Goal: Use online tool/utility: Utilize a website feature to perform a specific function

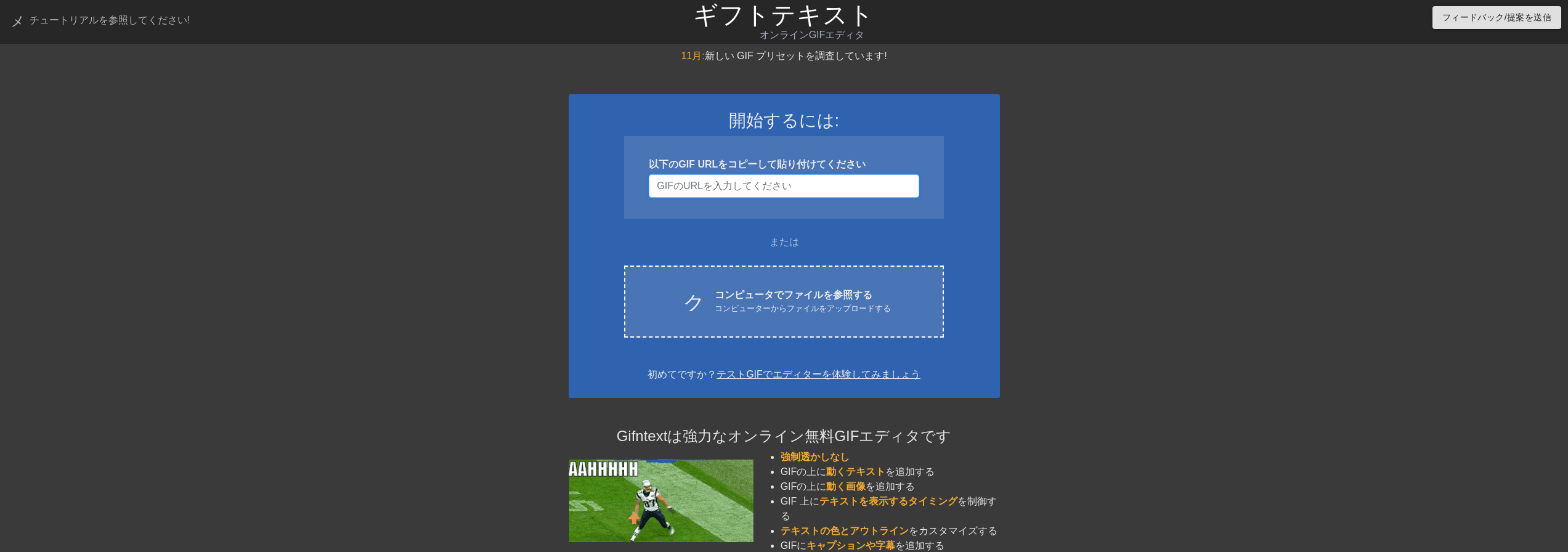
click at [730, 187] on input "ユーザー名" at bounding box center [783, 186] width 270 height 23
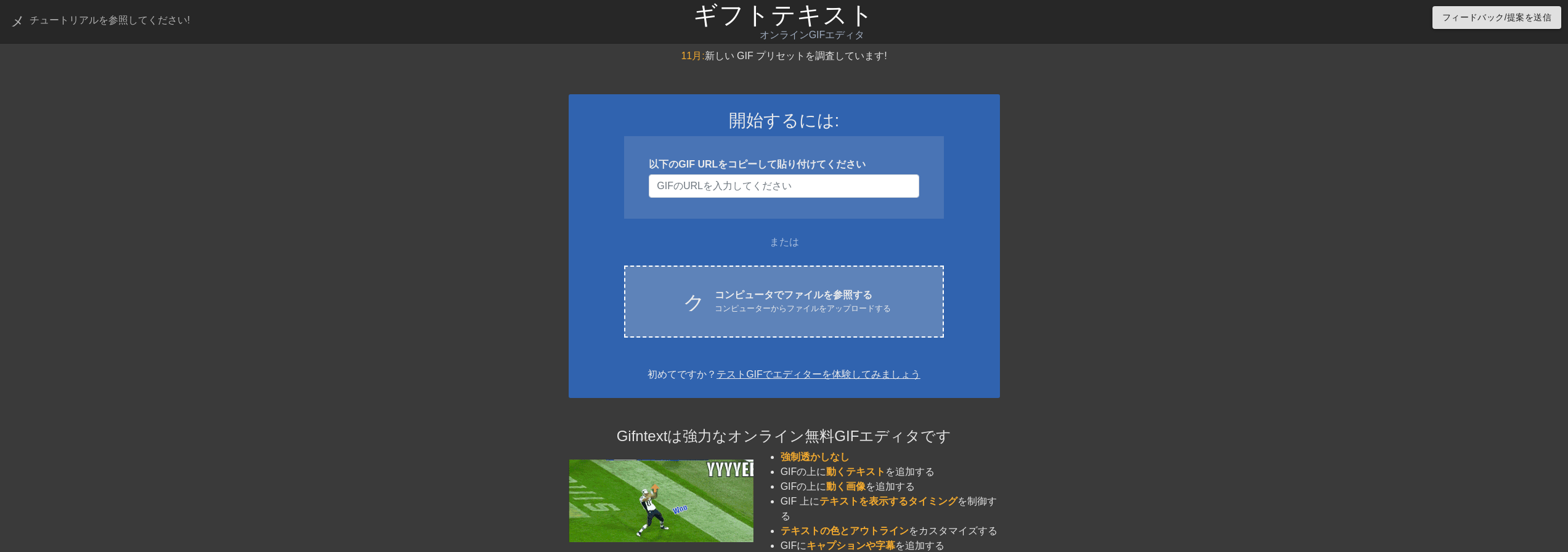
click at [715, 268] on div "クラウドアップロード コンピュータでファイルを参照する コンピューターからファイルをアップロードする Choose files" at bounding box center [783, 301] width 319 height 72
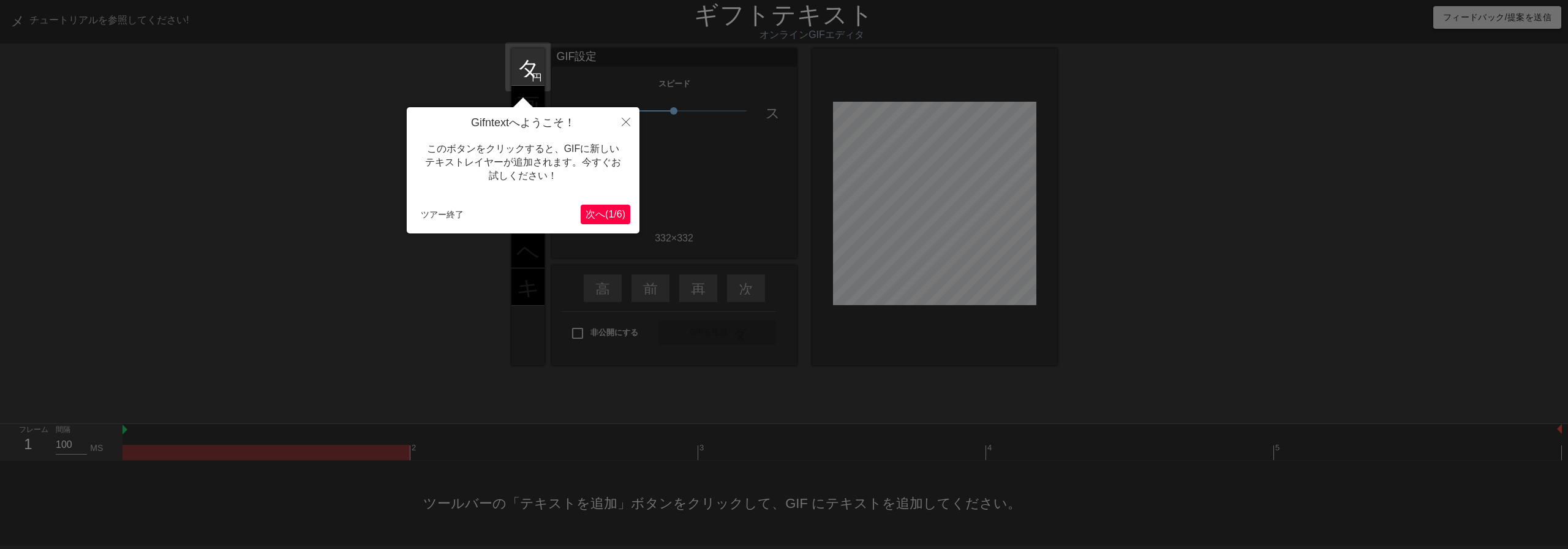
click at [619, 221] on button "次へ ( 1 / 6 )" at bounding box center [605, 214] width 50 height 19
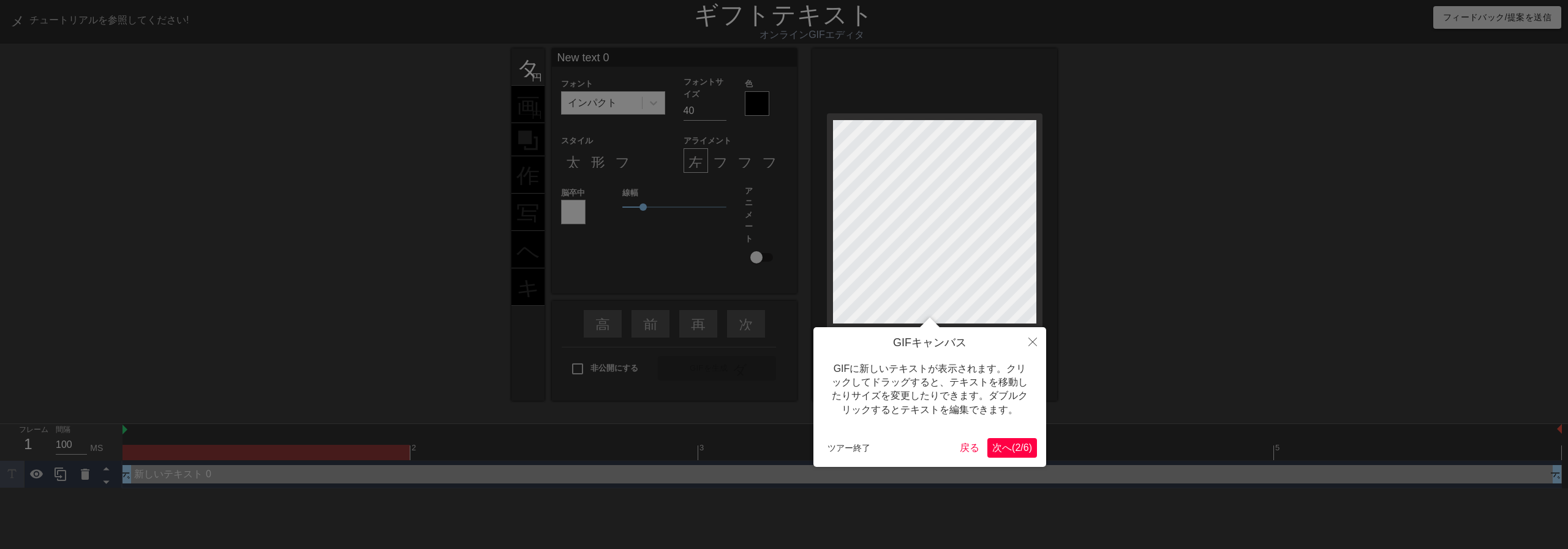
click at [1020, 447] on font "/" at bounding box center [1021, 447] width 2 height 10
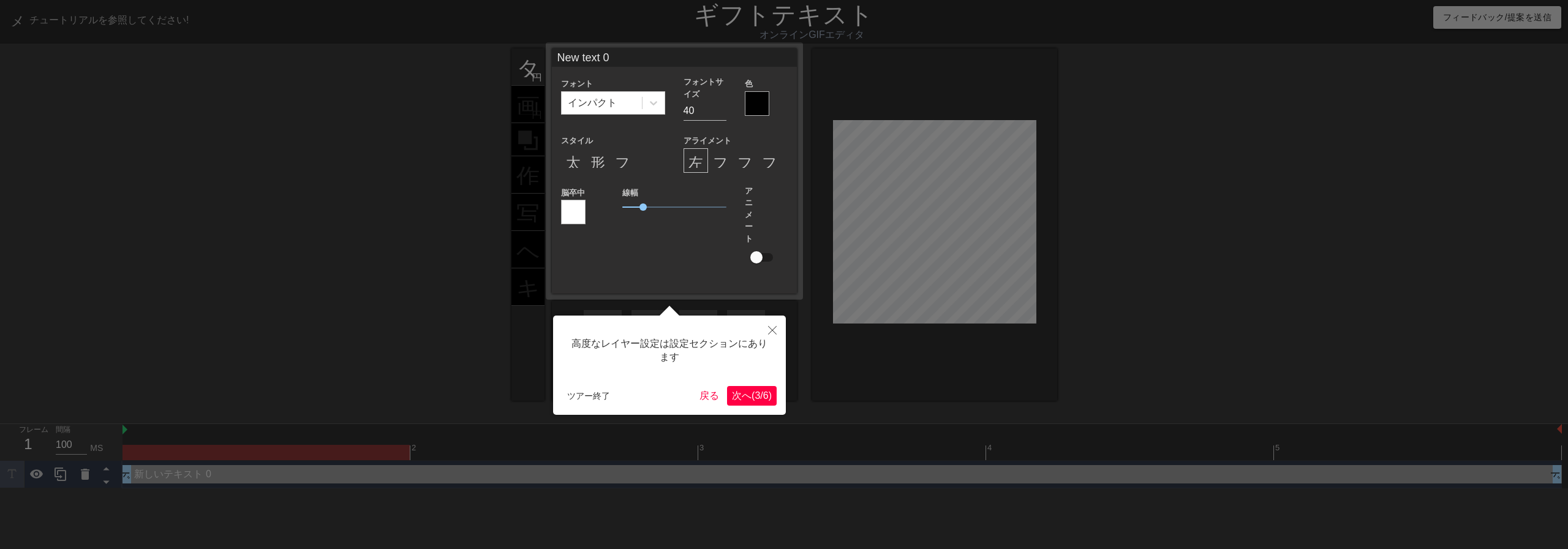
click at [760, 390] on font "/" at bounding box center [761, 395] width 2 height 10
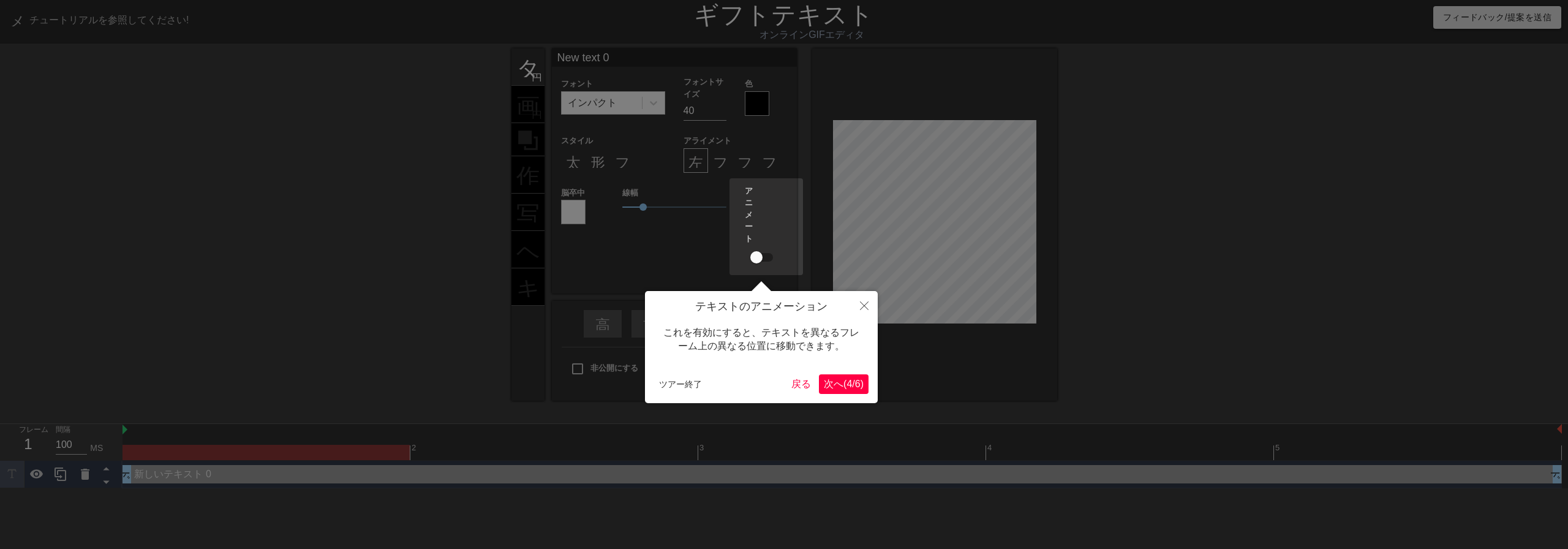
click at [846, 389] on font "4" at bounding box center [849, 384] width 6 height 10
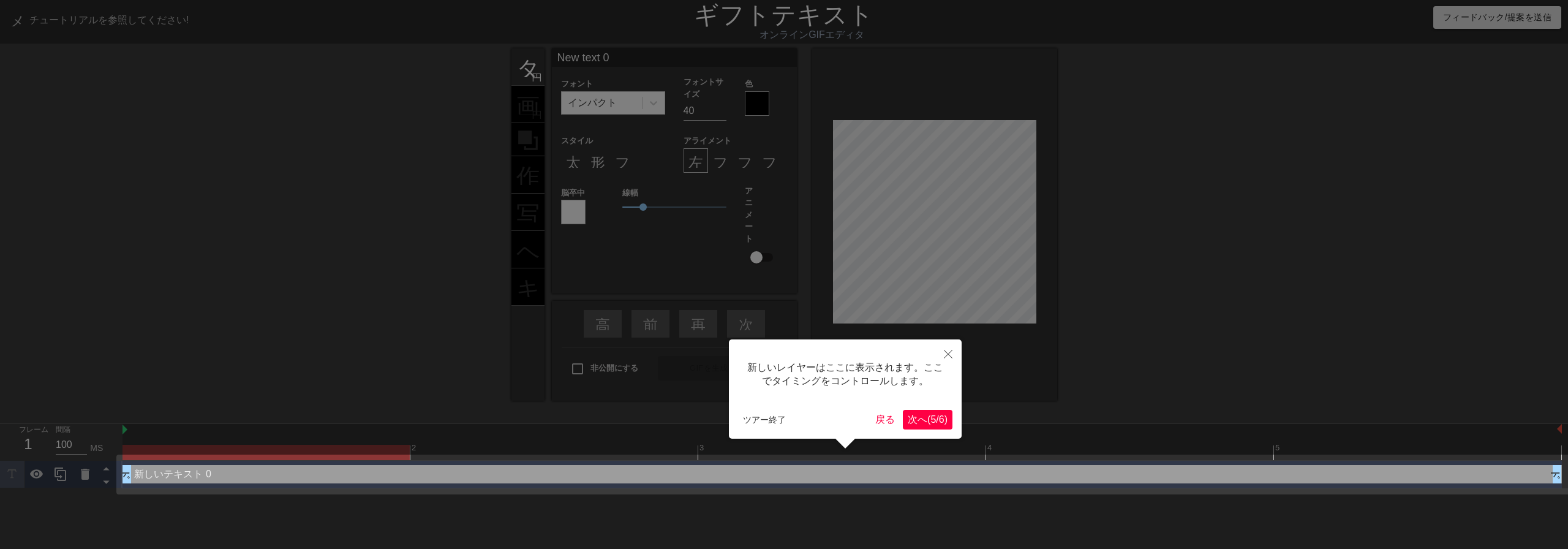
click at [947, 420] on button "次へ ( 5 / 6 )" at bounding box center [927, 419] width 50 height 19
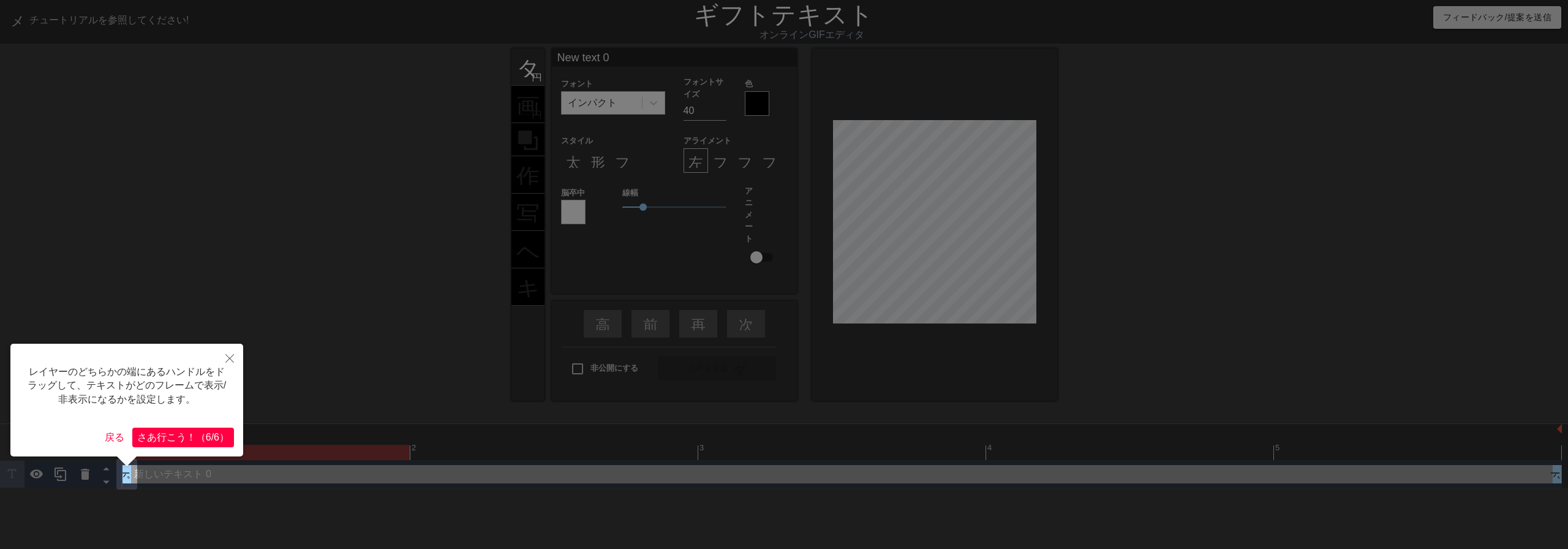
click at [196, 434] on font "（" at bounding box center [201, 437] width 10 height 10
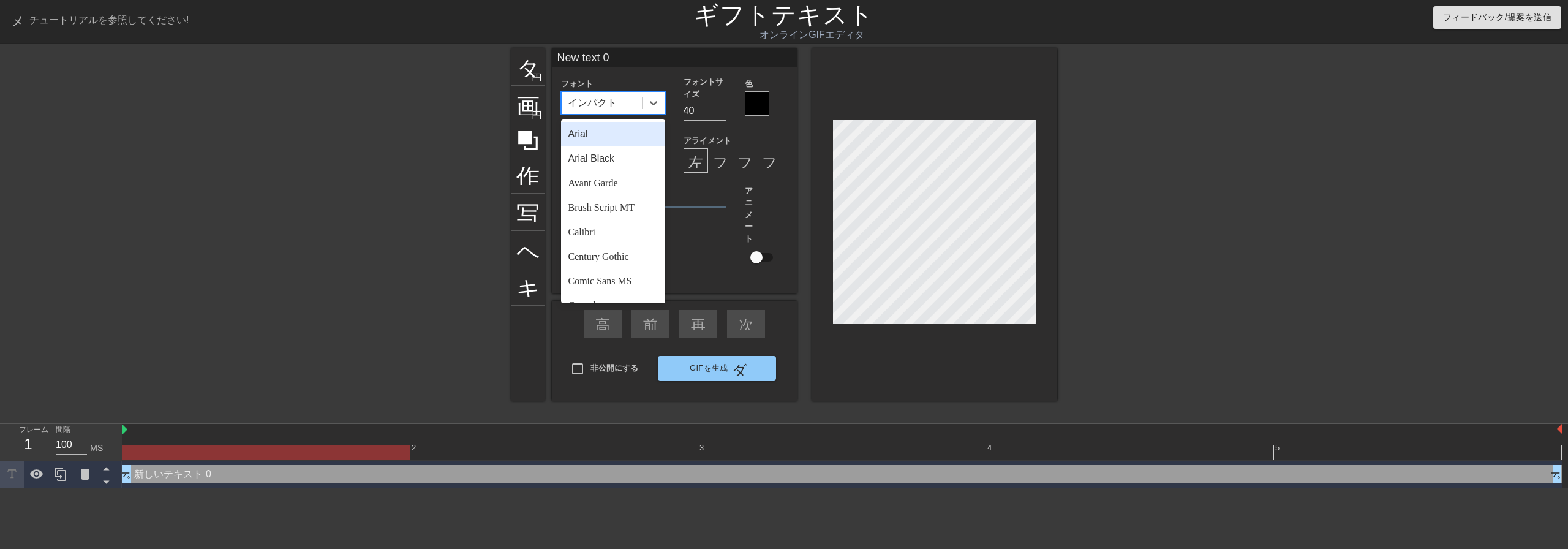
click at [622, 104] on div "インパクト" at bounding box center [601, 102] width 80 height 22
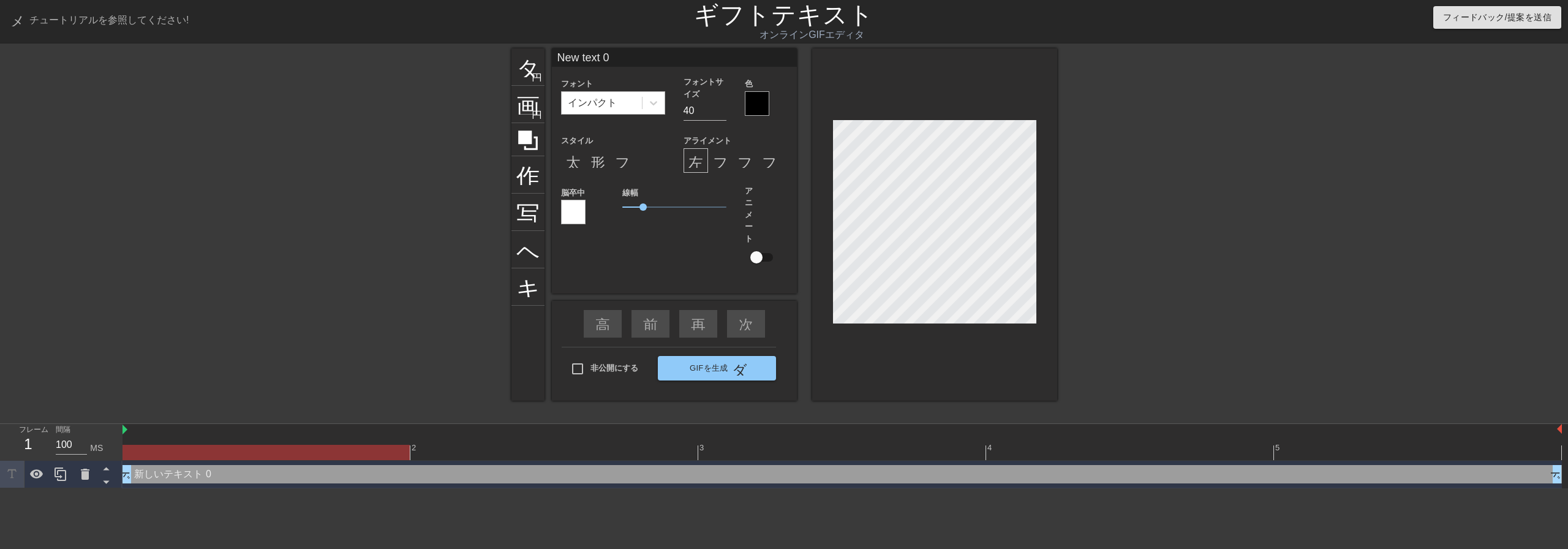
click at [628, 96] on div "インパクト" at bounding box center [601, 102] width 80 height 22
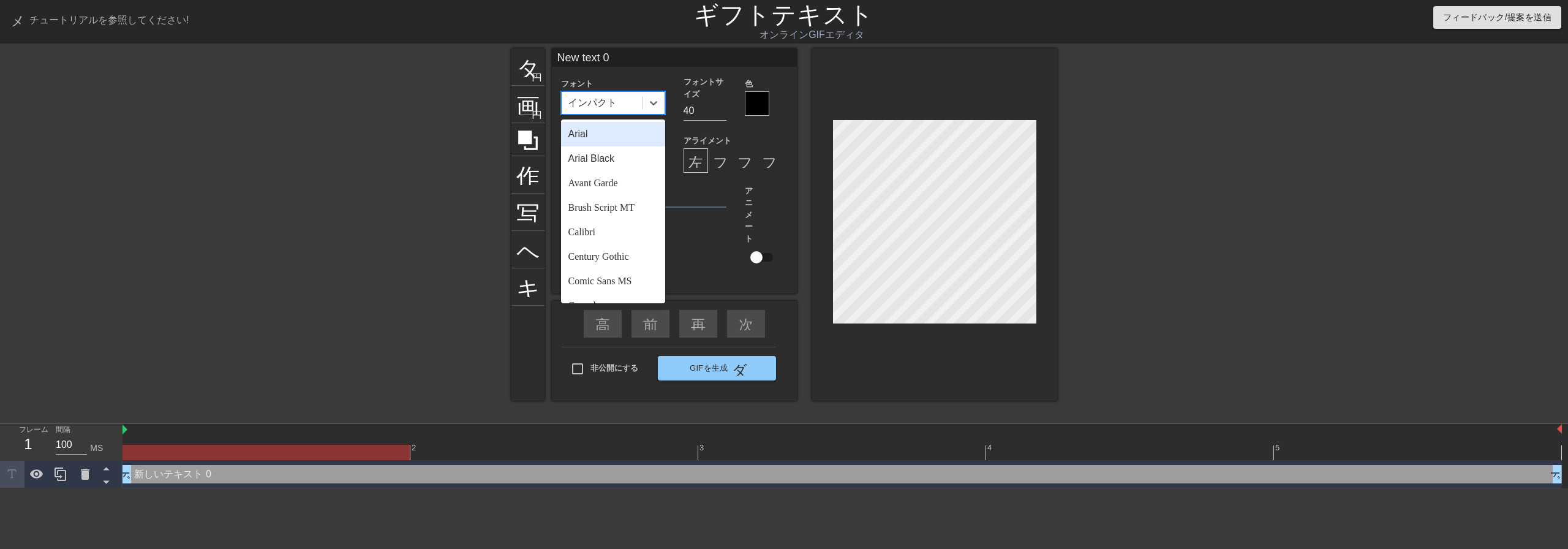
click at [616, 99] on font "インパクト" at bounding box center [592, 102] width 49 height 10
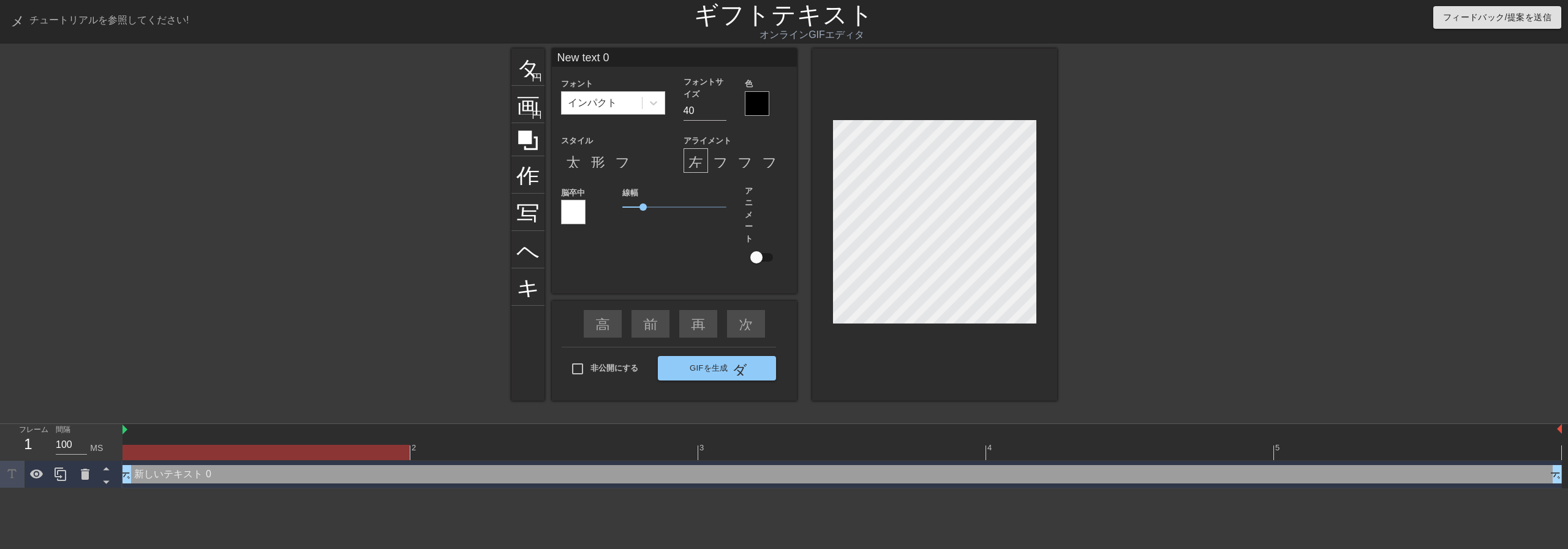
scroll to position [2, 2]
click at [756, 89] on div "色" at bounding box center [766, 95] width 43 height 40
click at [756, 92] on div at bounding box center [757, 104] width 25 height 25
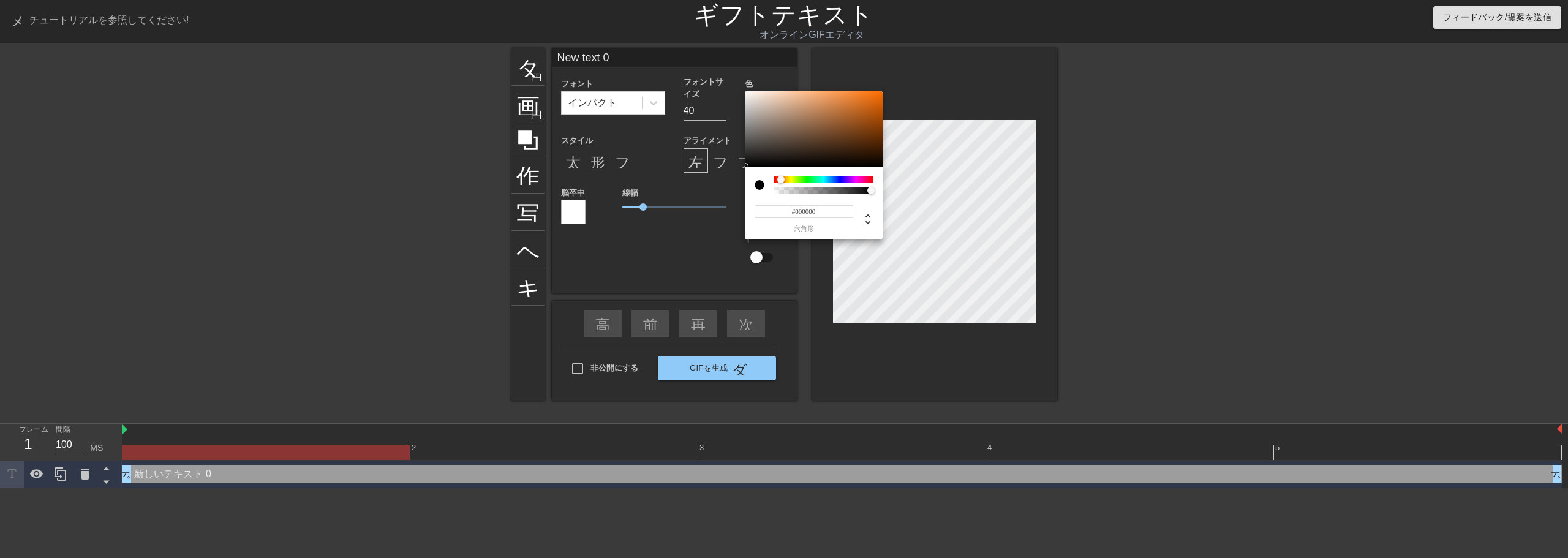
click at [781, 180] on div at bounding box center [784, 180] width 7 height 7
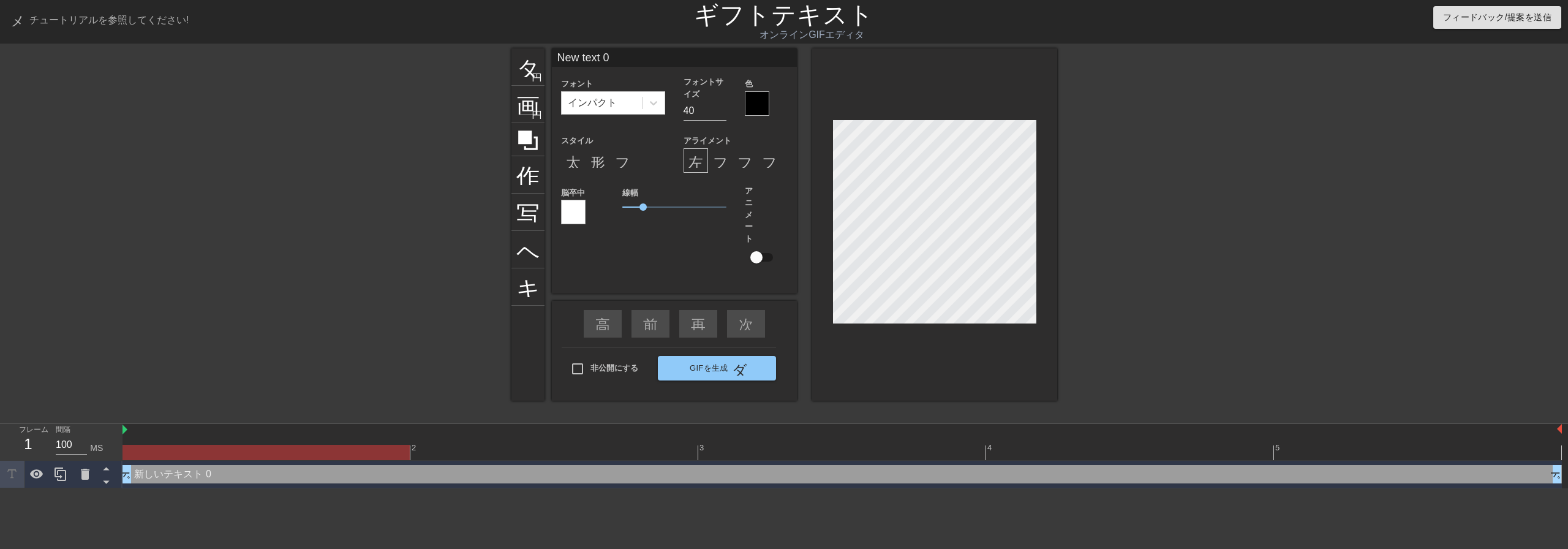
scroll to position [2, 1]
type input "H"
type textarea "H"
type input "He"
type textarea "He"
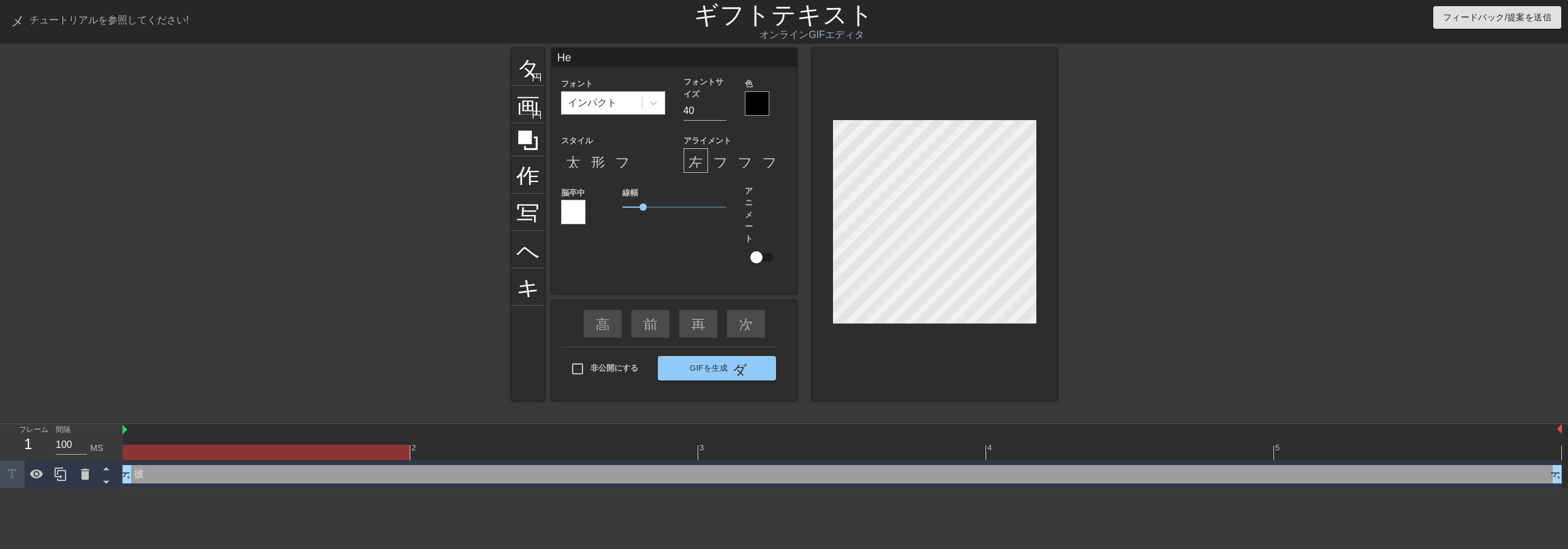
type input "Hel"
type textarea "Hel"
type input "Hell"
type textarea "Hell"
type input "Hello"
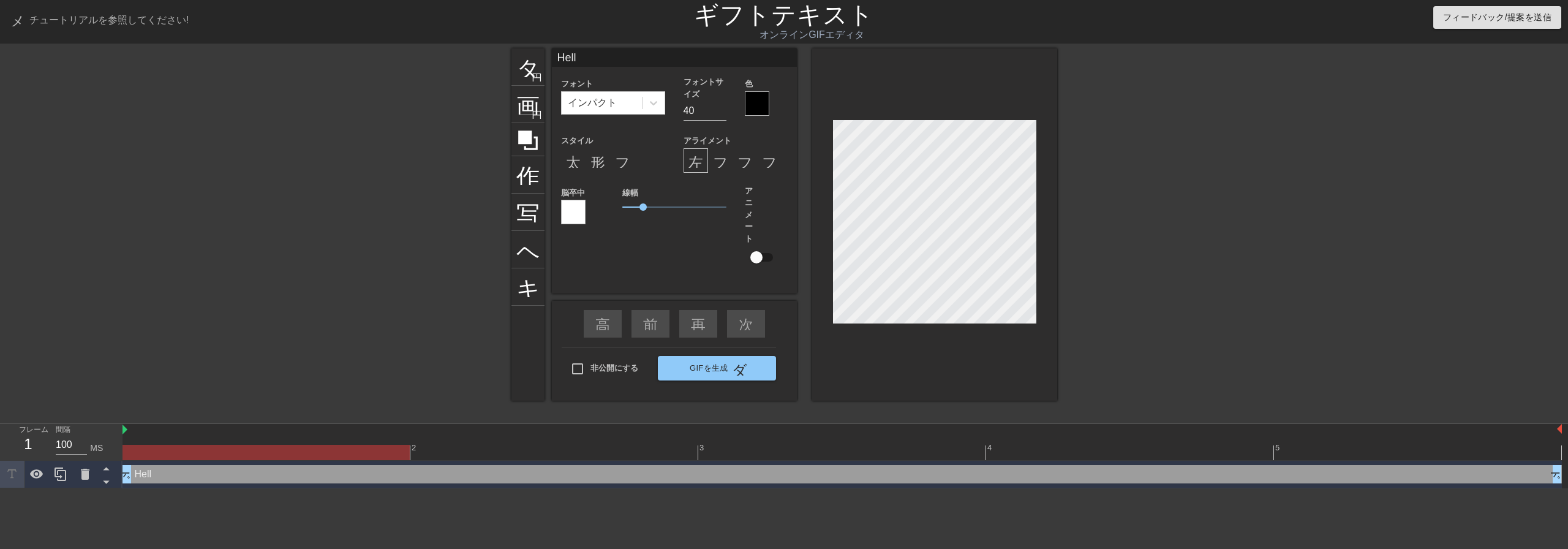
type textarea "Hello"
type input "Hello！"
type textarea "Hello！"
type input "Hello"
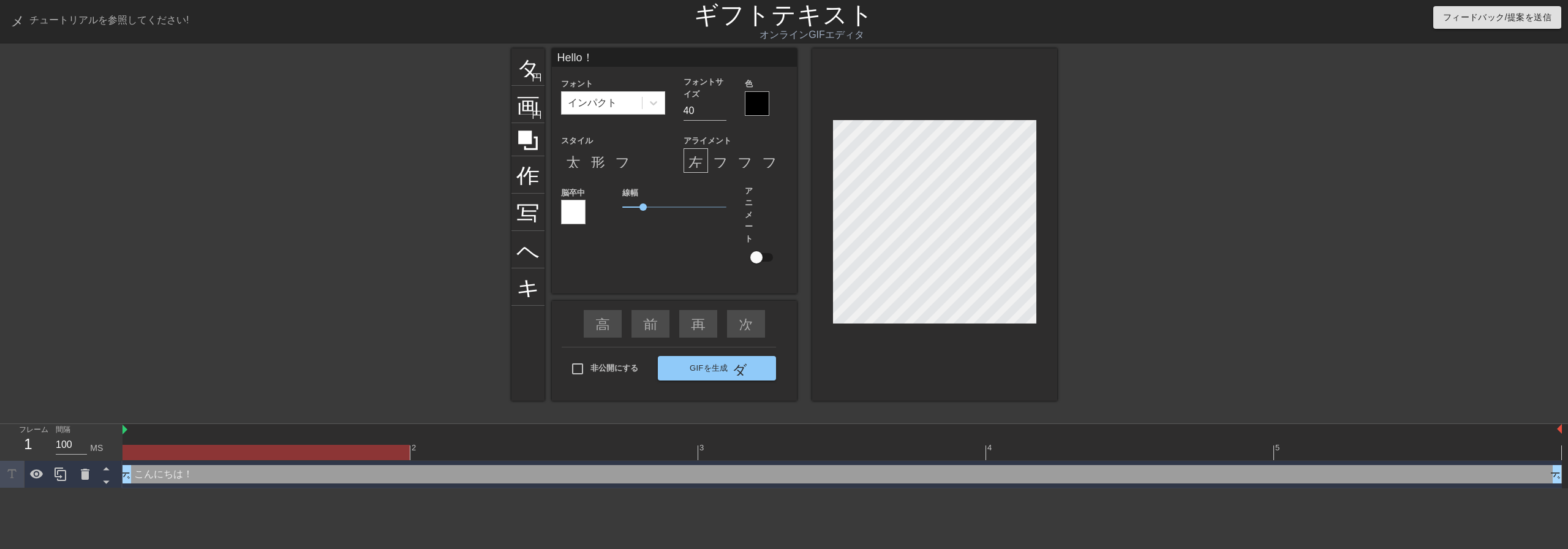
type textarea "Hello"
type input "Hello!"
type textarea "Hello!"
type input "Hello!"
click at [746, 108] on div at bounding box center [757, 104] width 25 height 25
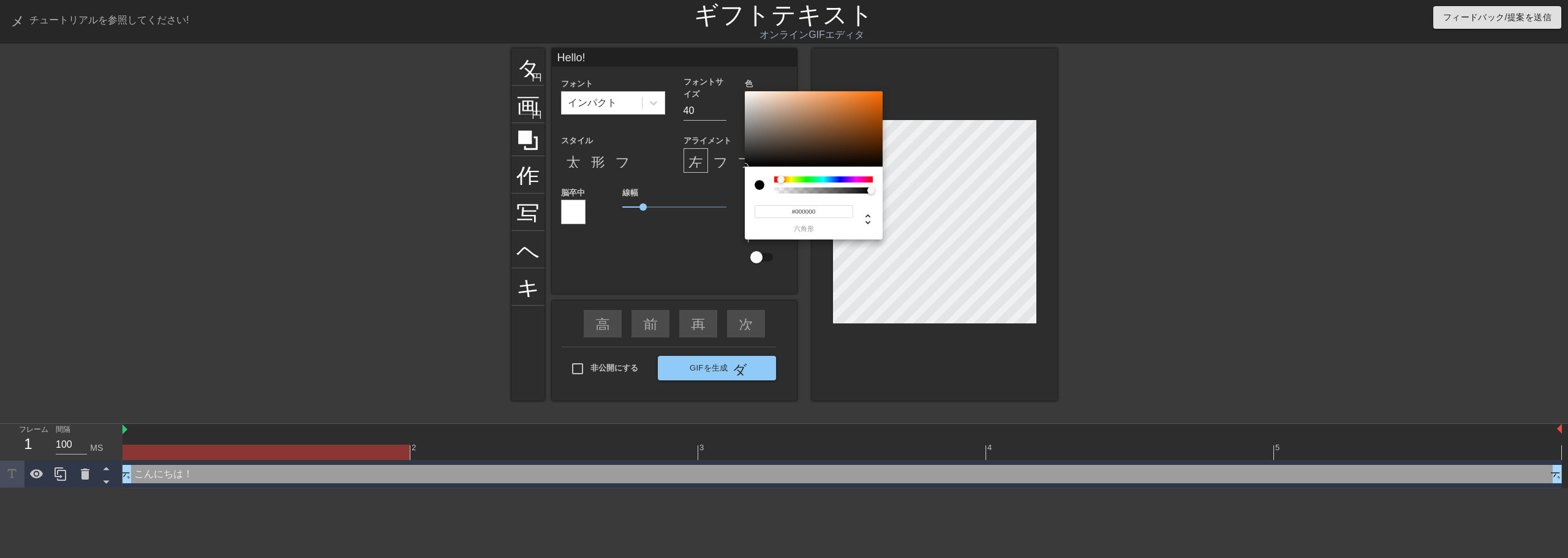
click at [781, 179] on div at bounding box center [784, 180] width 7 height 7
click at [828, 216] on input "#000000" at bounding box center [804, 212] width 99 height 13
type input "0"
type input "1"
drag, startPoint x: 867, startPoint y: 191, endPoint x: 916, endPoint y: 201, distance: 50.0
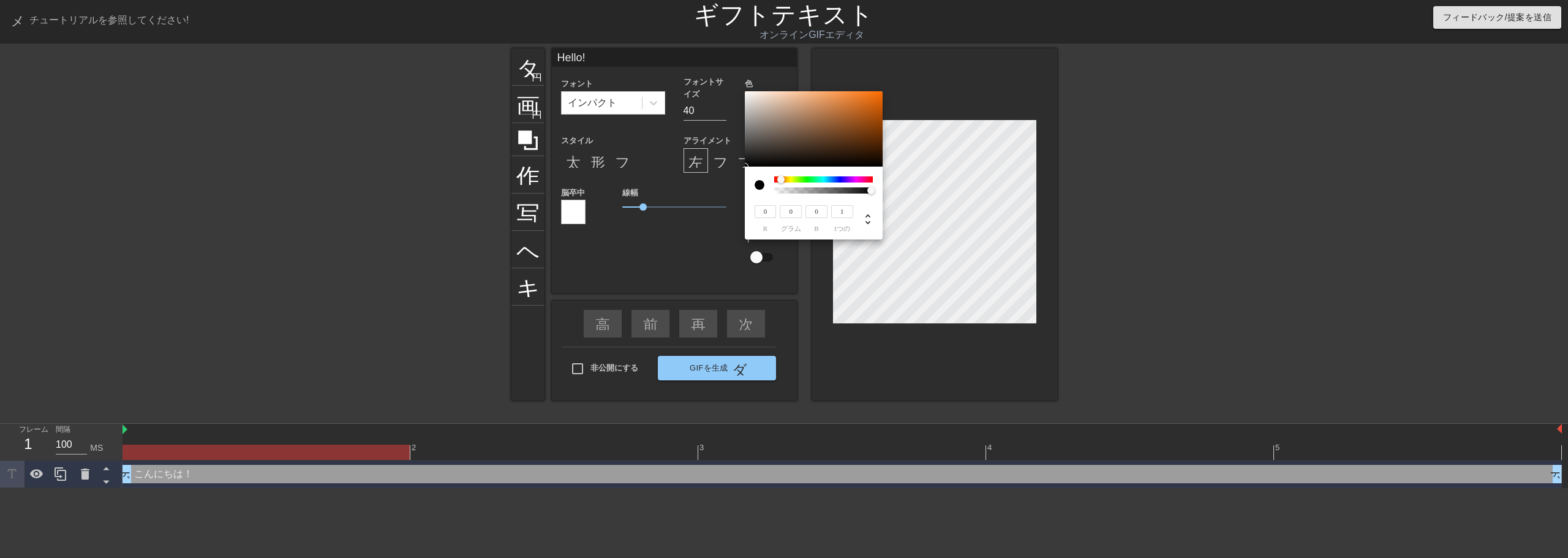
click at [917, 201] on div "0 r 0 グラム 0 b 1 1つの" at bounding box center [784, 279] width 1568 height 558
type input "178"
type input "89"
type input "22"
click at [865, 114] on div at bounding box center [813, 129] width 138 height 76
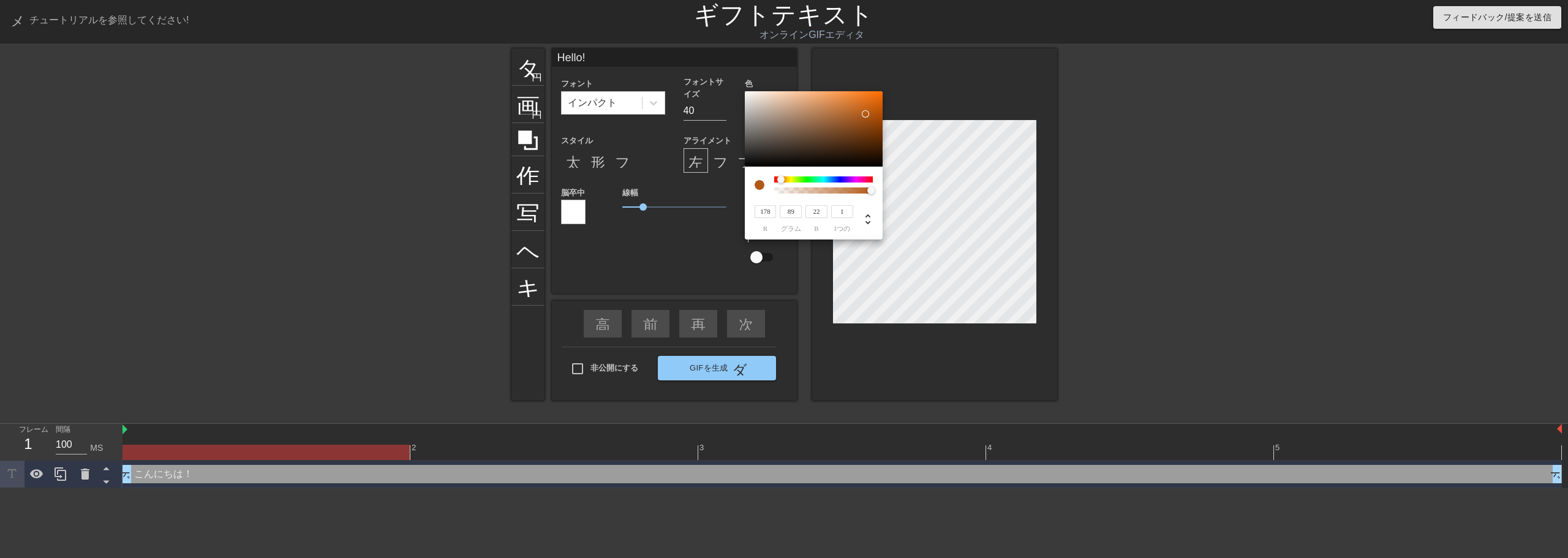
type input "180"
type input "90"
type input "182"
type input "21"
type input "190"
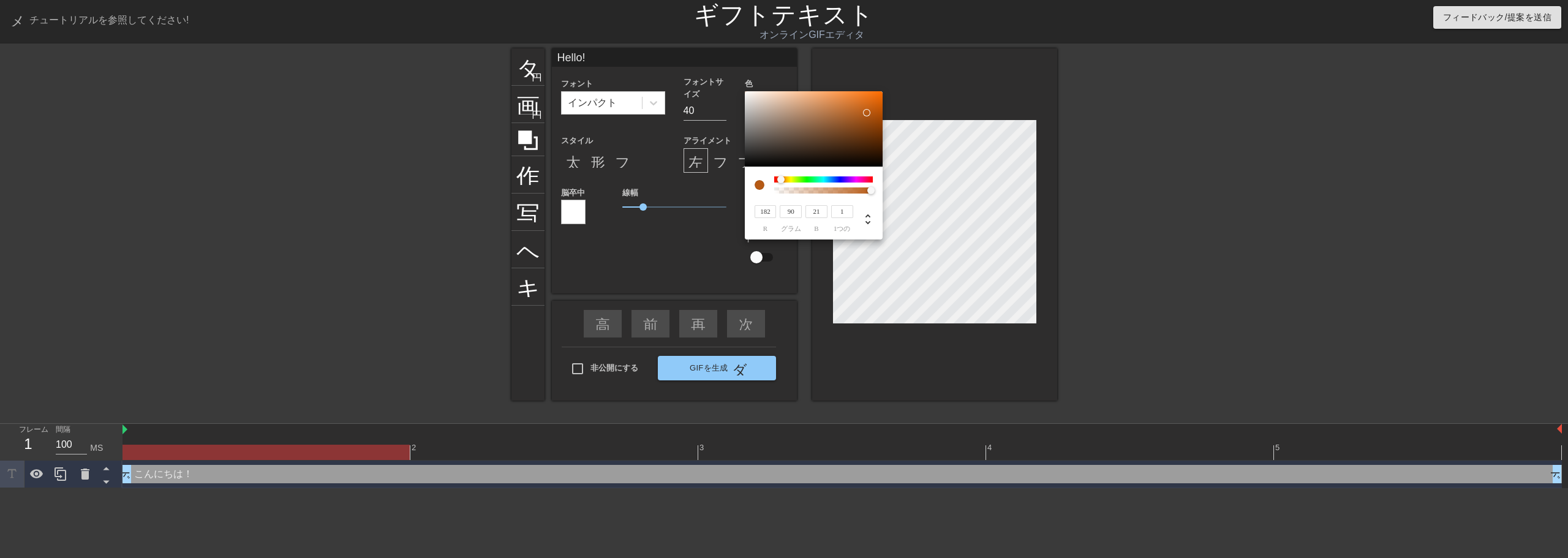
type input "94"
type input "22"
type input "194"
type input "96"
type input "196"
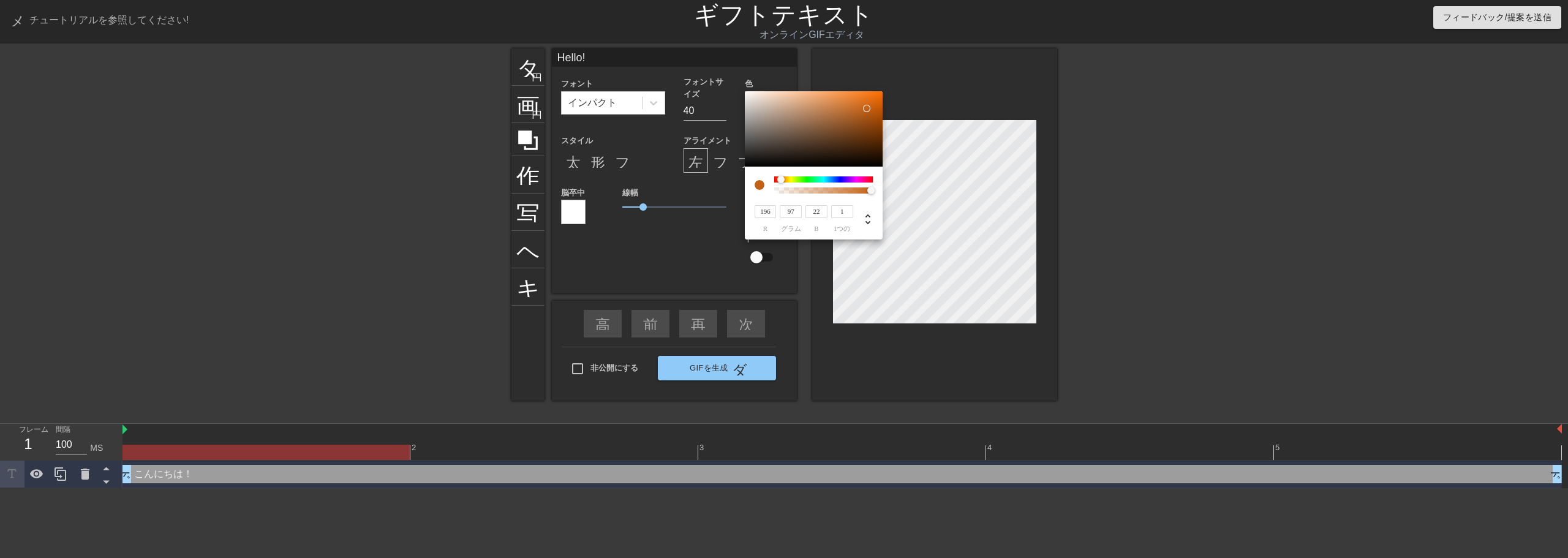
type input "98"
type input "23"
type input "209"
type input "109"
type input "32"
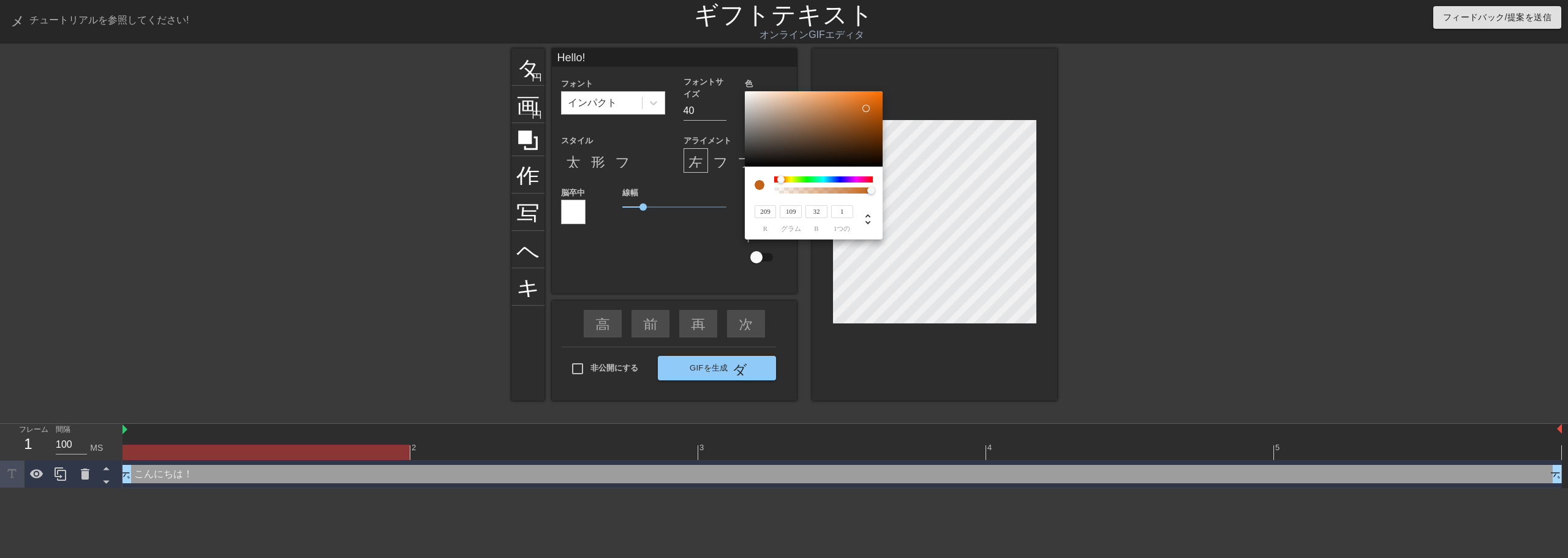
type input "217"
type input "115"
type input "37"
type input "116"
type input "38"
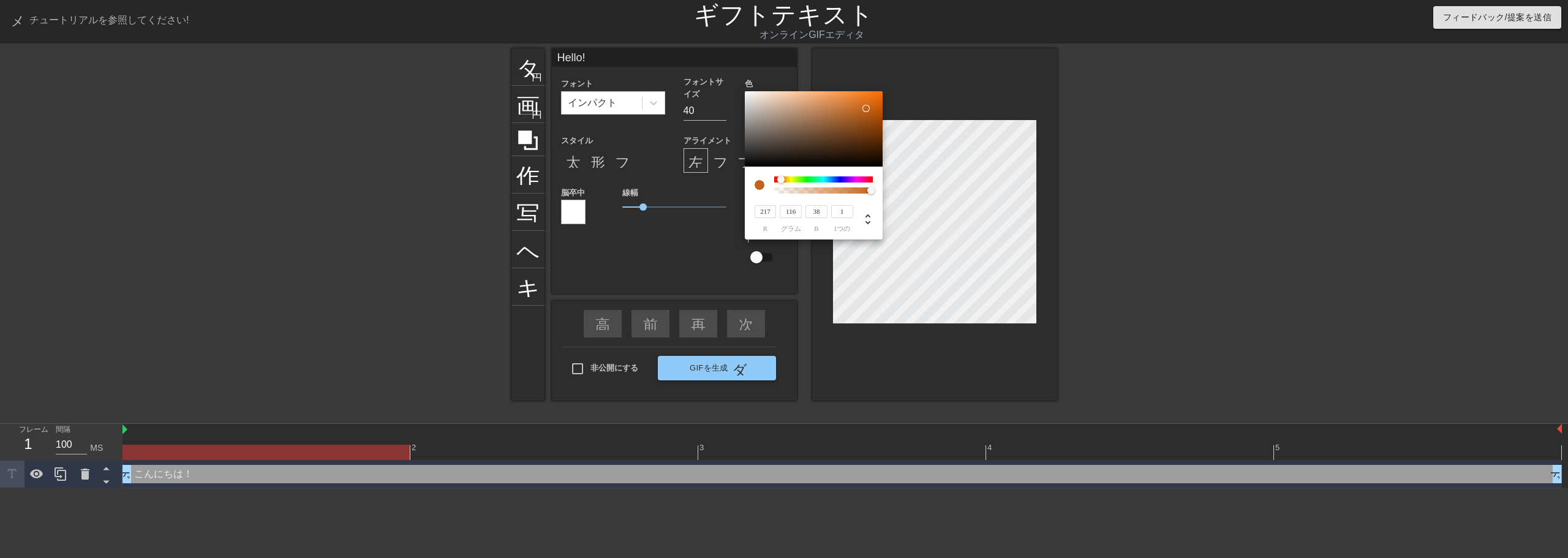
type input "117"
type input "39"
type input "118"
type input "41"
type input "215"
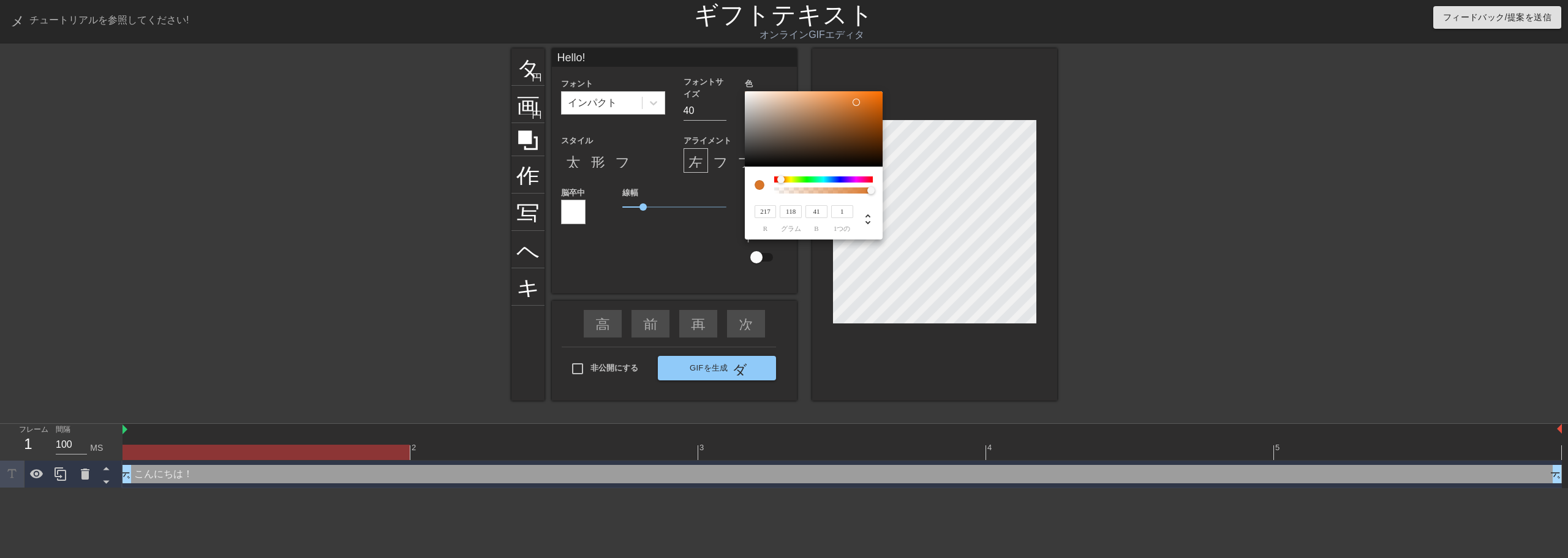
type input "117"
type input "213"
type input "116"
type input "40"
type input "117"
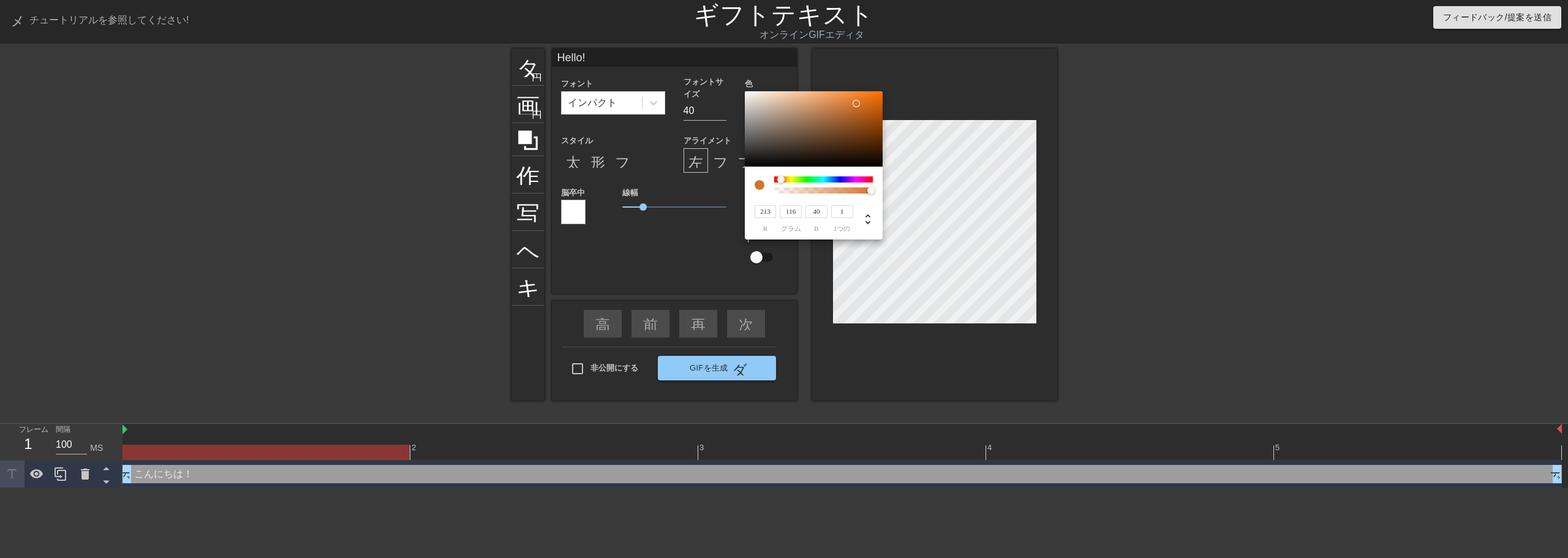
type input "41"
type input "209"
type input "115"
type input "190"
type input "109"
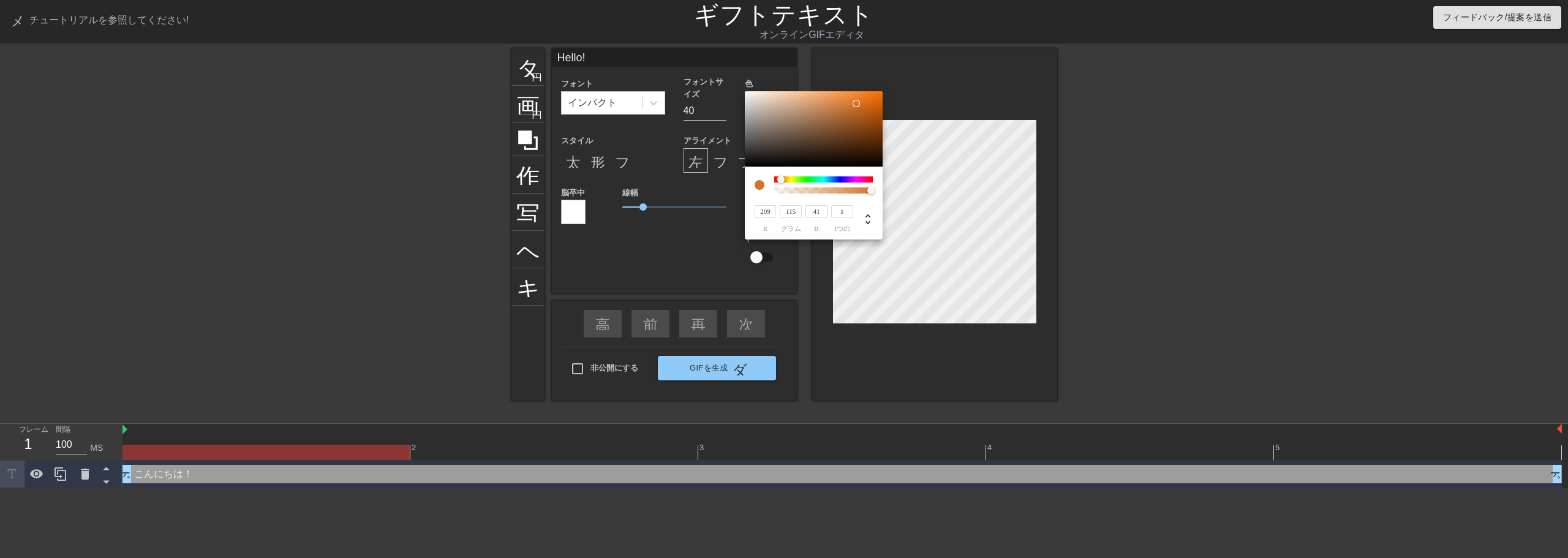
type input "44"
type input "174"
type input "104"
type input "47"
type input "161"
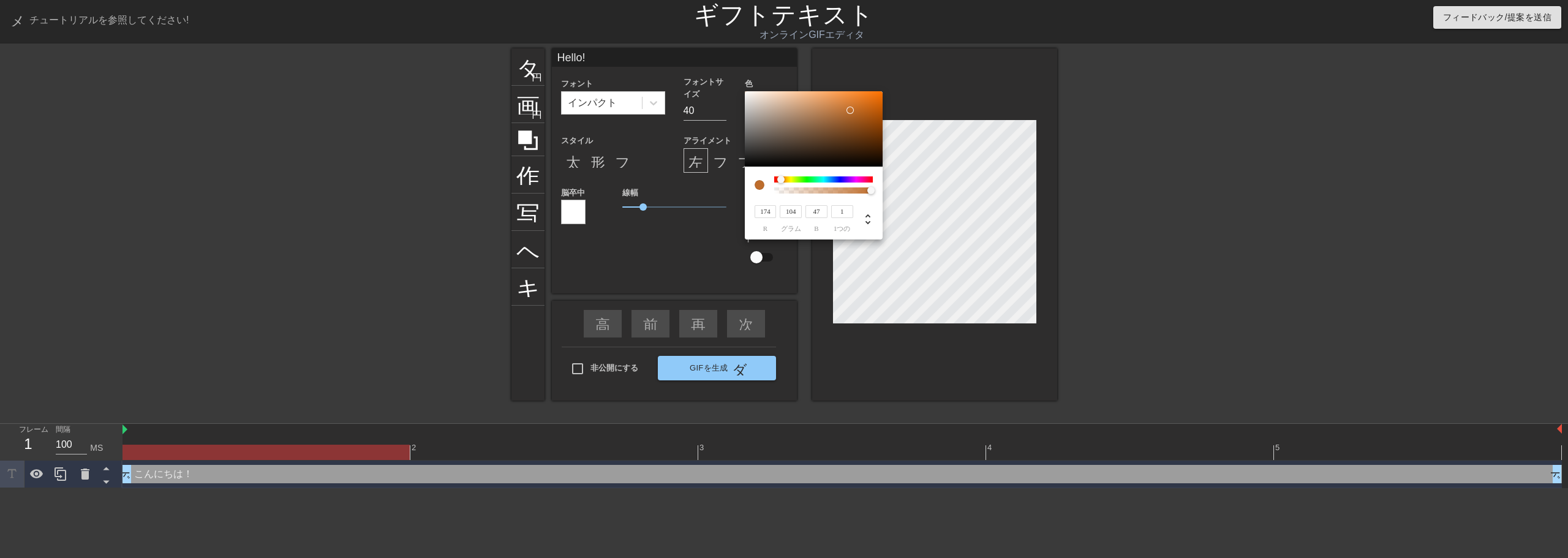
type input "99"
type input "48"
type input "157"
type input "98"
type input "49"
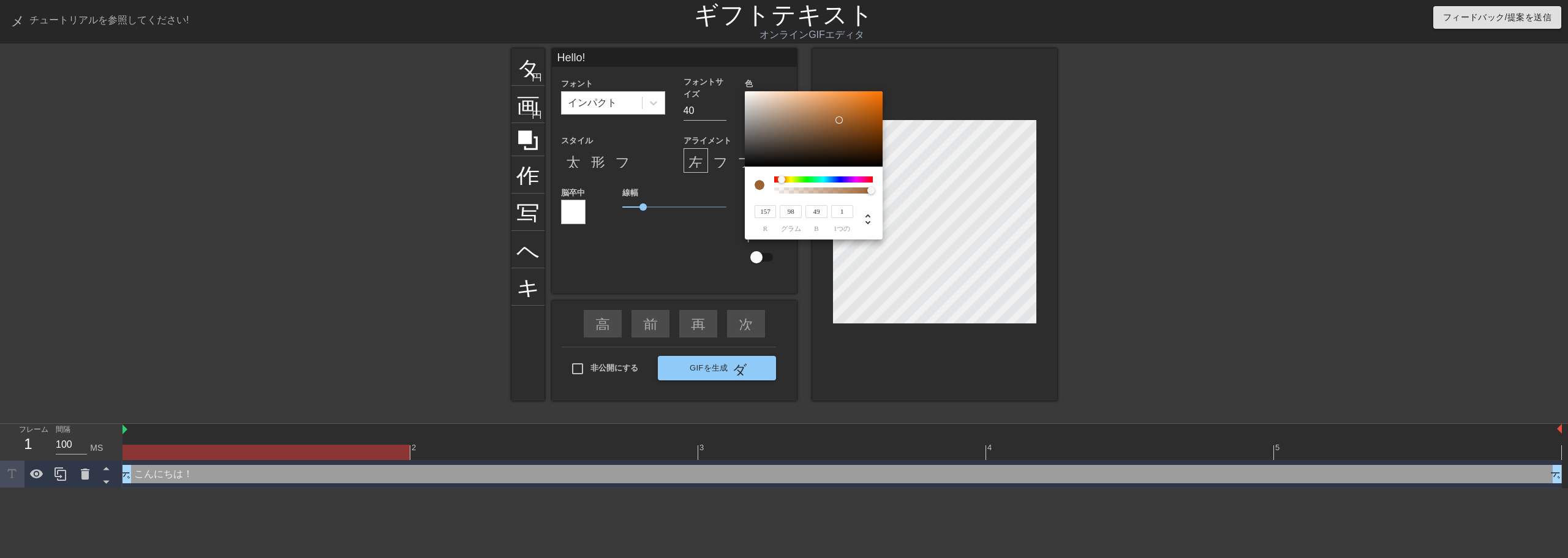
type input "159"
type input "99"
type input "161"
type input "100"
type input "49"
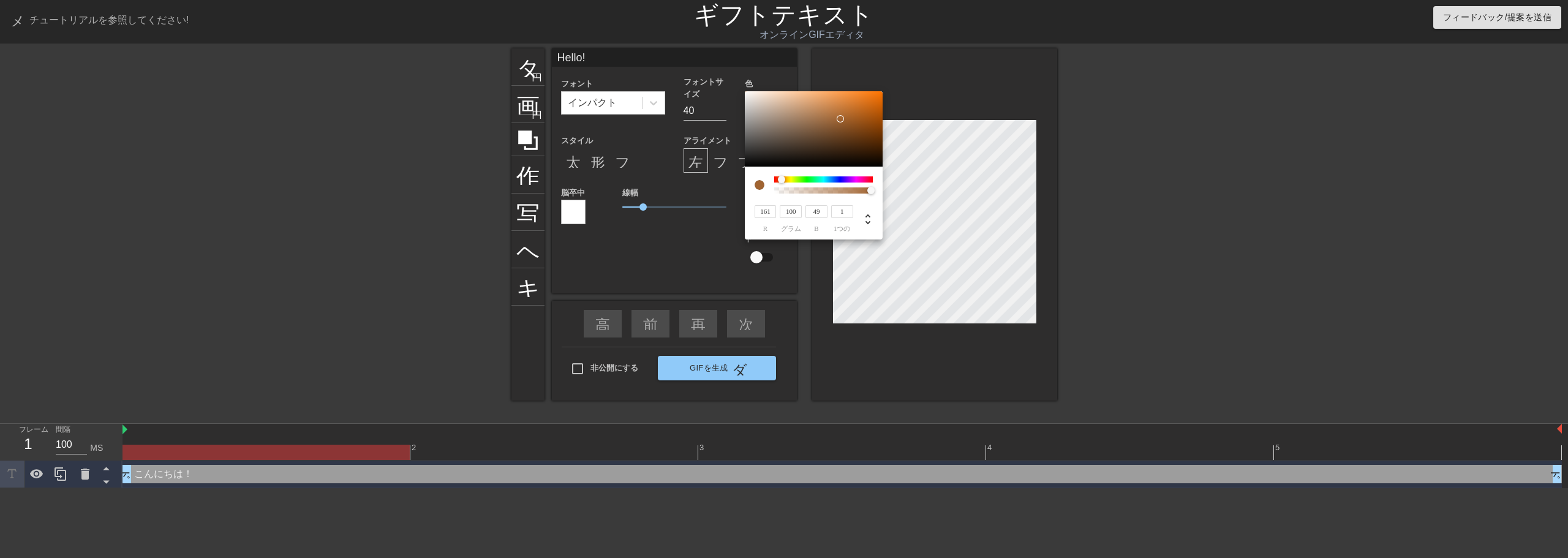
type input "163"
type input "101"
type input "169"
type input "103"
type input "48"
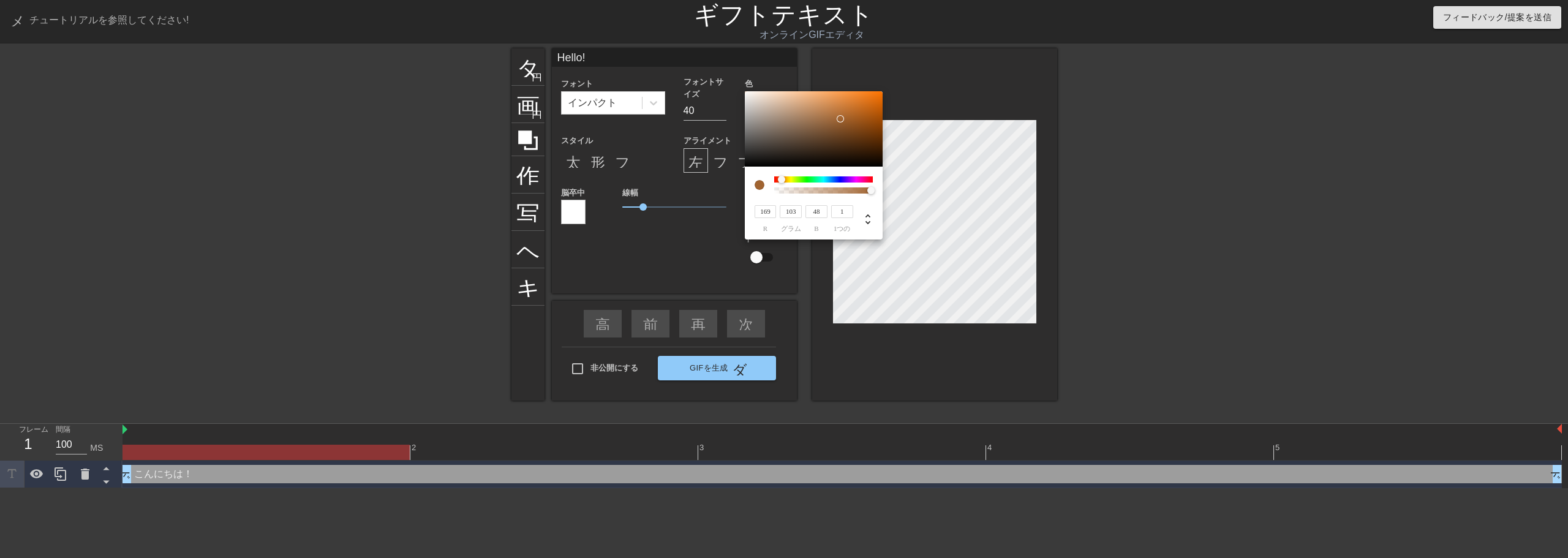
type input "178"
type input "106"
type input "47"
type input "180"
type input "45"
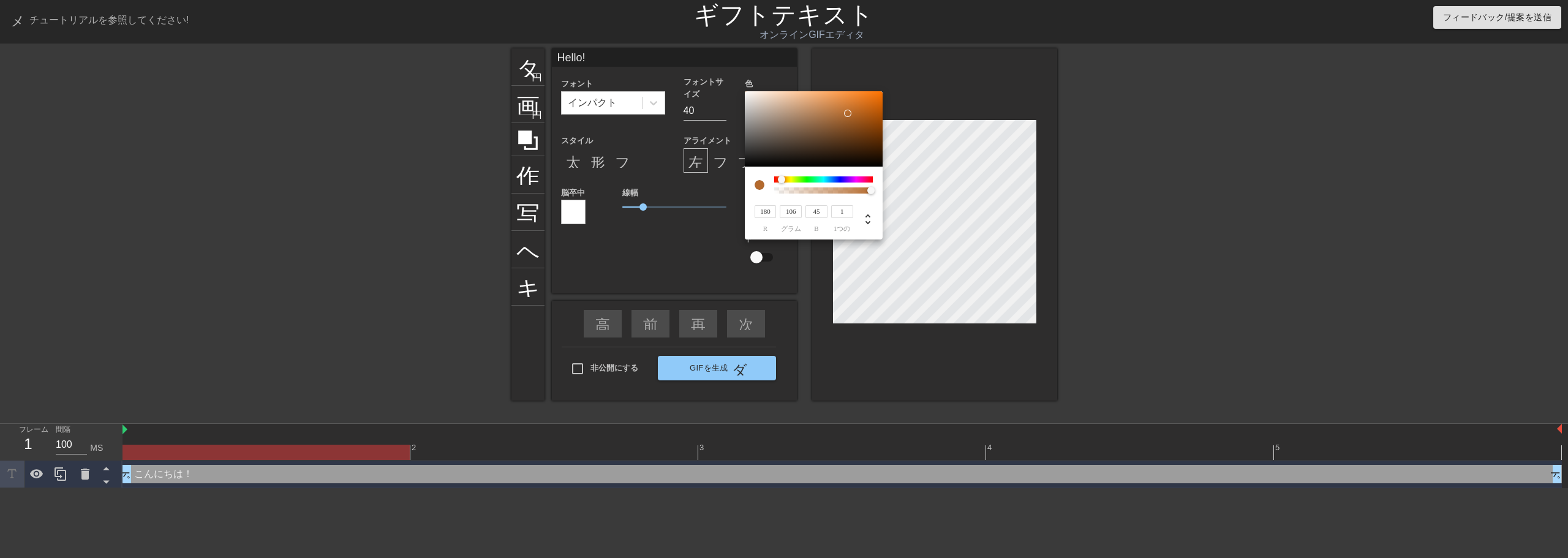
type input "182"
type input "44"
type input "184"
type input "43"
type input "186"
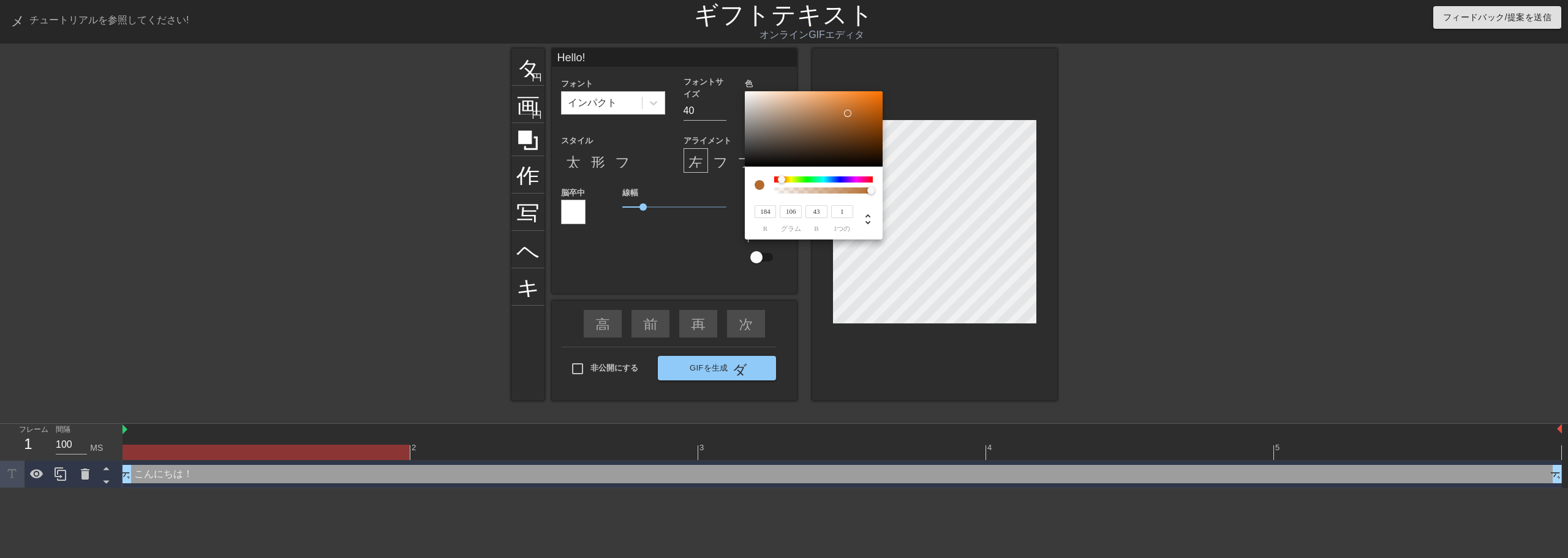
type input "42"
type input "188"
type input "107"
drag, startPoint x: 865, startPoint y: 114, endPoint x: 851, endPoint y: 111, distance: 14.3
click at [851, 111] on div at bounding box center [851, 111] width 7 height 7
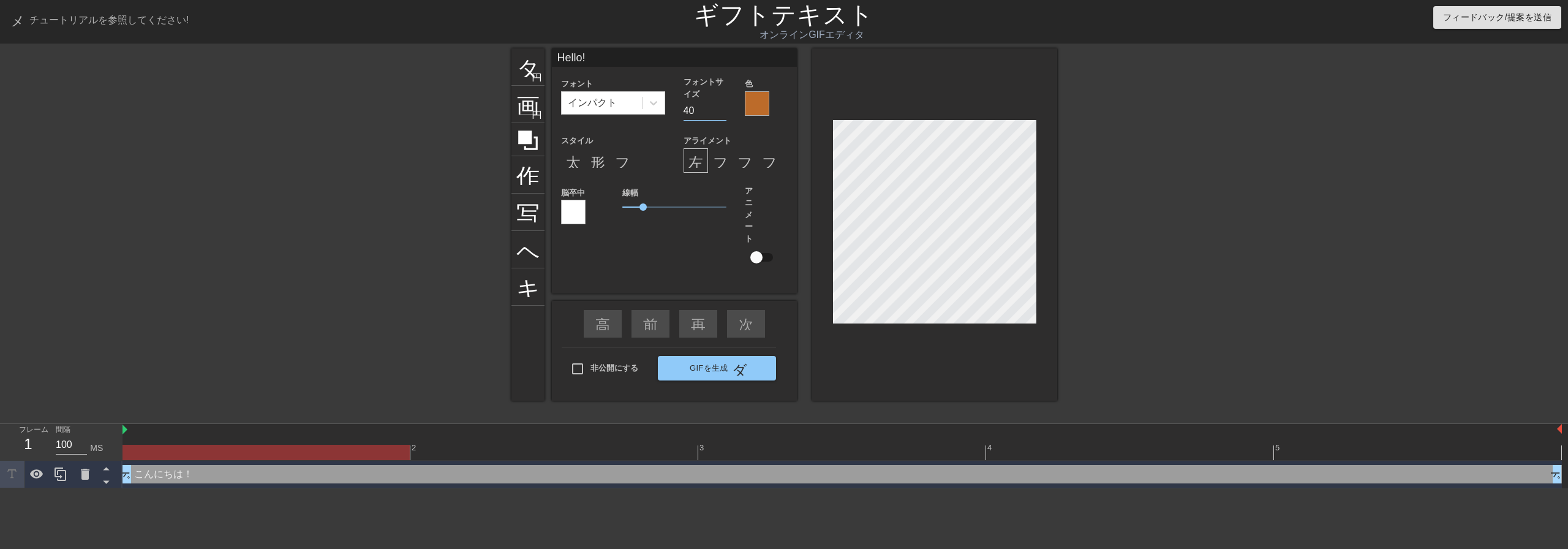
click at [701, 112] on input "40" at bounding box center [704, 110] width 43 height 19
click at [722, 108] on input "41" at bounding box center [704, 110] width 43 height 19
click at [722, 108] on input "42" at bounding box center [704, 110] width 43 height 19
click at [722, 108] on input "43" at bounding box center [704, 110] width 43 height 19
click at [722, 108] on input "44" at bounding box center [704, 110] width 43 height 19
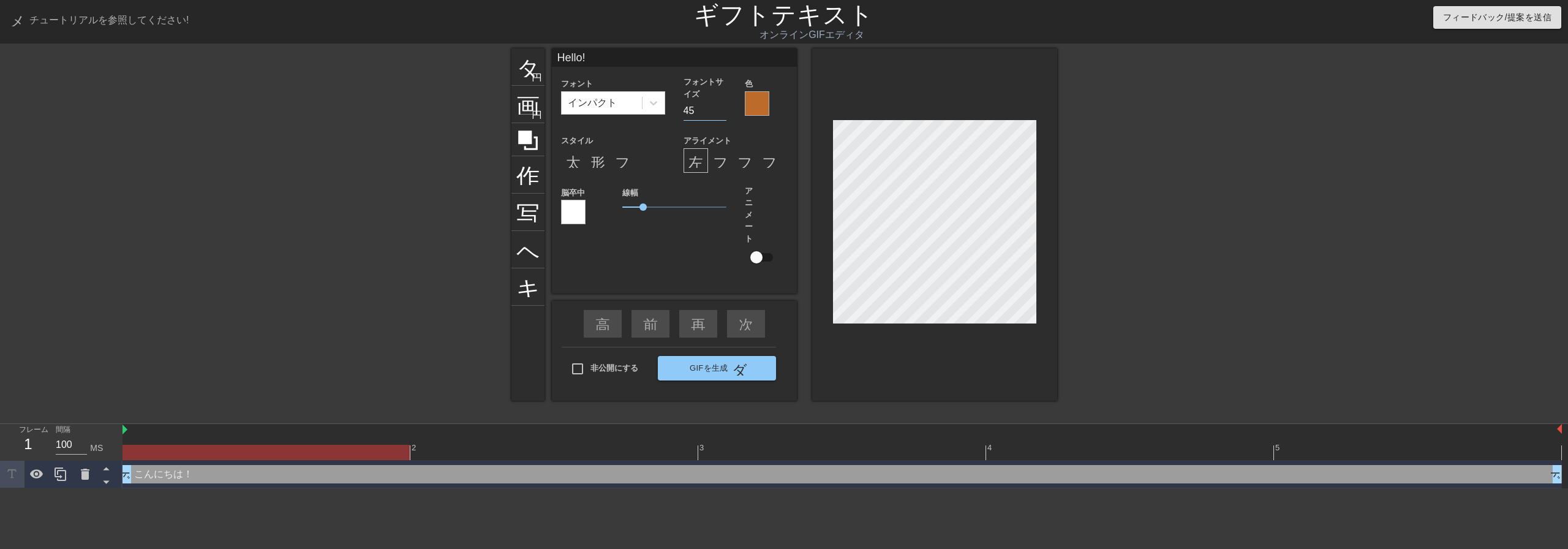
click at [722, 108] on input "45" at bounding box center [704, 110] width 43 height 19
click at [722, 108] on input "46" at bounding box center [704, 110] width 43 height 19
click at [722, 108] on input "47" at bounding box center [704, 110] width 43 height 19
click at [722, 108] on input "48" at bounding box center [704, 110] width 43 height 19
click at [722, 108] on input "49" at bounding box center [704, 110] width 43 height 19
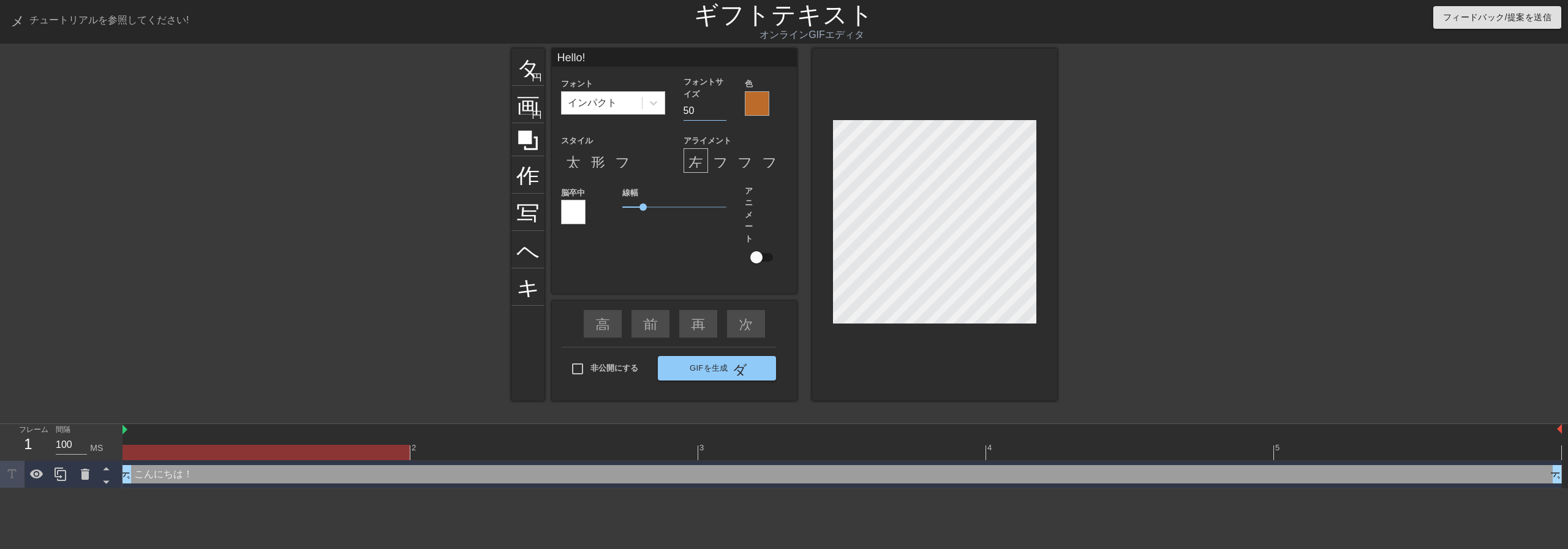
click at [722, 108] on input "50" at bounding box center [704, 110] width 43 height 19
click at [722, 108] on input "51" at bounding box center [704, 110] width 43 height 19
click at [722, 108] on input "52" at bounding box center [704, 110] width 43 height 19
click at [722, 108] on input "53" at bounding box center [704, 110] width 43 height 19
click at [722, 108] on input "54" at bounding box center [704, 110] width 43 height 19
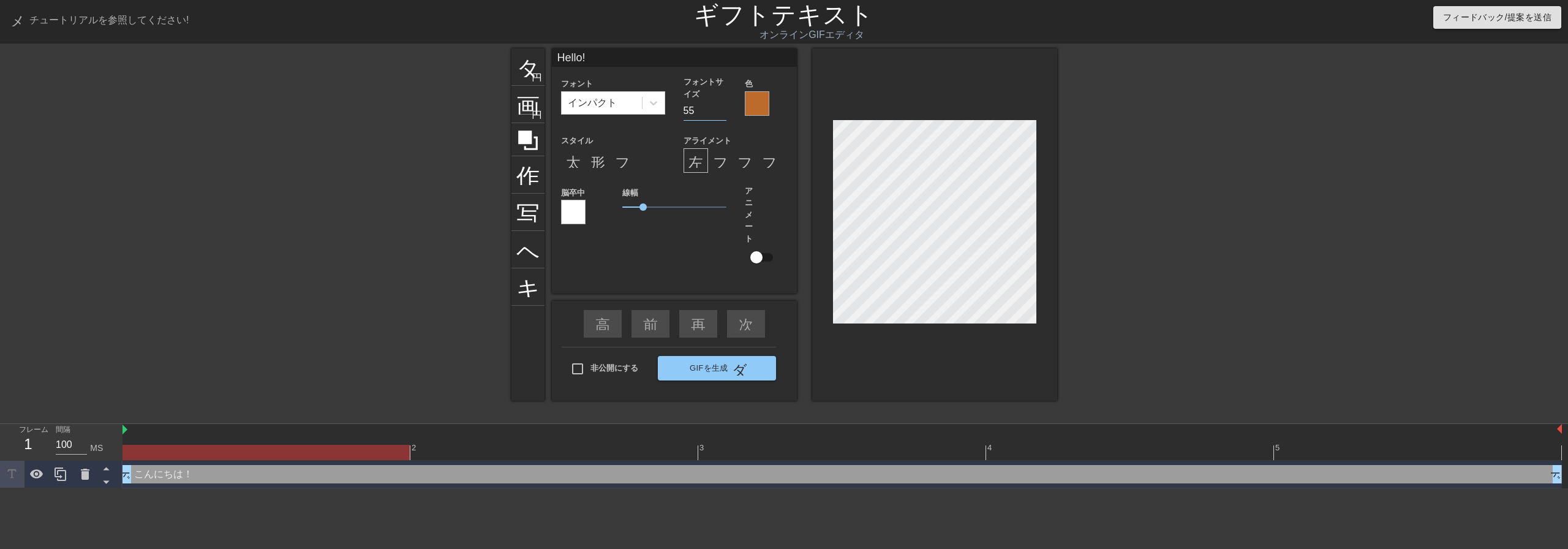
click at [722, 108] on input "55" at bounding box center [704, 110] width 43 height 19
click at [722, 108] on input "56" at bounding box center [704, 110] width 43 height 19
click at [722, 108] on input "57" at bounding box center [704, 110] width 43 height 19
click at [722, 108] on input "58" at bounding box center [704, 110] width 43 height 19
click at [722, 108] on input "59" at bounding box center [704, 110] width 43 height 19
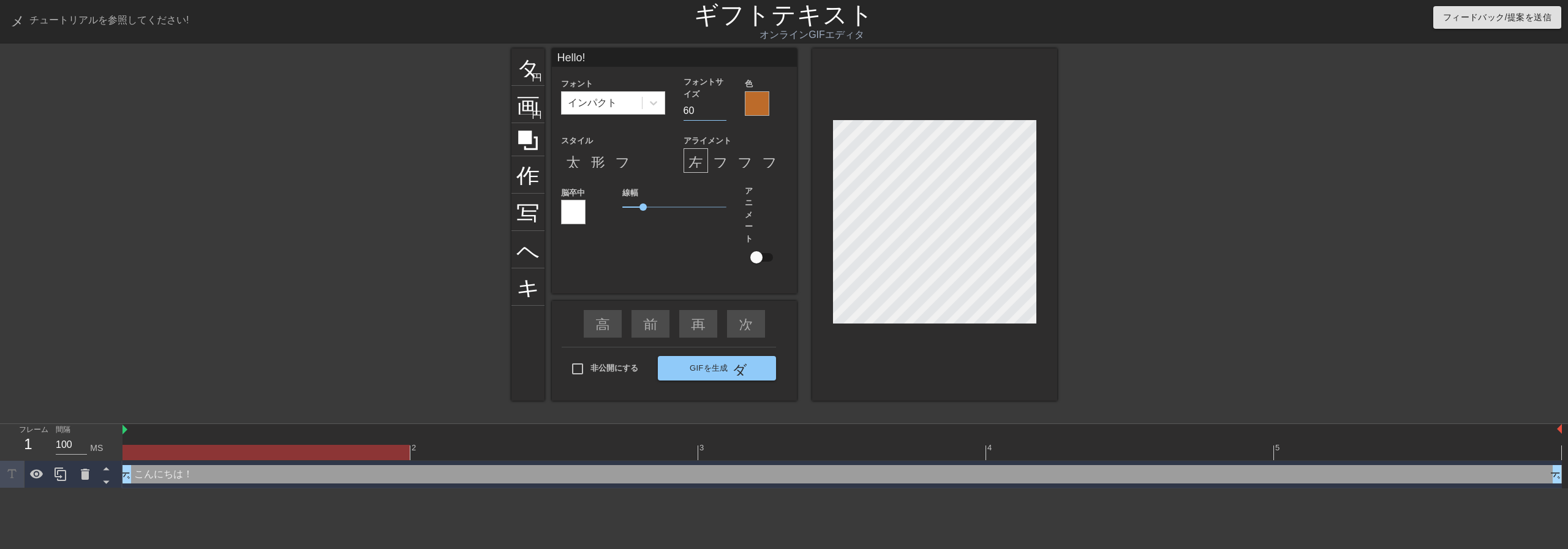
click at [722, 108] on input "60" at bounding box center [704, 110] width 43 height 19
type input "61"
click at [722, 108] on input "61" at bounding box center [704, 110] width 43 height 19
drag, startPoint x: 644, startPoint y: 209, endPoint x: 652, endPoint y: 209, distance: 8.0
click at [652, 209] on span "1.45" at bounding box center [652, 207] width 7 height 7
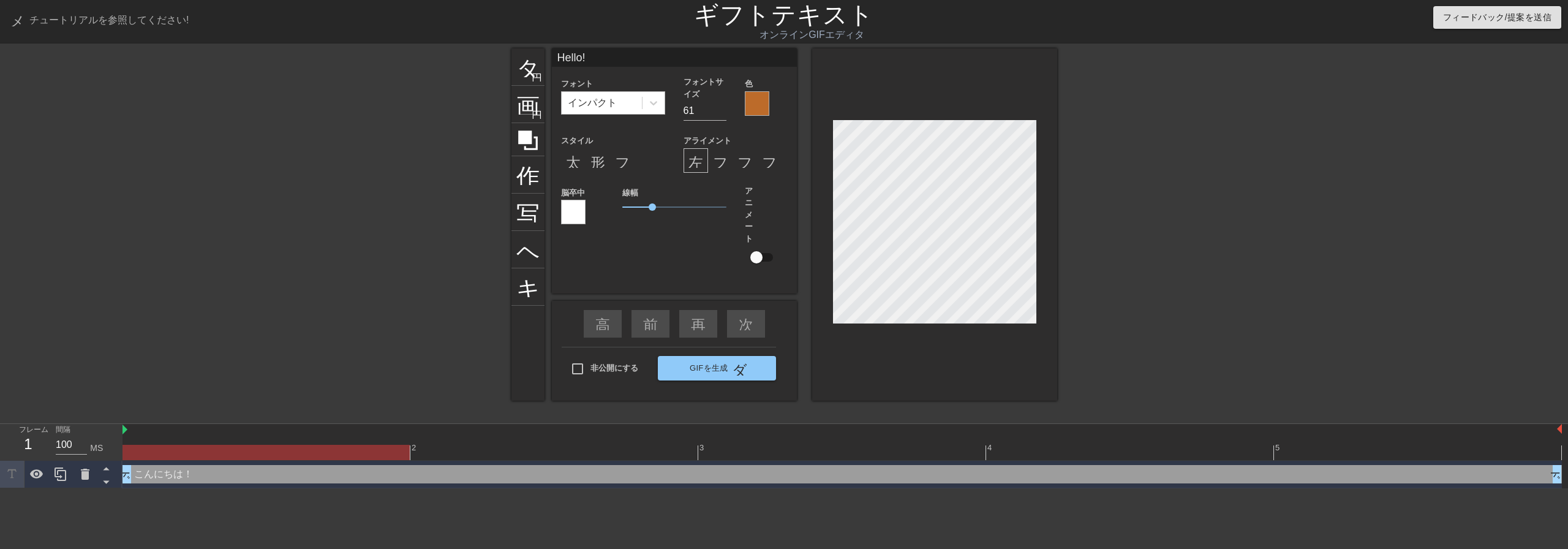
click at [618, 107] on div "インパクト" at bounding box center [601, 102] width 80 height 22
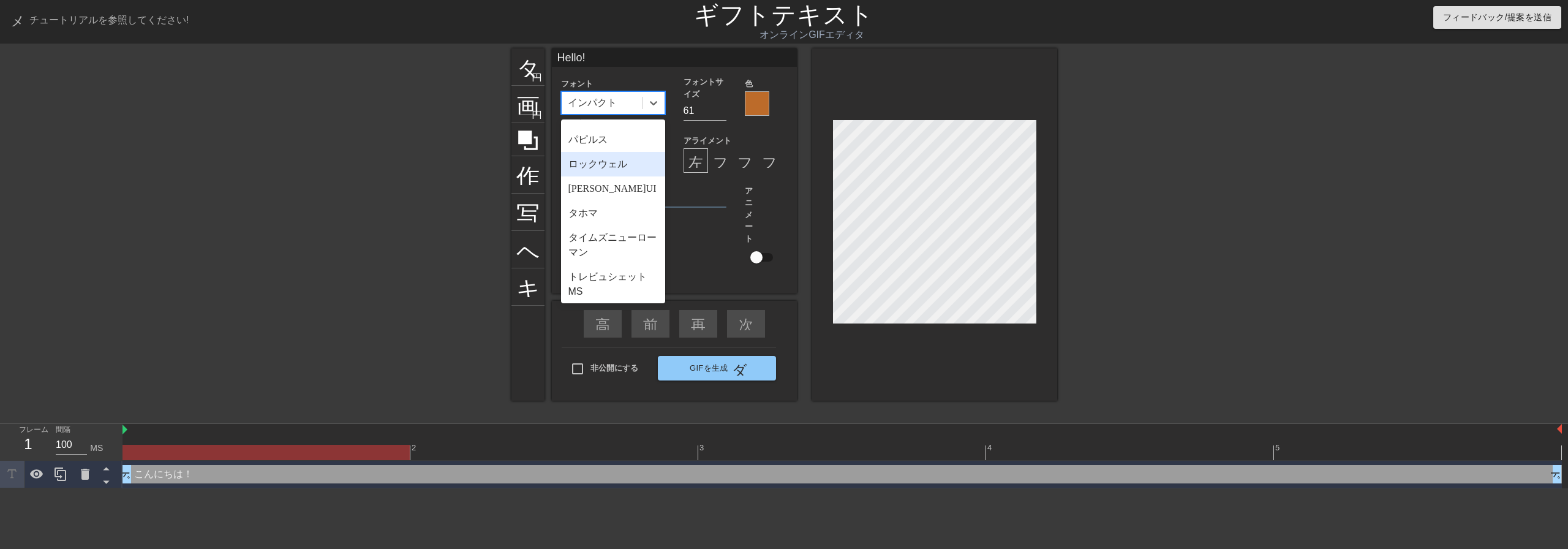
scroll to position [491, 0]
click at [610, 220] on div "タホマ" at bounding box center [613, 208] width 104 height 25
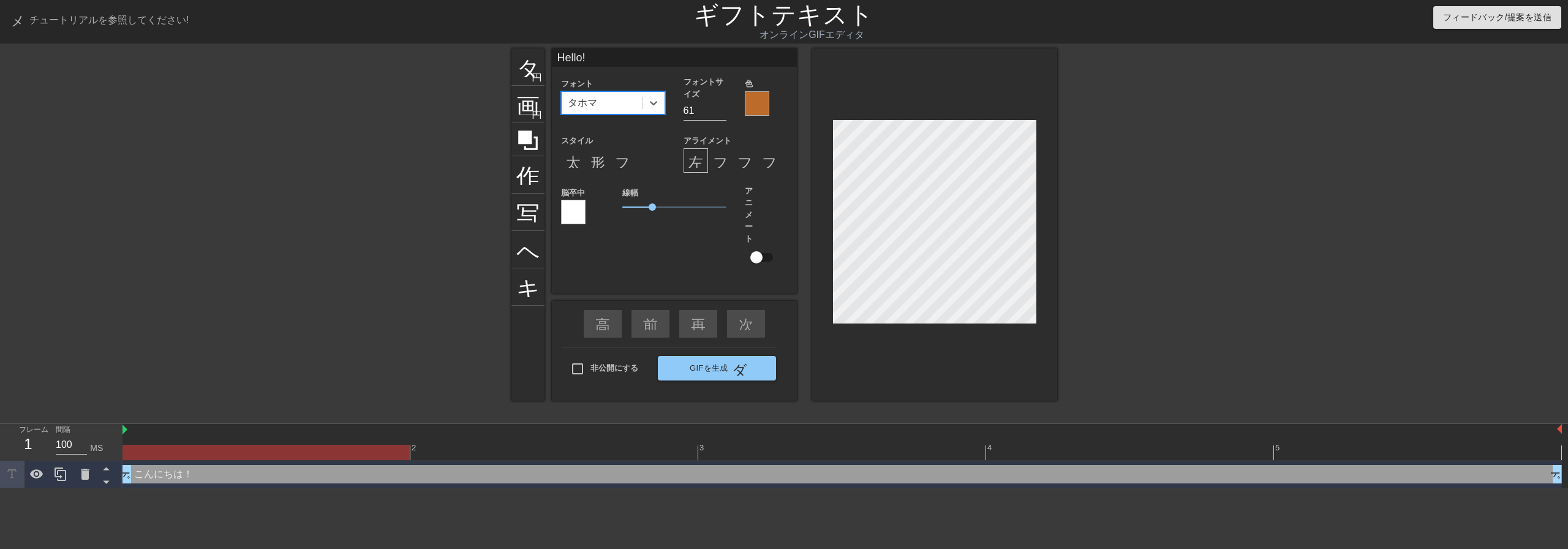
click at [599, 107] on div "タホマ" at bounding box center [601, 102] width 80 height 22
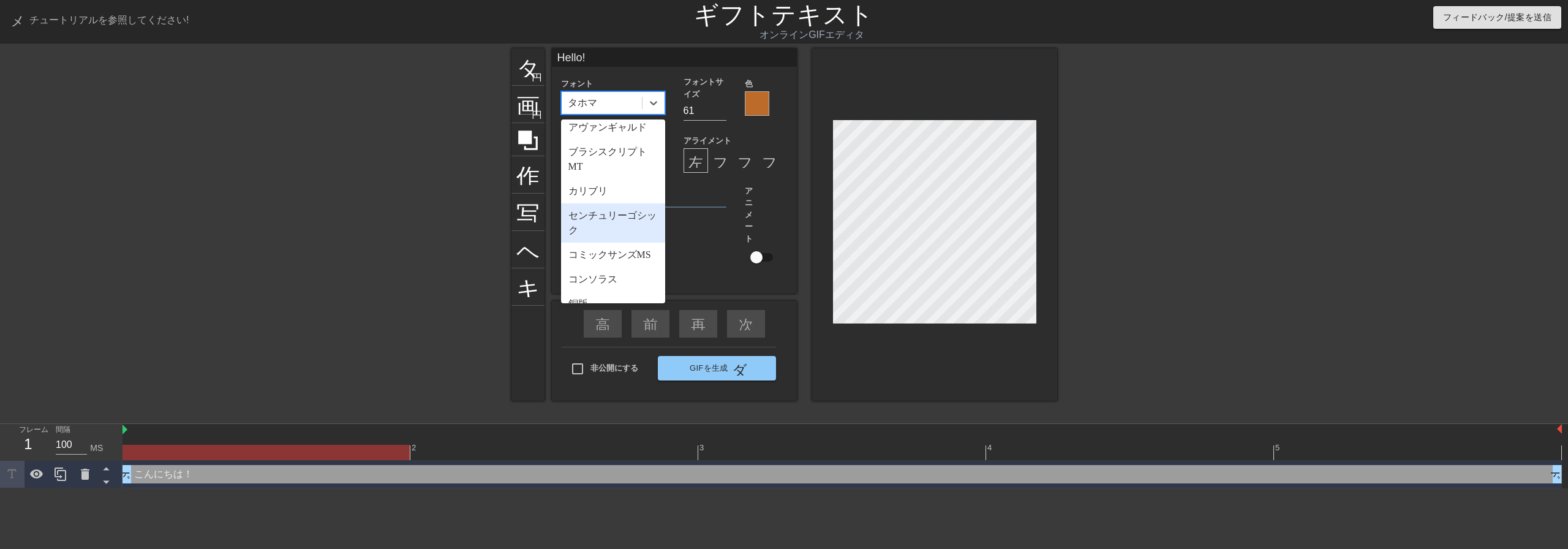
scroll to position [61, 0]
click at [608, 253] on font "コミックサンズMS" at bounding box center [609, 249] width 83 height 10
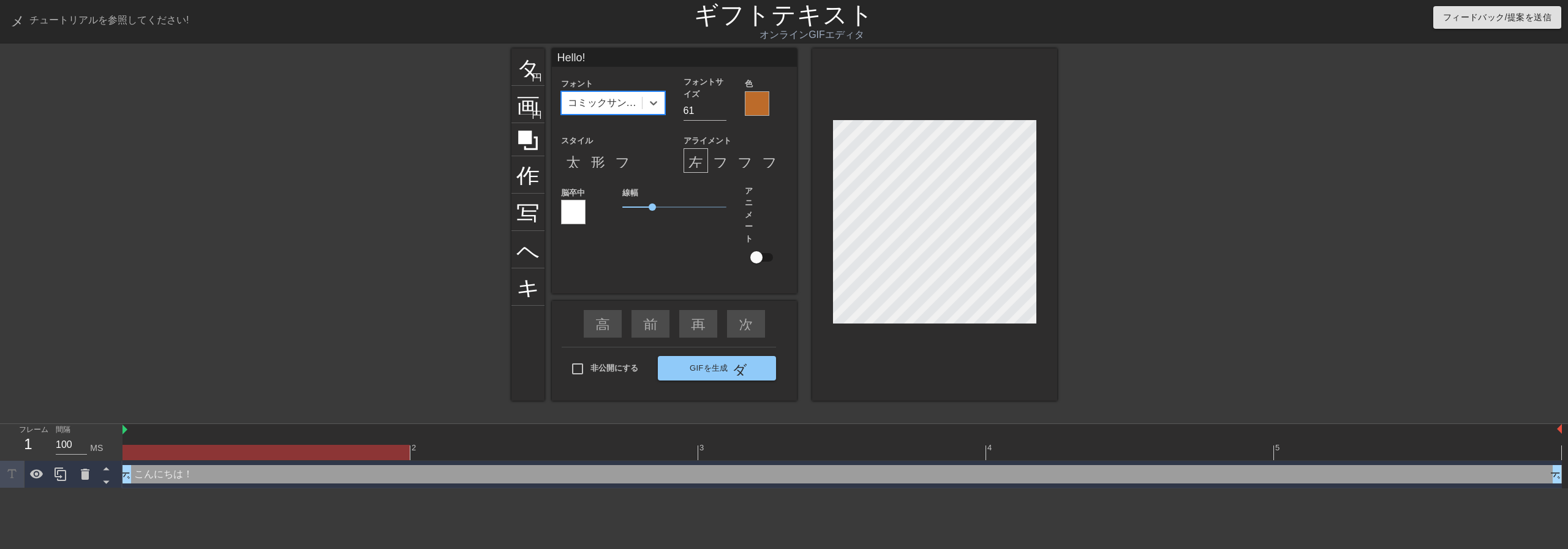
drag, startPoint x: 611, startPoint y: 104, endPoint x: 608, endPoint y: 117, distance: 13.3
click at [611, 106] on font "コミックサンズMS" at bounding box center [608, 102] width 83 height 10
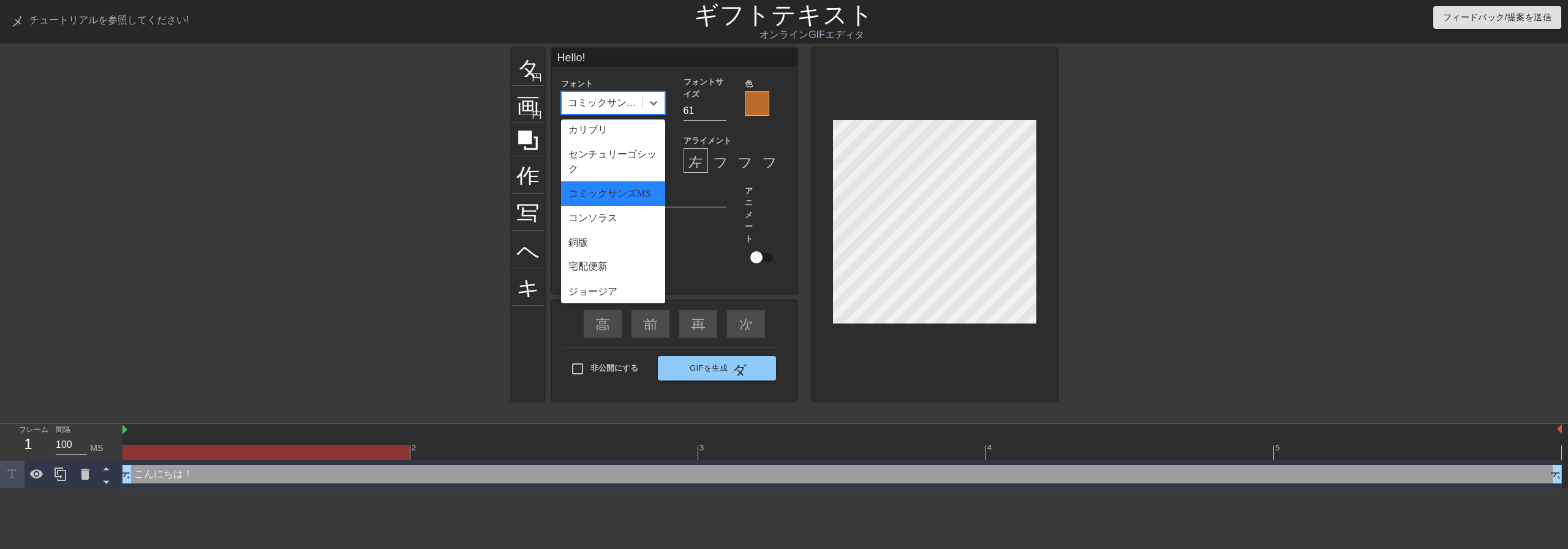
scroll to position [123, 0]
click at [610, 218] on font "コンソラス" at bounding box center [593, 212] width 49 height 10
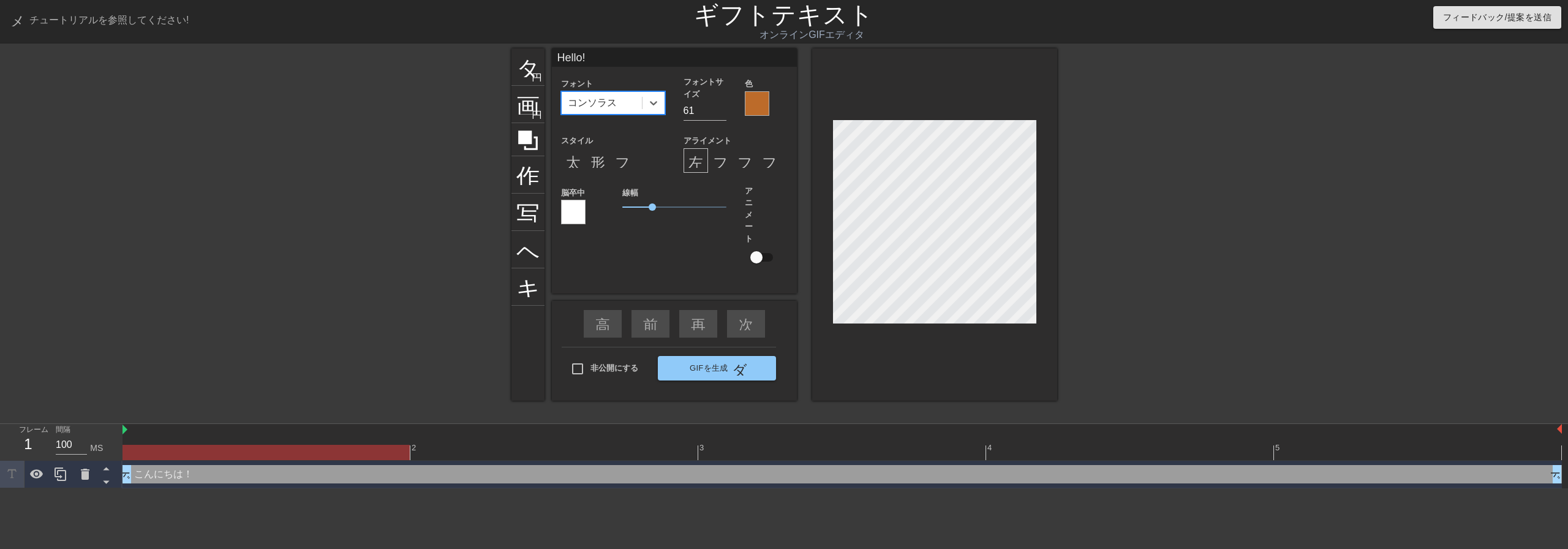
click at [618, 110] on div "コンソラス" at bounding box center [601, 102] width 80 height 22
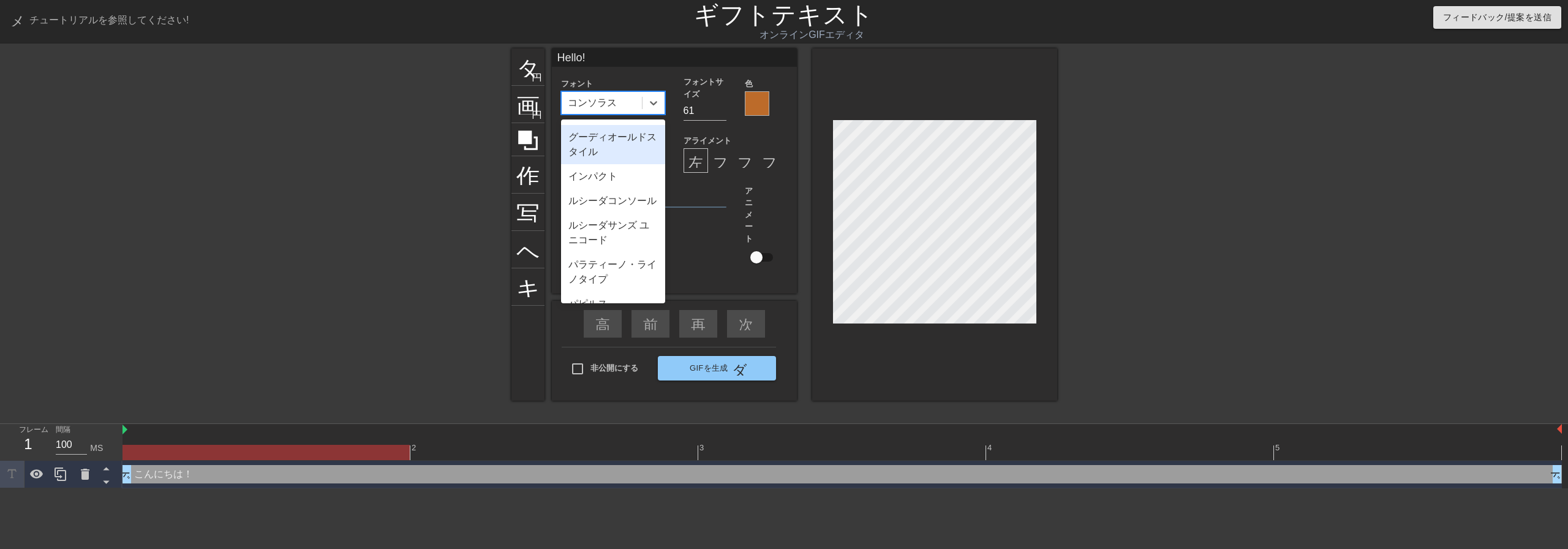
scroll to position [368, 0]
click at [608, 237] on font "パラティーノ・ライノタイプ" at bounding box center [612, 224] width 88 height 25
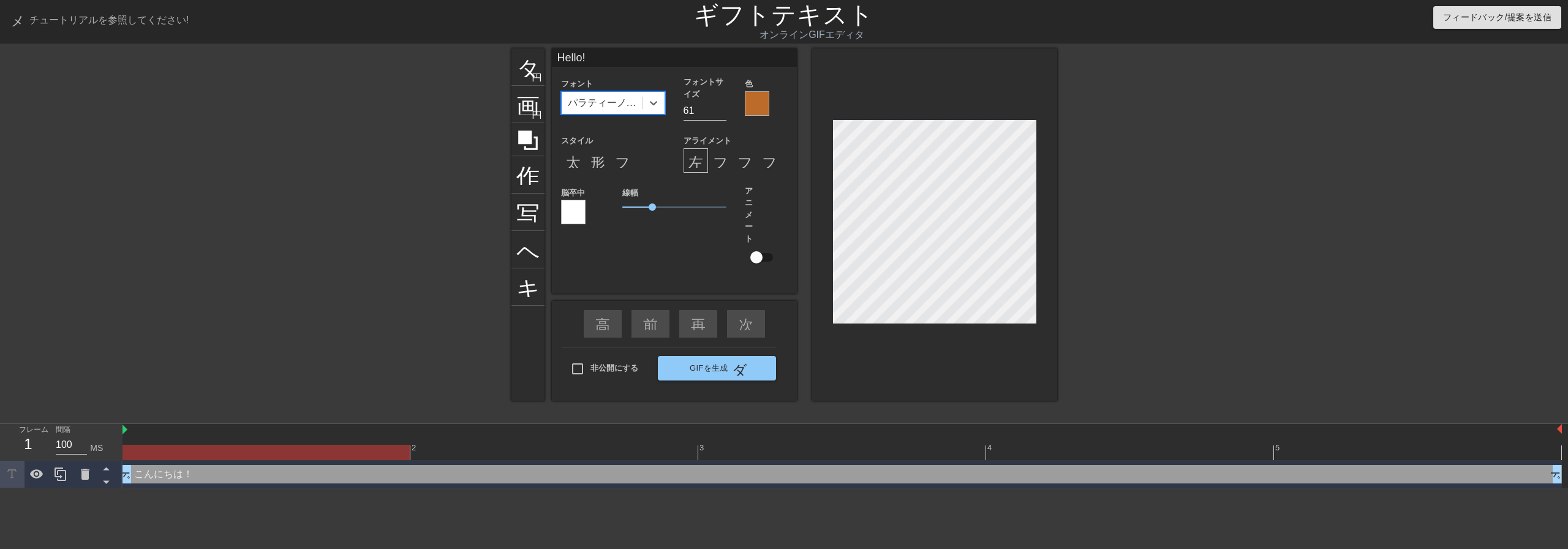
click at [604, 108] on font "パラティーノ・ライノタイプ" at bounding box center [631, 102] width 128 height 10
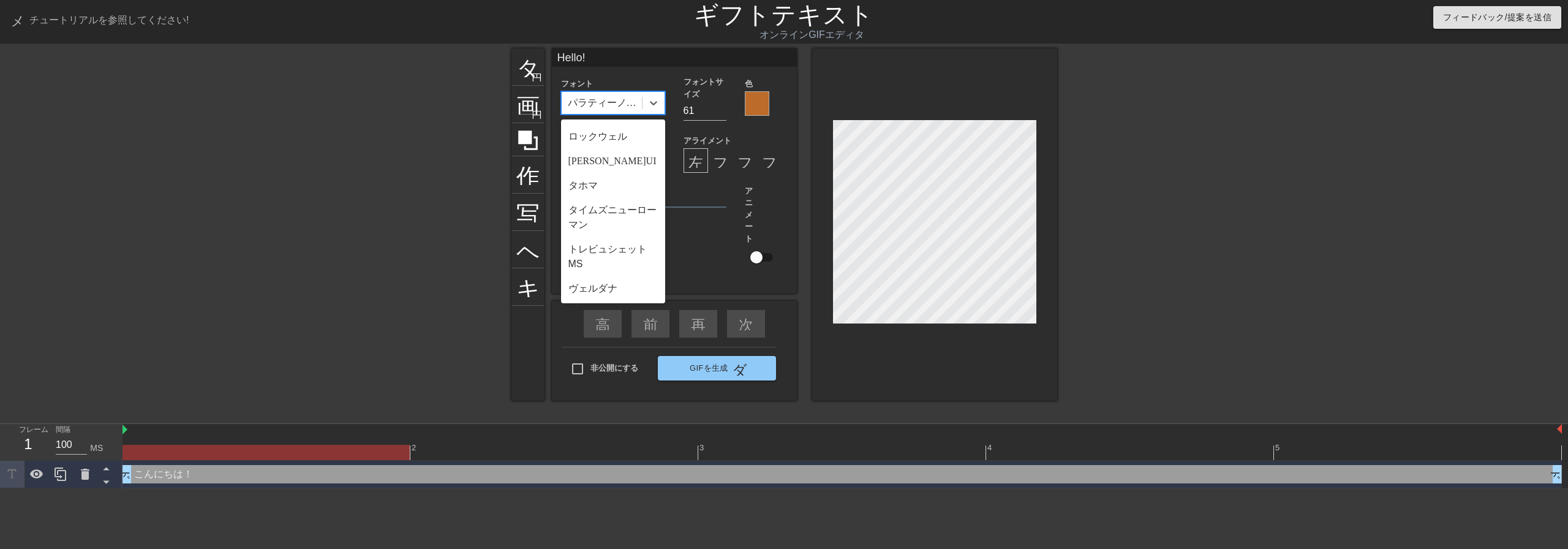
scroll to position [542, 0]
click at [595, 291] on font "ヴェルダナ" at bounding box center [593, 288] width 49 height 10
click at [594, 107] on font "ヴェルダナ" at bounding box center [592, 102] width 49 height 10
click at [600, 212] on font "ブラシスクリプト MT" at bounding box center [607, 214] width 79 height 25
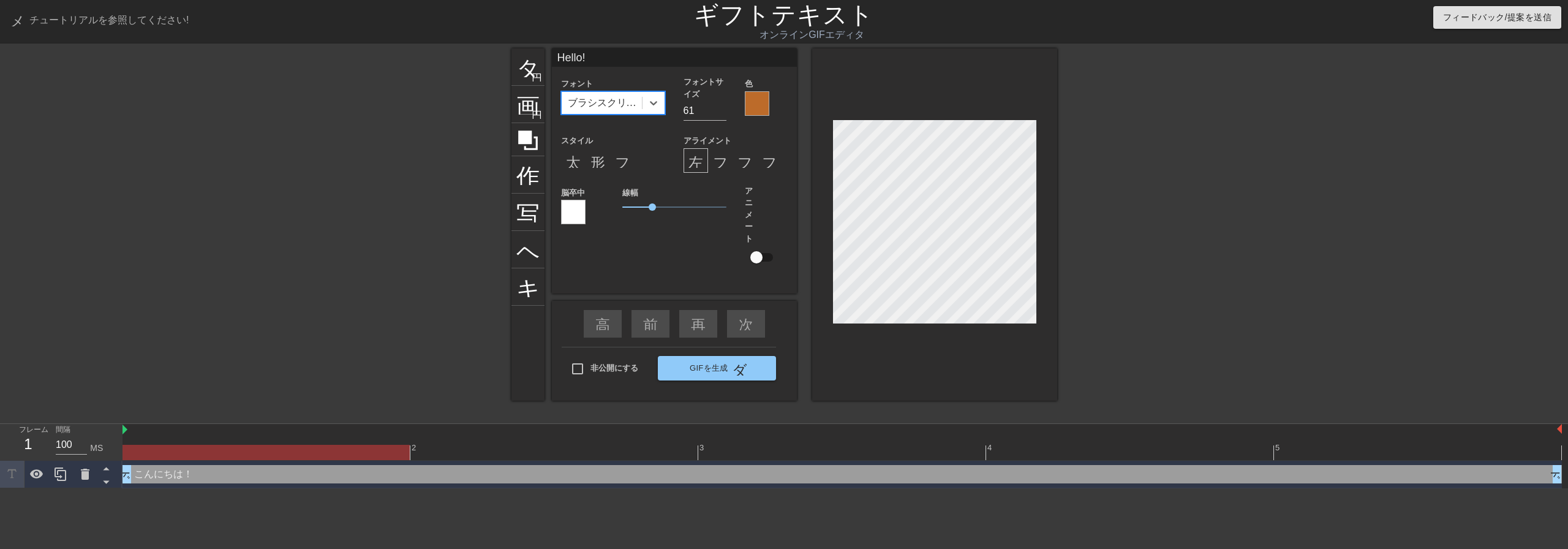
click at [634, 99] on font "ブラシスクリプト MT" at bounding box center [615, 102] width 96 height 10
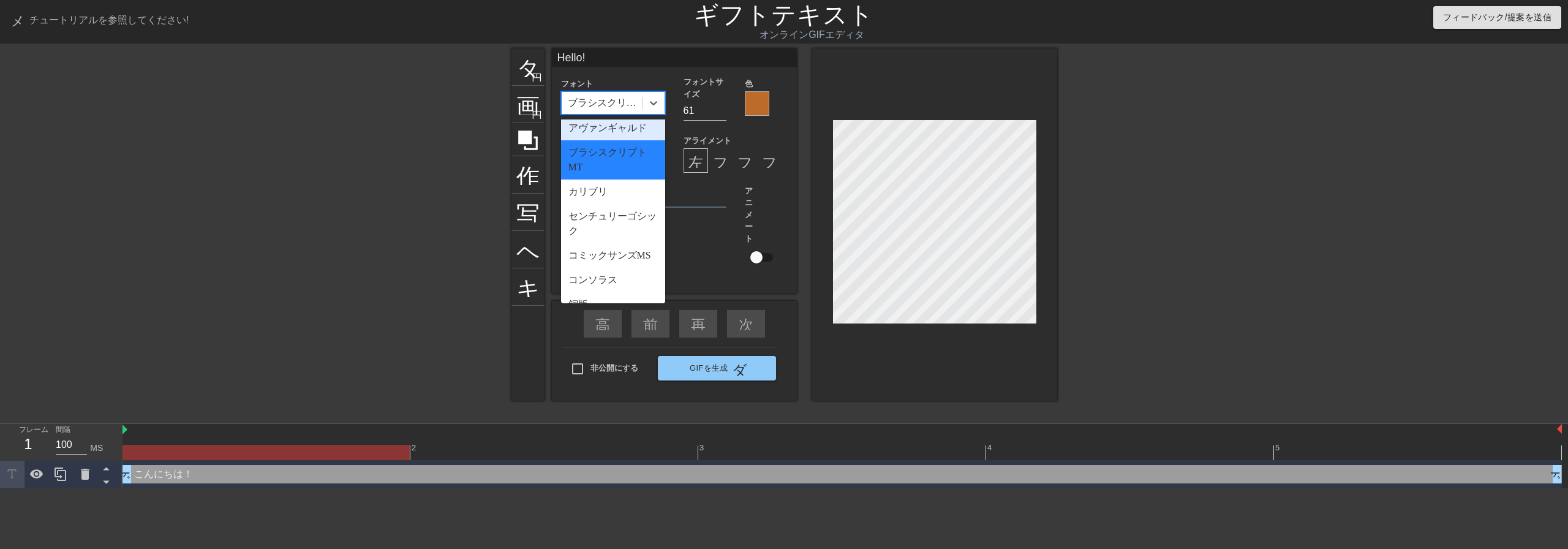
scroll to position [61, 0]
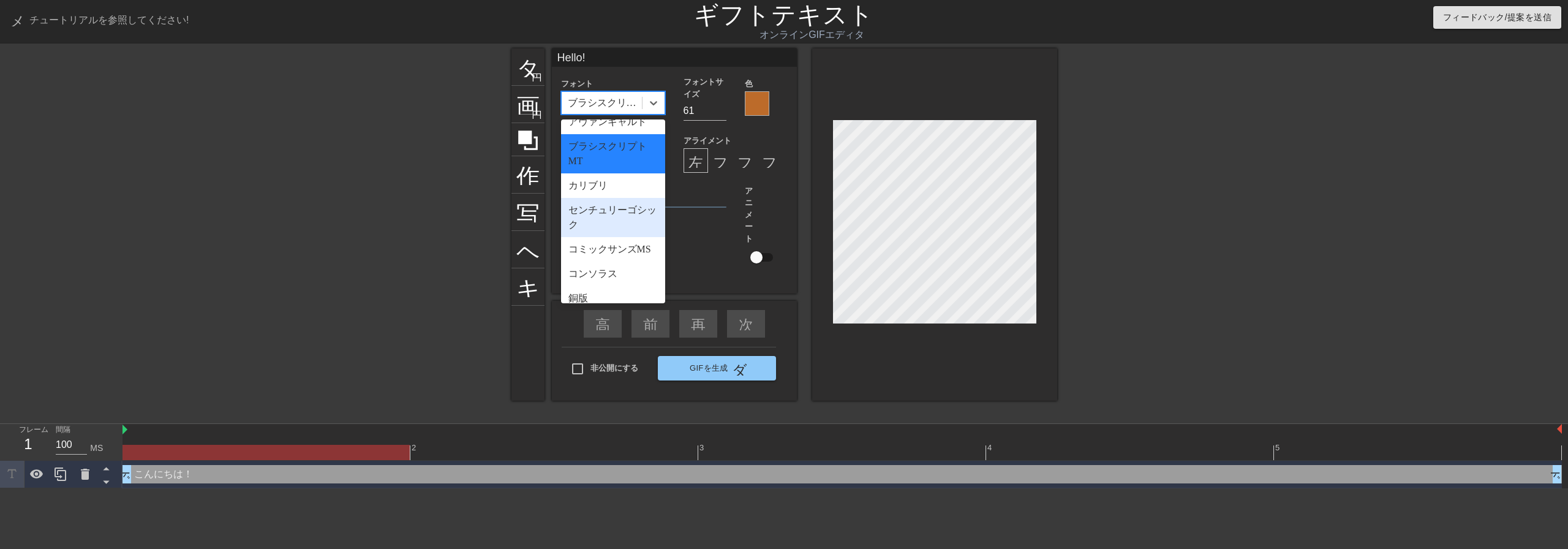
click at [613, 221] on div "センチュリーゴシック" at bounding box center [613, 217] width 104 height 39
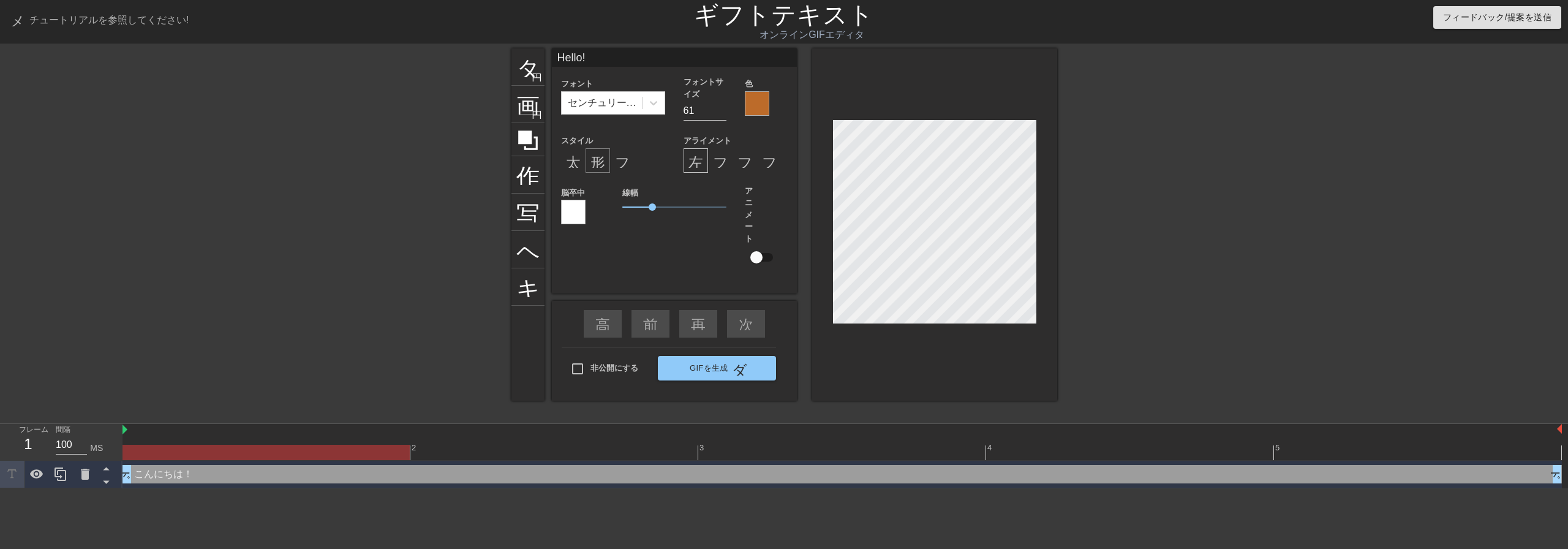
drag, startPoint x: 619, startPoint y: 115, endPoint x: 604, endPoint y: 157, distance: 44.6
click at [619, 115] on div "フォント センチュリーゴシック" at bounding box center [613, 98] width 123 height 45
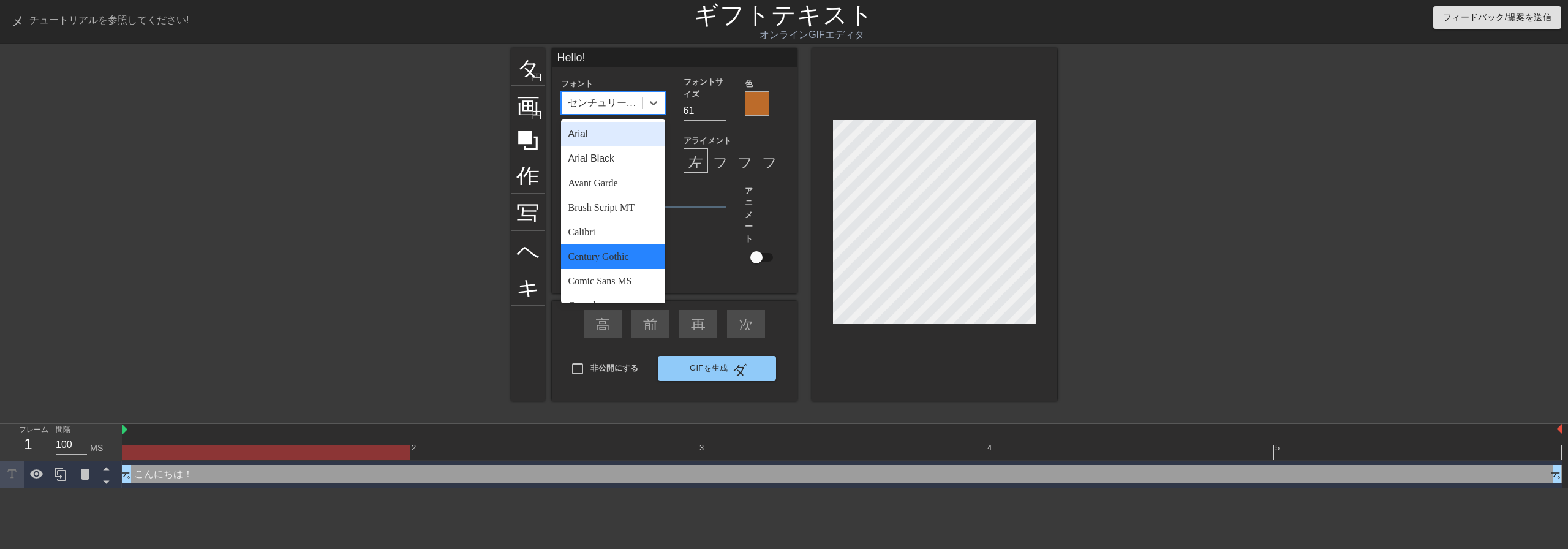
click at [612, 93] on div "センチュリーゴシック" at bounding box center [601, 102] width 80 height 22
click at [591, 252] on font "カリブリ" at bounding box center [588, 247] width 39 height 10
click at [619, 101] on div "カリブリ" at bounding box center [601, 102] width 80 height 22
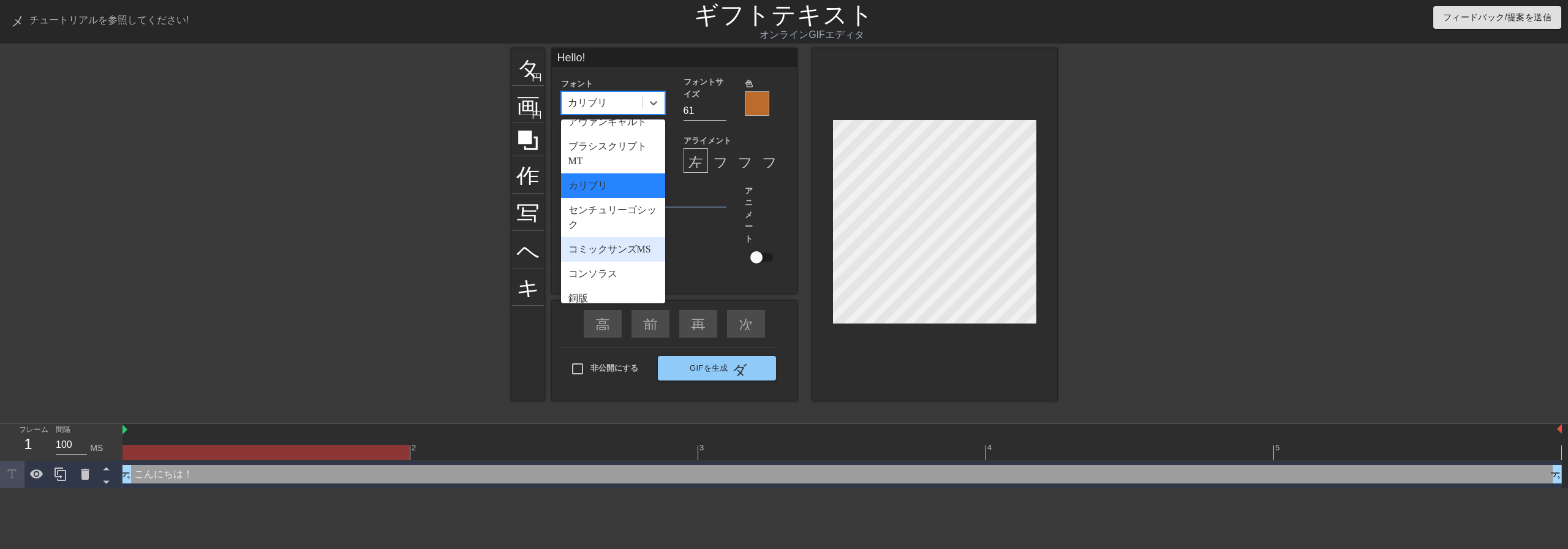
click at [623, 253] on font "コミックサンズMS" at bounding box center [609, 249] width 83 height 10
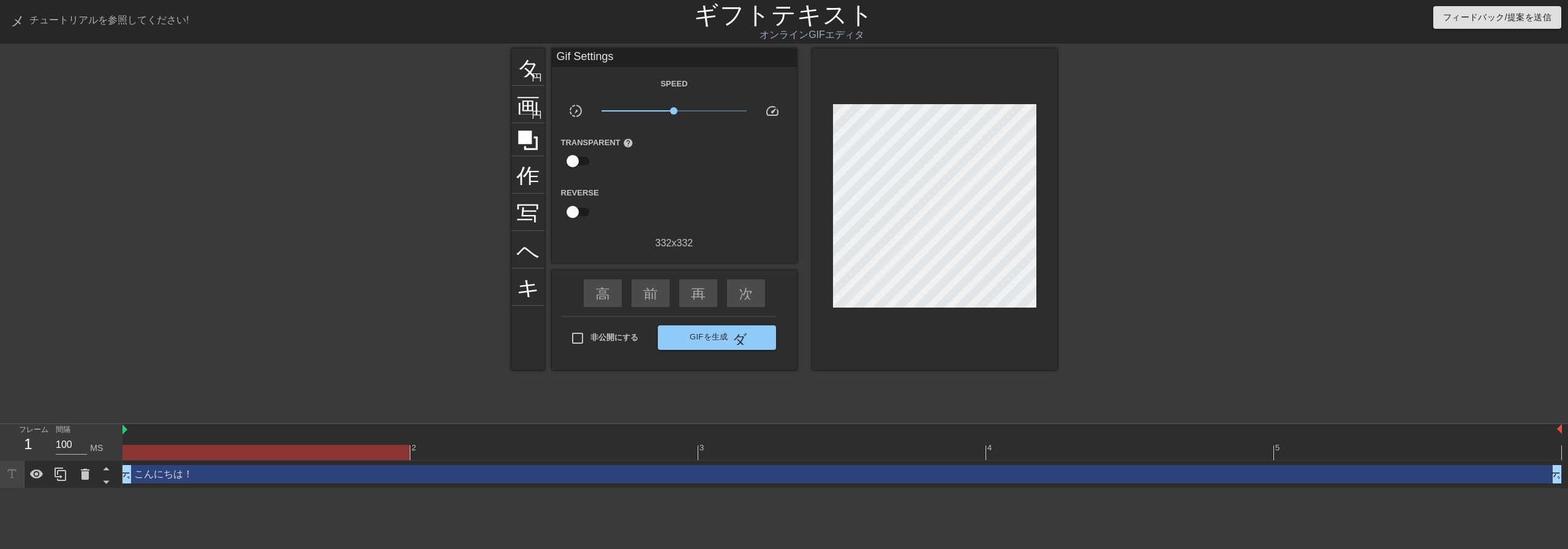
click at [1228, 189] on div at bounding box center [1164, 232] width 184 height 368
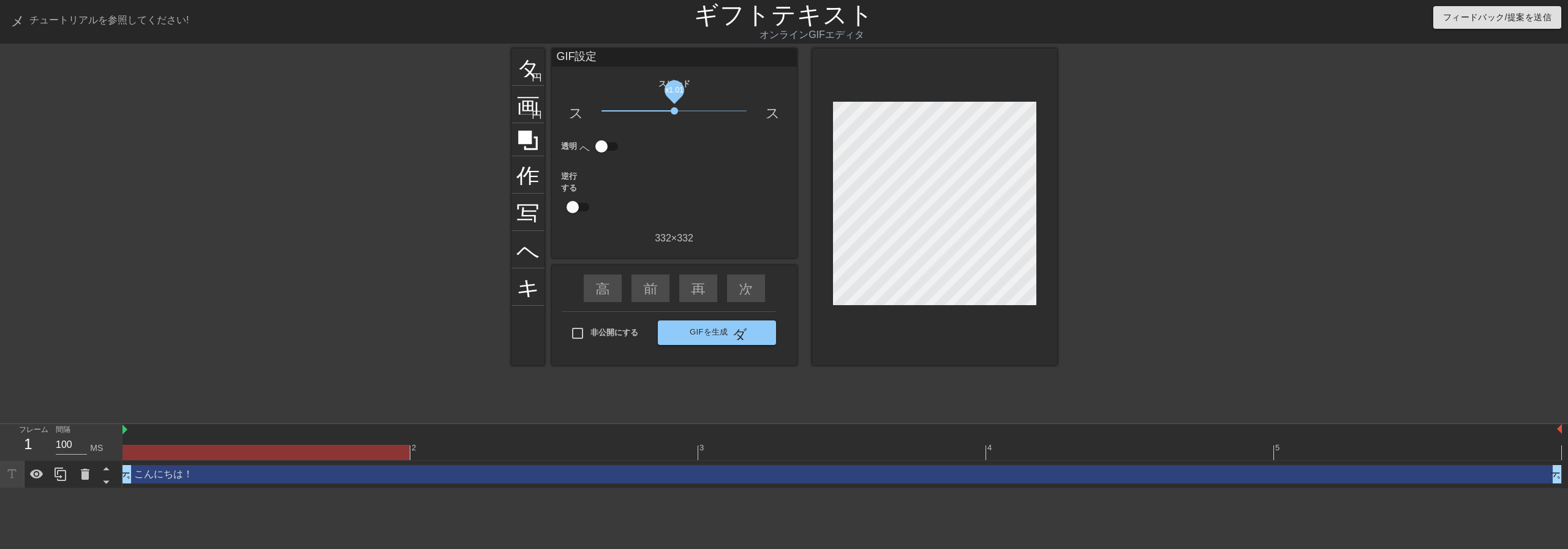
click at [674, 109] on span "x1.01" at bounding box center [673, 111] width 145 height 14
click at [600, 149] on input "checkbox" at bounding box center [601, 146] width 70 height 23
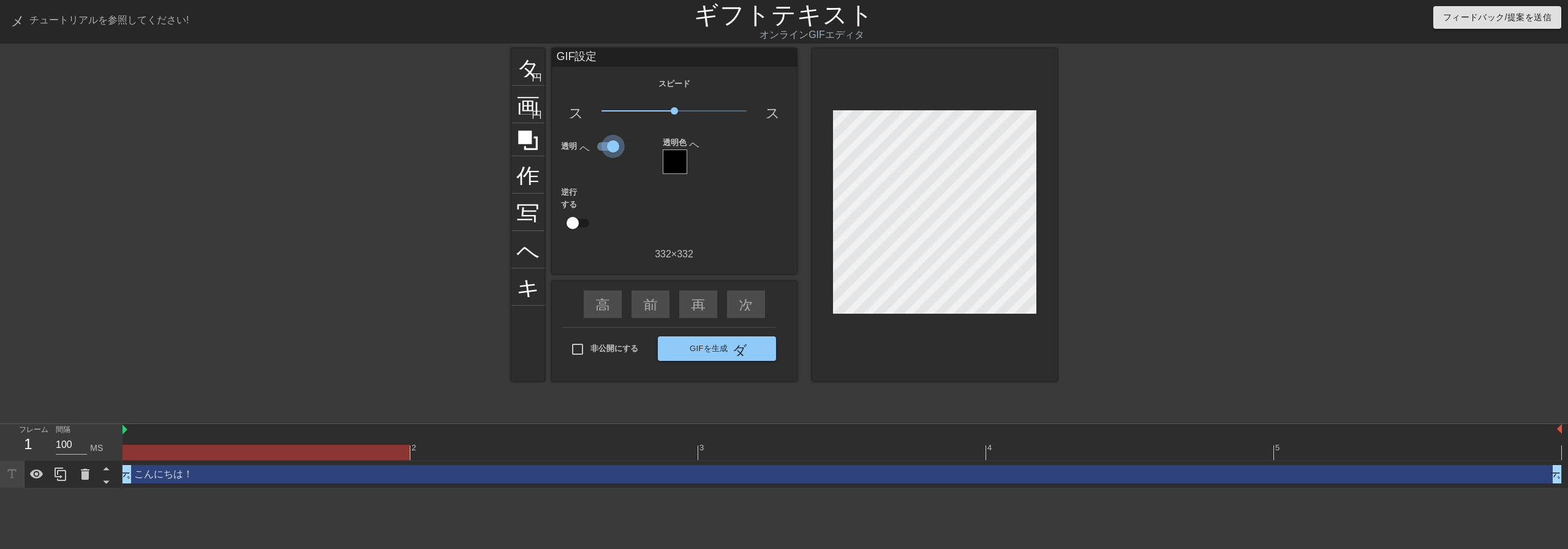
click at [603, 149] on input "checkbox" at bounding box center [613, 146] width 70 height 23
checkbox input "false"
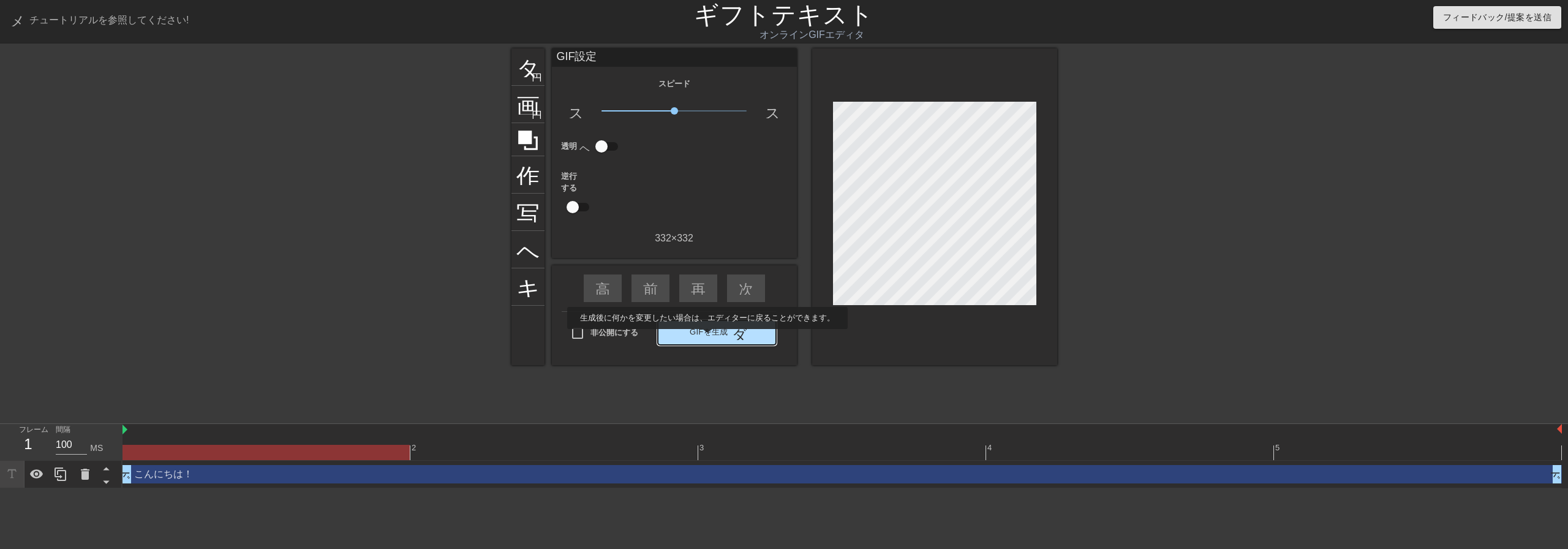
click at [707, 338] on font "GIFを生成" at bounding box center [709, 333] width 39 height 14
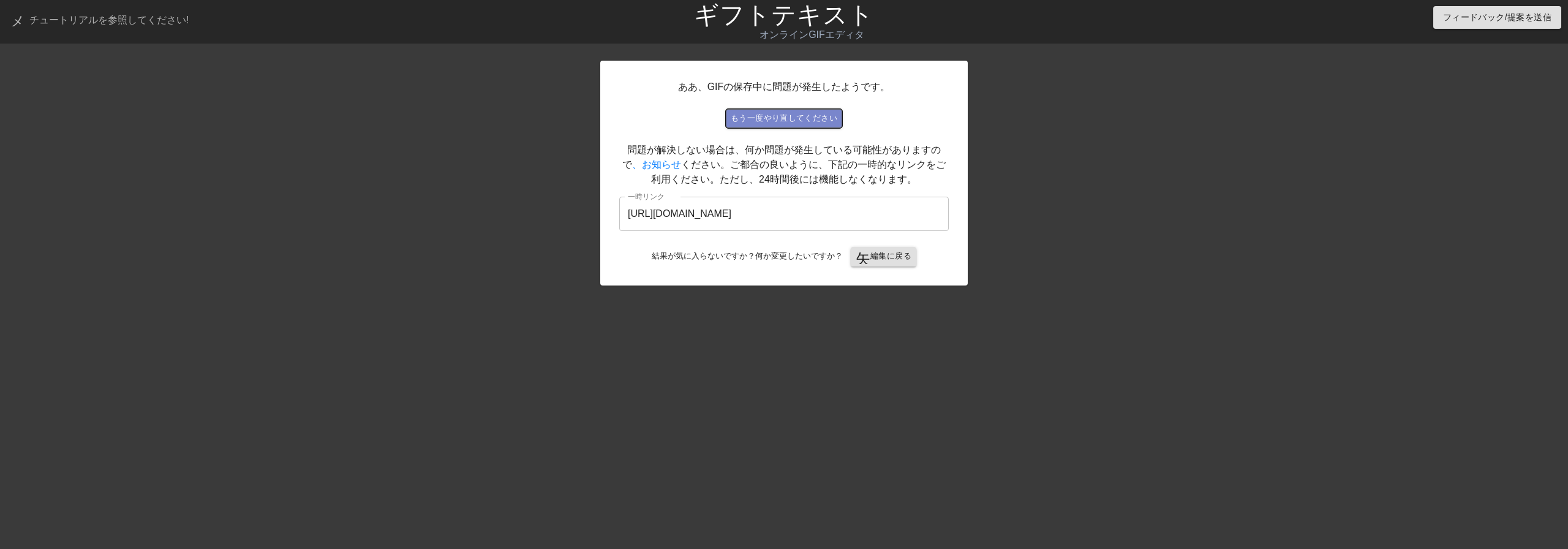
click at [789, 112] on font "もう一度やり直してください" at bounding box center [784, 119] width 107 height 14
click at [805, 124] on font "もう一度やり直してください" at bounding box center [784, 119] width 107 height 14
click at [1094, 333] on div at bounding box center [1074, 232] width 184 height 368
click at [877, 251] on font "編集に戻る" at bounding box center [890, 255] width 41 height 9
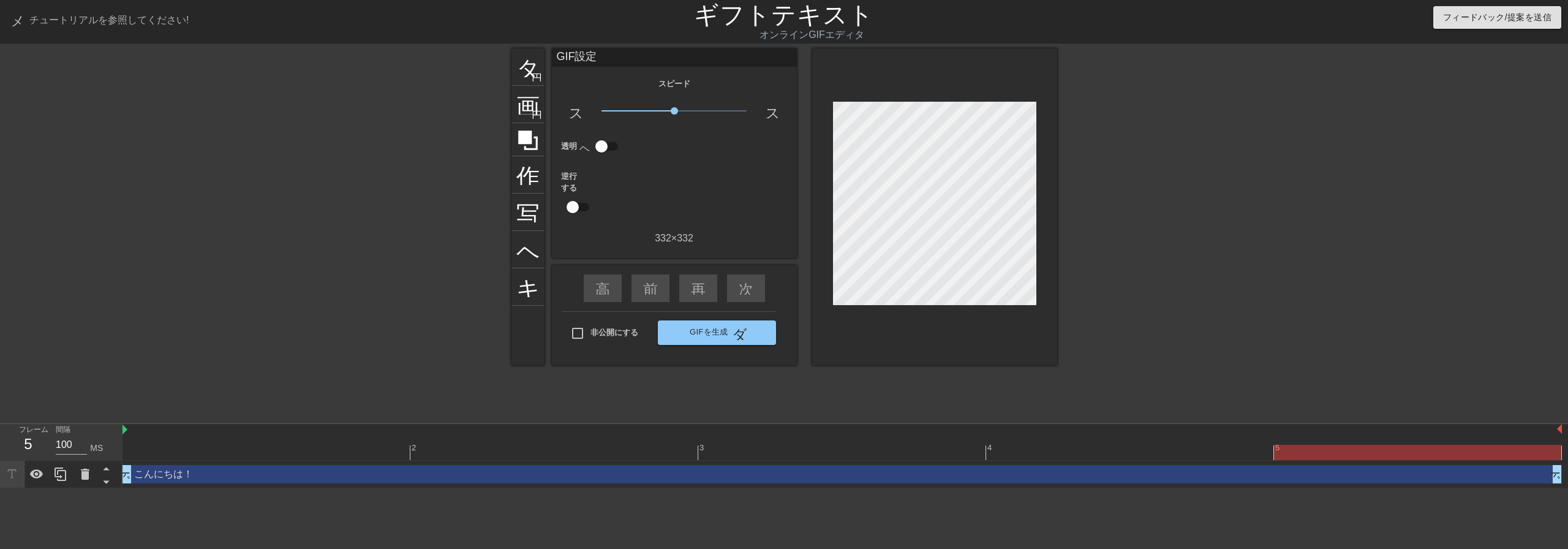
click at [137, 488] on html "メニューブック チュートリアルを参照してください! ギフトテキスト オンラインGIFエディタ フィードバック/提案を送信 タイトル 円を追加 画像 円を追加 …" at bounding box center [784, 244] width 1568 height 488
click at [154, 478] on div "こんにちは！ ドラッグハンドル ドラッグハンドル" at bounding box center [842, 474] width 1439 height 18
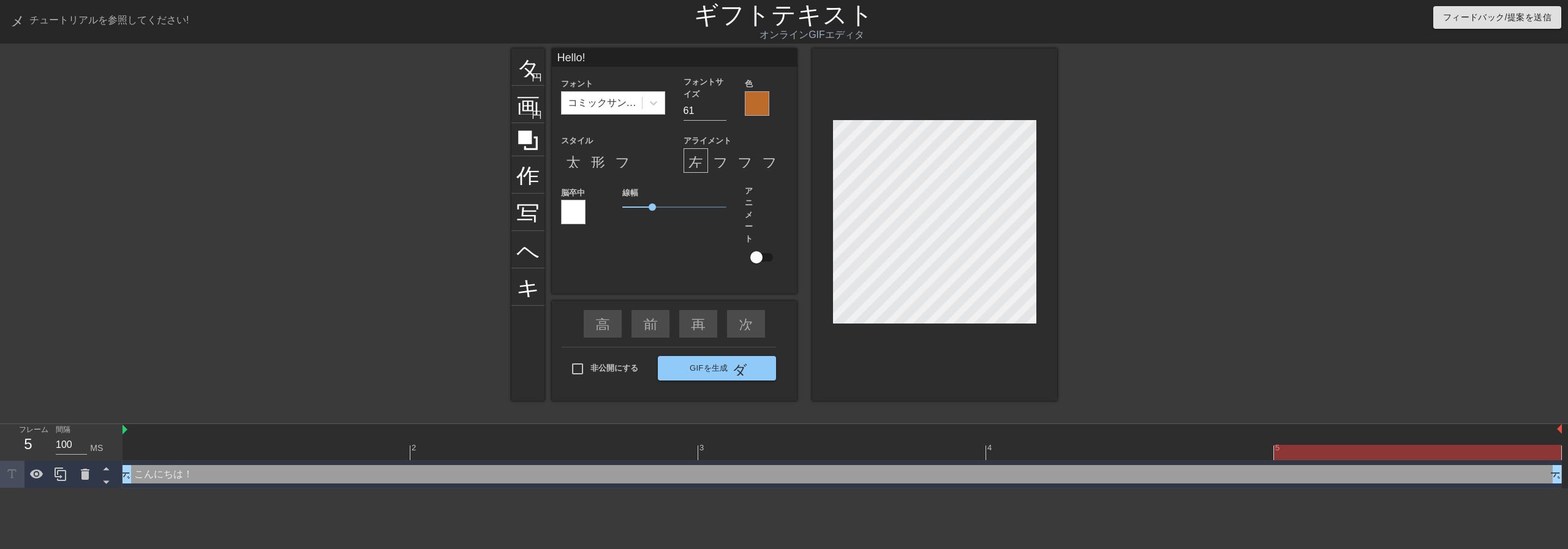
drag, startPoint x: 1288, startPoint y: 273, endPoint x: 1267, endPoint y: 284, distance: 23.7
click at [1280, 278] on div "タイトル 円を追加 画像 円を追加 作物 写真サイズを選択 ヘルプ キーボード Hello! フォント コミックサンズMS フォントサイズ 61 色 スタイル…" at bounding box center [784, 232] width 1568 height 368
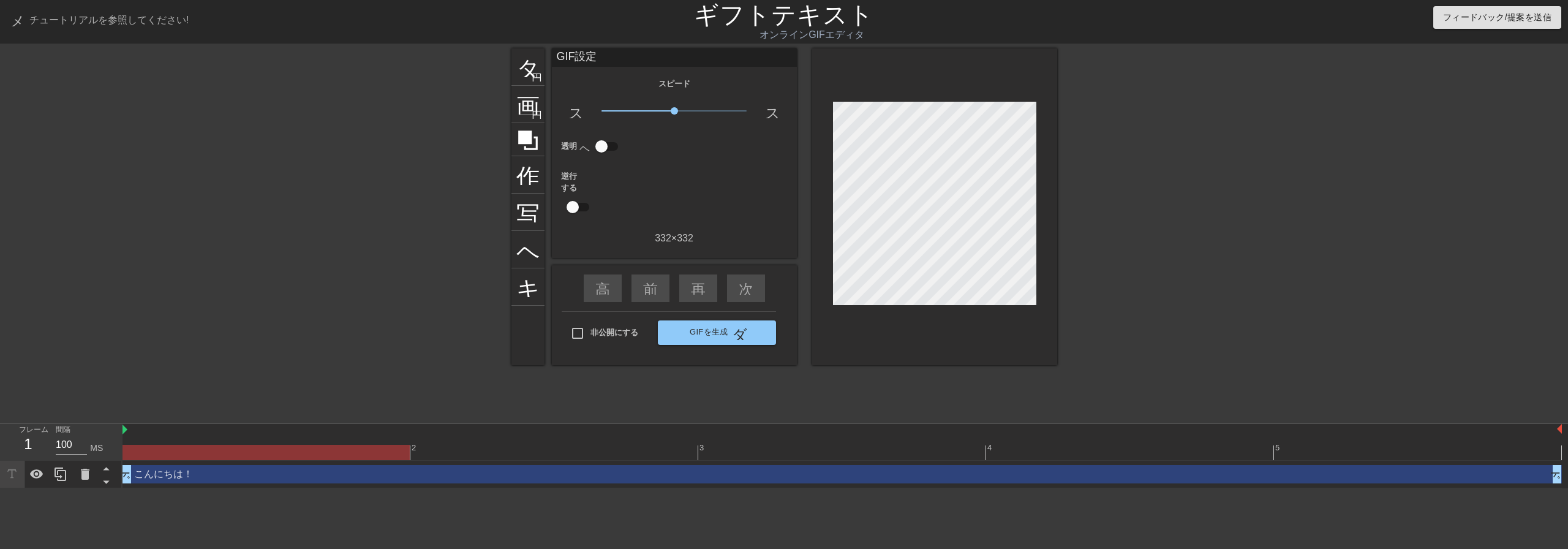
drag, startPoint x: 418, startPoint y: 482, endPoint x: 315, endPoint y: 481, distance: 103.0
click at [315, 481] on div "こんにちは！ ドラッグハンドル ドラッグハンドル" at bounding box center [842, 474] width 1439 height 18
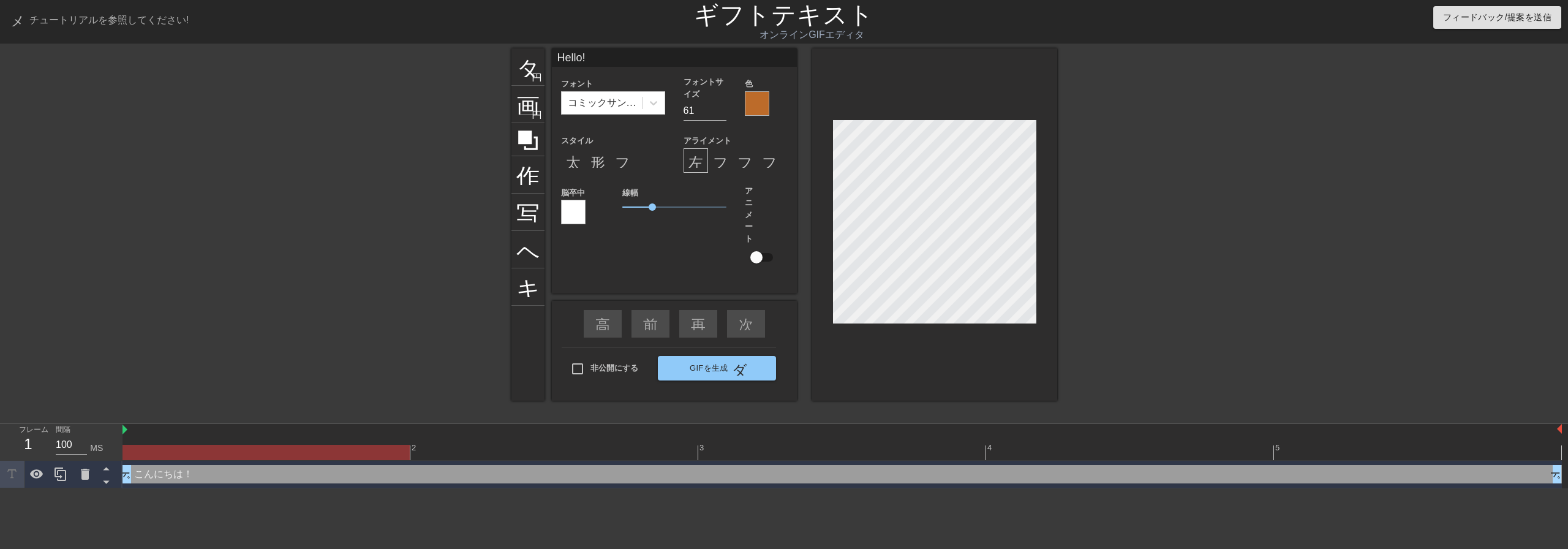
click at [311, 479] on div "こんにちは！ ドラッグハンドル ドラッグハンドル" at bounding box center [842, 474] width 1439 height 18
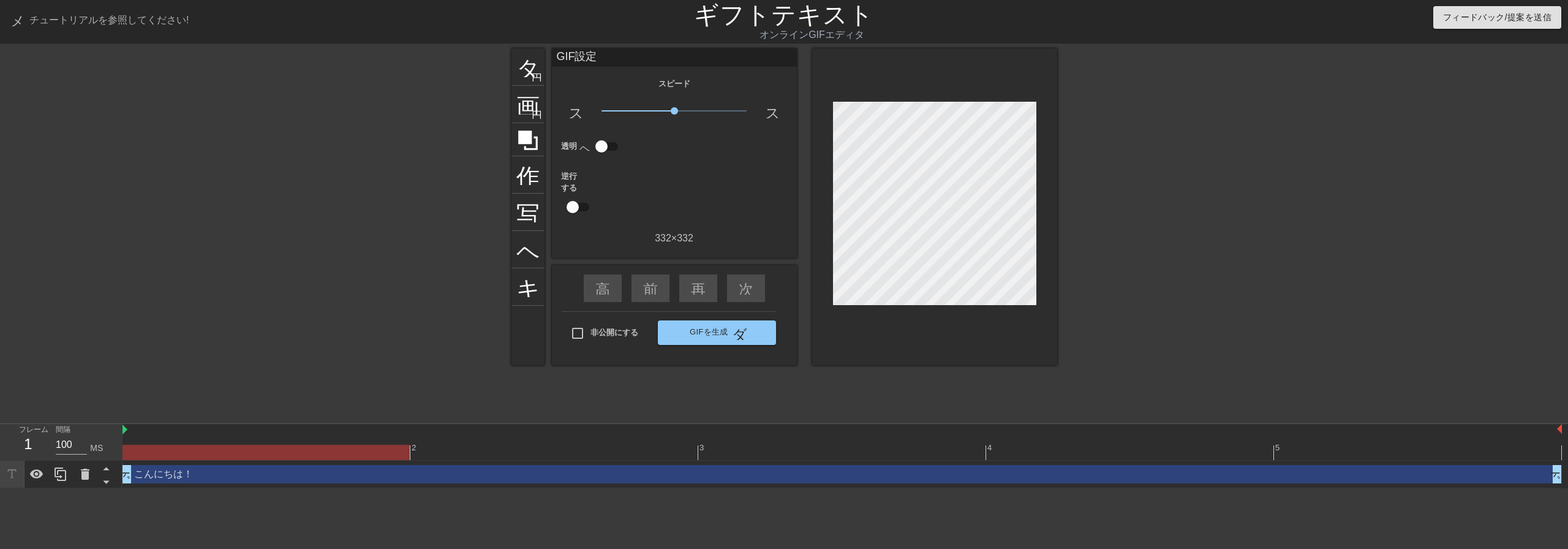
drag, startPoint x: 307, startPoint y: 509, endPoint x: 234, endPoint y: 514, distance: 73.2
click at [234, 488] on html "メニューブック チュートリアルを参照してください! ギフトテキスト オンラインGIFエディタ フィードバック/提案を送信 タイトル 円を追加 画像 円を追加 …" at bounding box center [784, 244] width 1568 height 488
drag, startPoint x: 363, startPoint y: 506, endPoint x: 372, endPoint y: 487, distance: 21.0
click at [372, 487] on html "メニューブック チュートリアルを参照してください! ギフトテキスト オンラインGIFエディタ フィードバック/提案を送信 タイトル 円を追加 画像 円を追加 …" at bounding box center [784, 244] width 1568 height 488
click at [375, 454] on div at bounding box center [266, 452] width 287 height 15
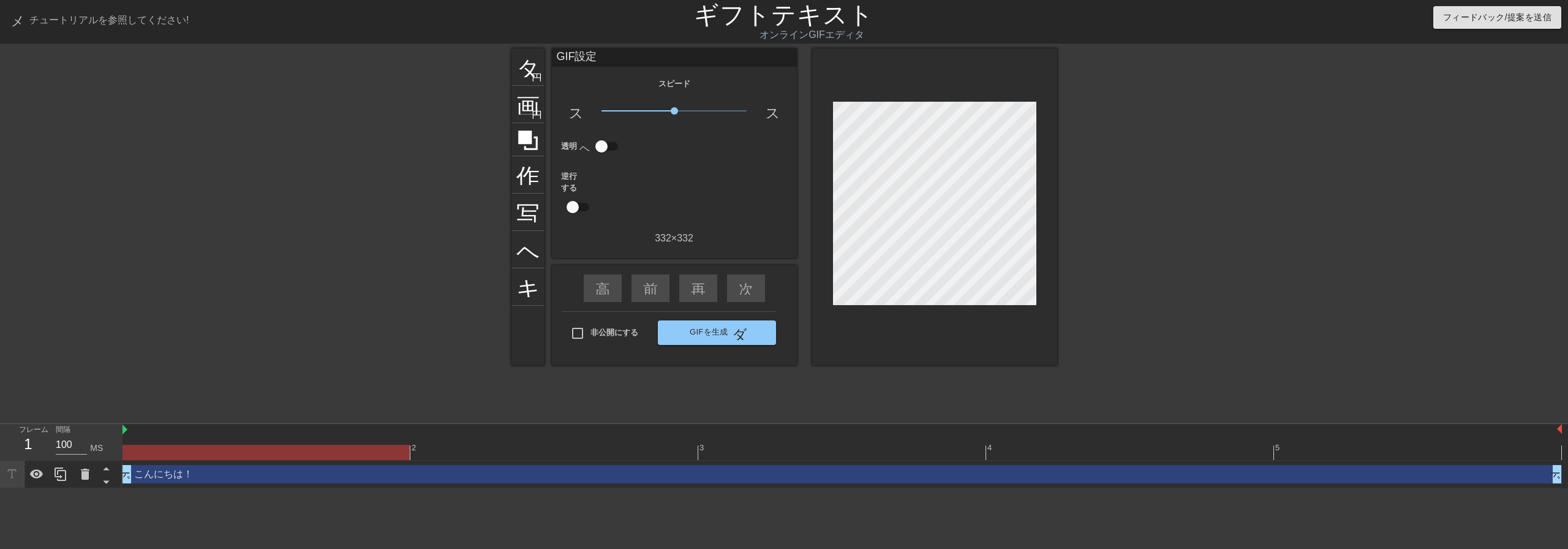
click at [354, 475] on div "こんにちは！ ドラッグハンドル ドラッグハンドル" at bounding box center [842, 474] width 1439 height 18
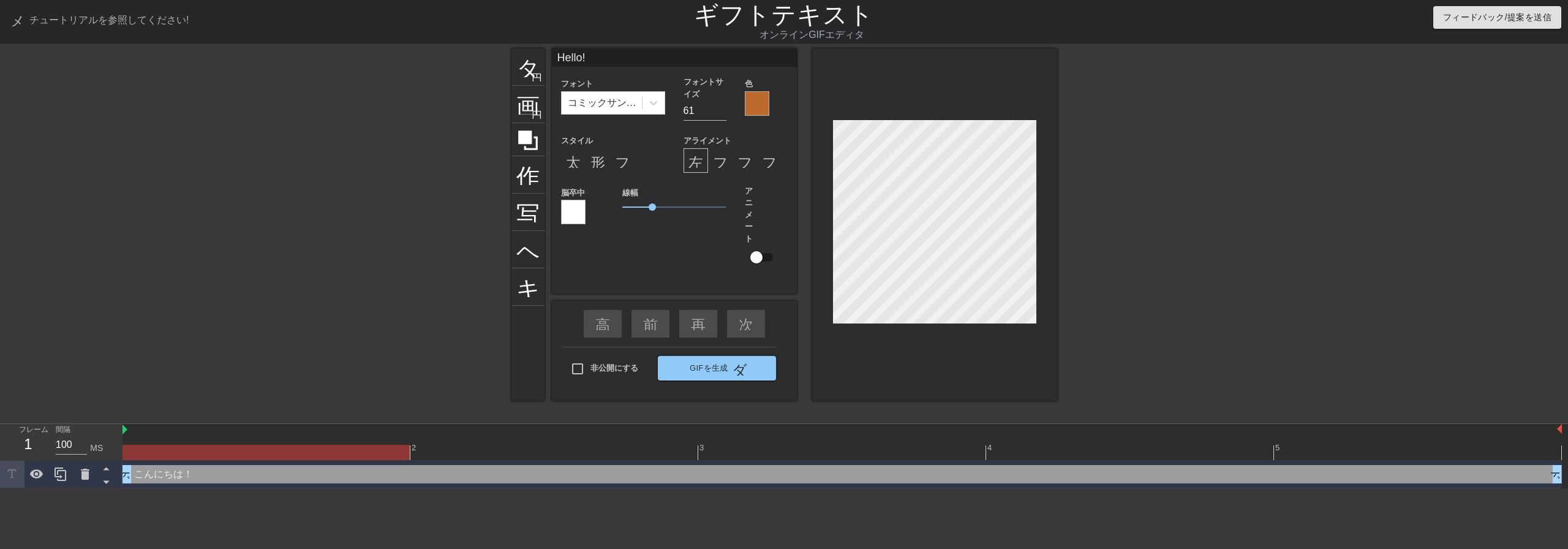
click at [354, 475] on div "こんにちは！ ドラッグハンドル ドラッグハンドル" at bounding box center [842, 474] width 1439 height 18
click at [345, 449] on div at bounding box center [266, 452] width 287 height 15
click at [348, 456] on div at bounding box center [266, 452] width 287 height 15
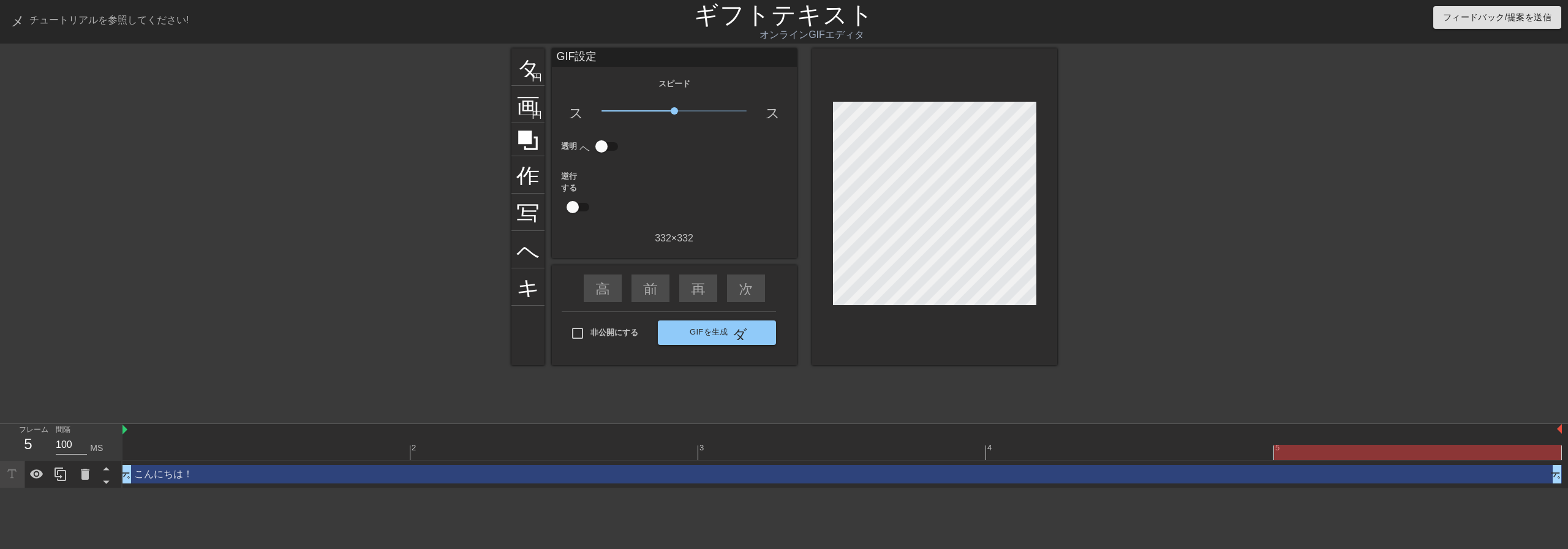
drag, startPoint x: 1560, startPoint y: 478, endPoint x: 1508, endPoint y: 481, distance: 52.1
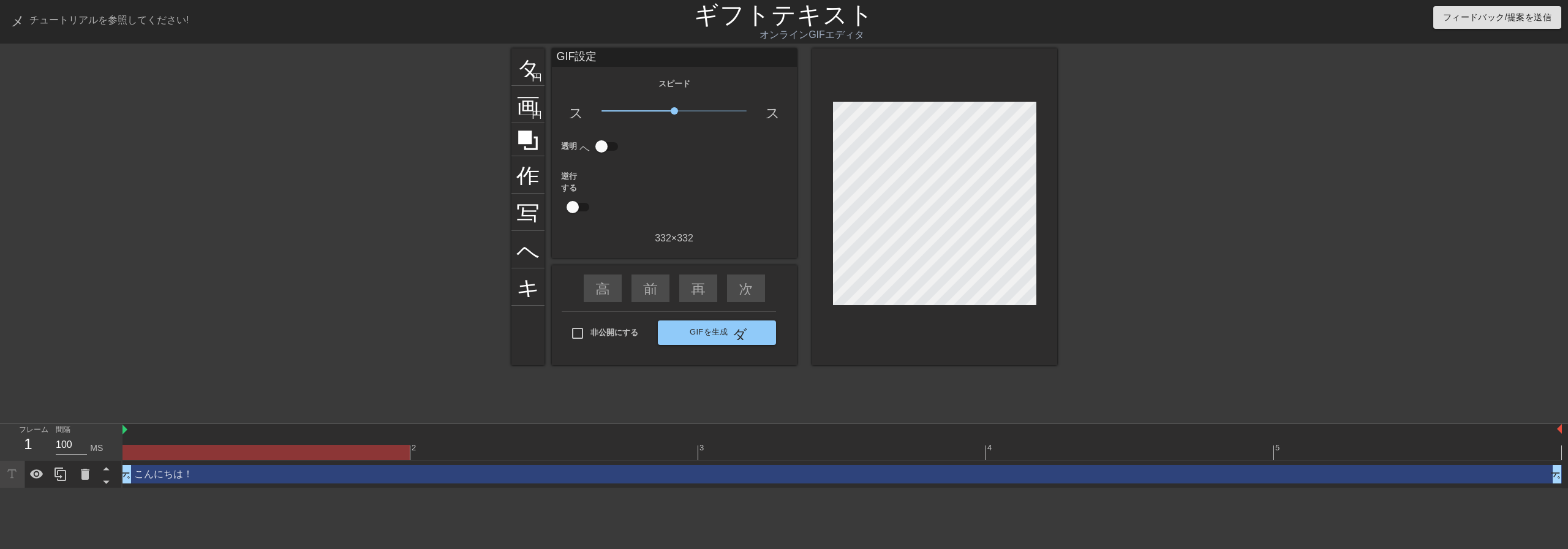
drag, startPoint x: 128, startPoint y: 474, endPoint x: 153, endPoint y: 473, distance: 25.0
click at [185, 473] on div "こんにちは！ ドラッグハンドル ドラッグハンドル" at bounding box center [842, 474] width 1439 height 18
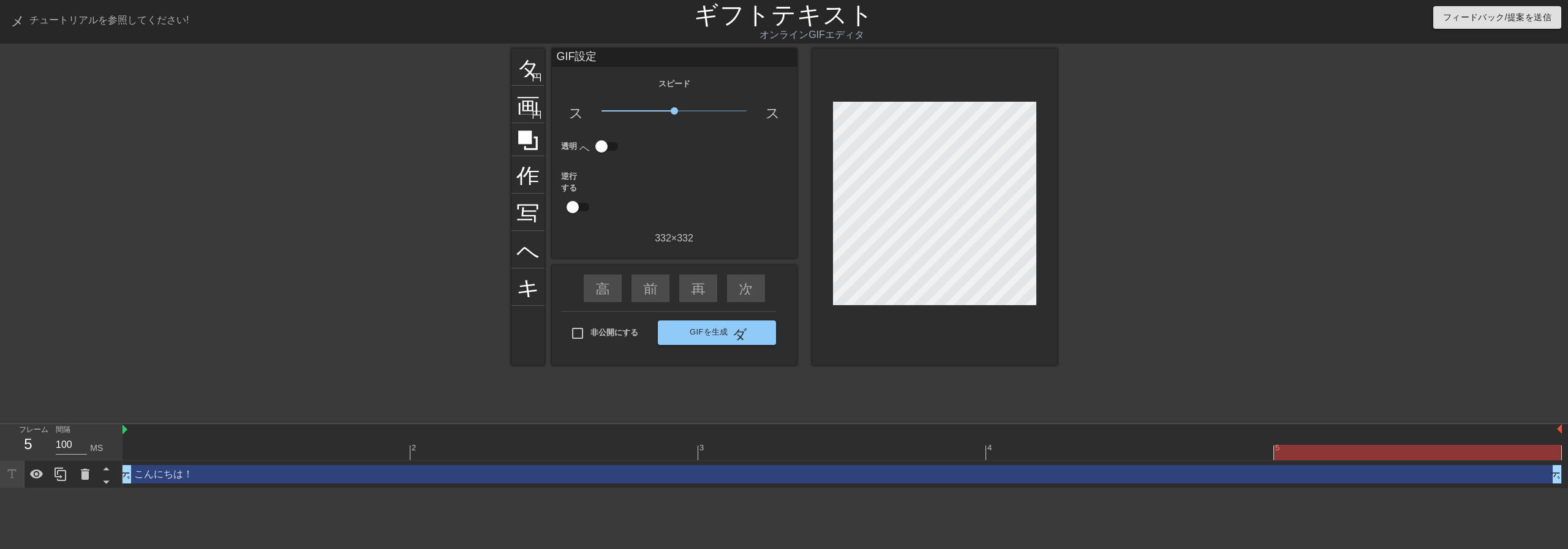
drag, startPoint x: 1561, startPoint y: 476, endPoint x: 1541, endPoint y: 478, distance: 20.1
drag, startPoint x: 1369, startPoint y: 454, endPoint x: 1272, endPoint y: 456, distance: 97.0
click at [1274, 457] on div at bounding box center [1417, 452] width 287 height 15
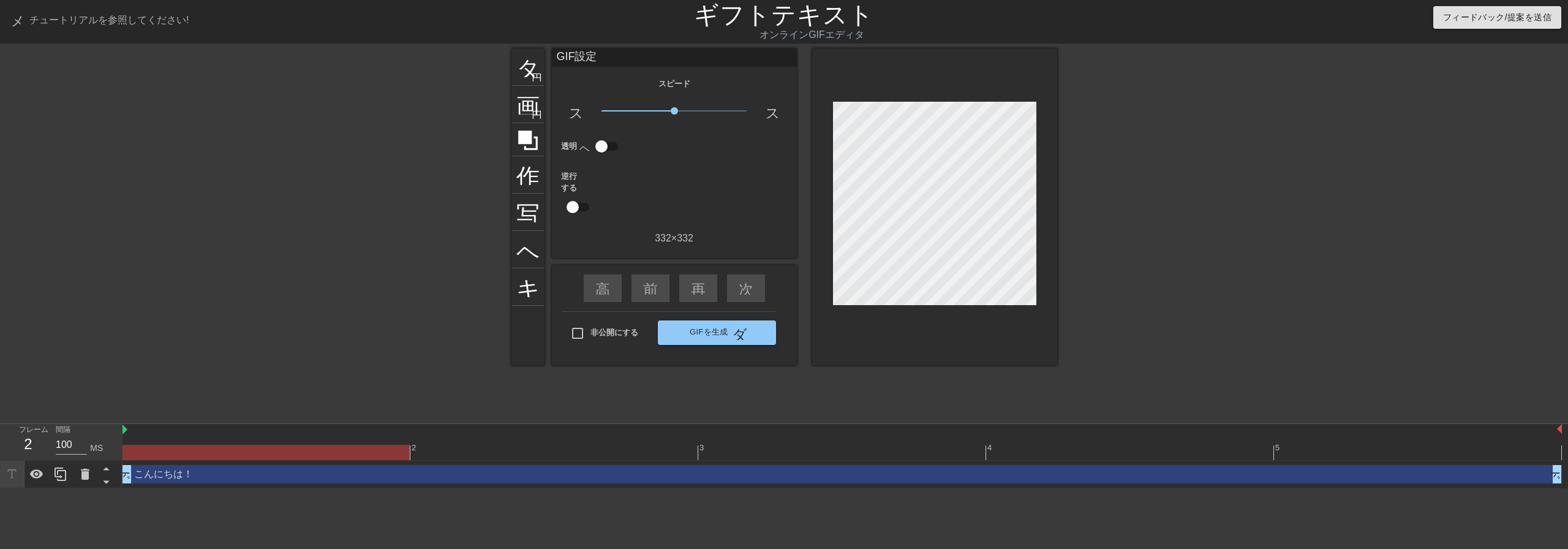
drag, startPoint x: 1272, startPoint y: 456, endPoint x: 247, endPoint y: 447, distance: 1025.0
click at [247, 447] on div at bounding box center [266, 452] width 287 height 15
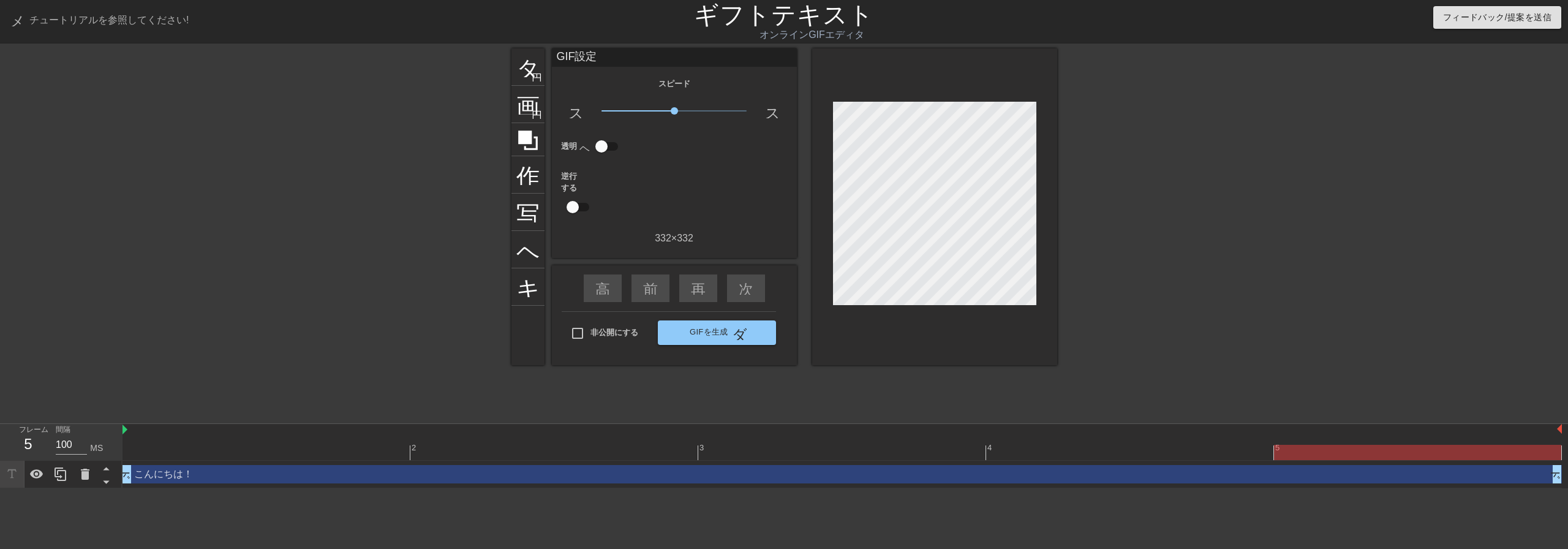
drag, startPoint x: 258, startPoint y: 442, endPoint x: 1389, endPoint y: 462, distance: 1131.2
click at [1389, 462] on div "2 3 4 5 こんにちは！ ドラッグハンドル ドラッグハンドル" at bounding box center [845, 456] width 1445 height 64
click at [176, 483] on div "こんにちは！ ドラッグハンドル ドラッグハンドル" at bounding box center [842, 474] width 1439 height 18
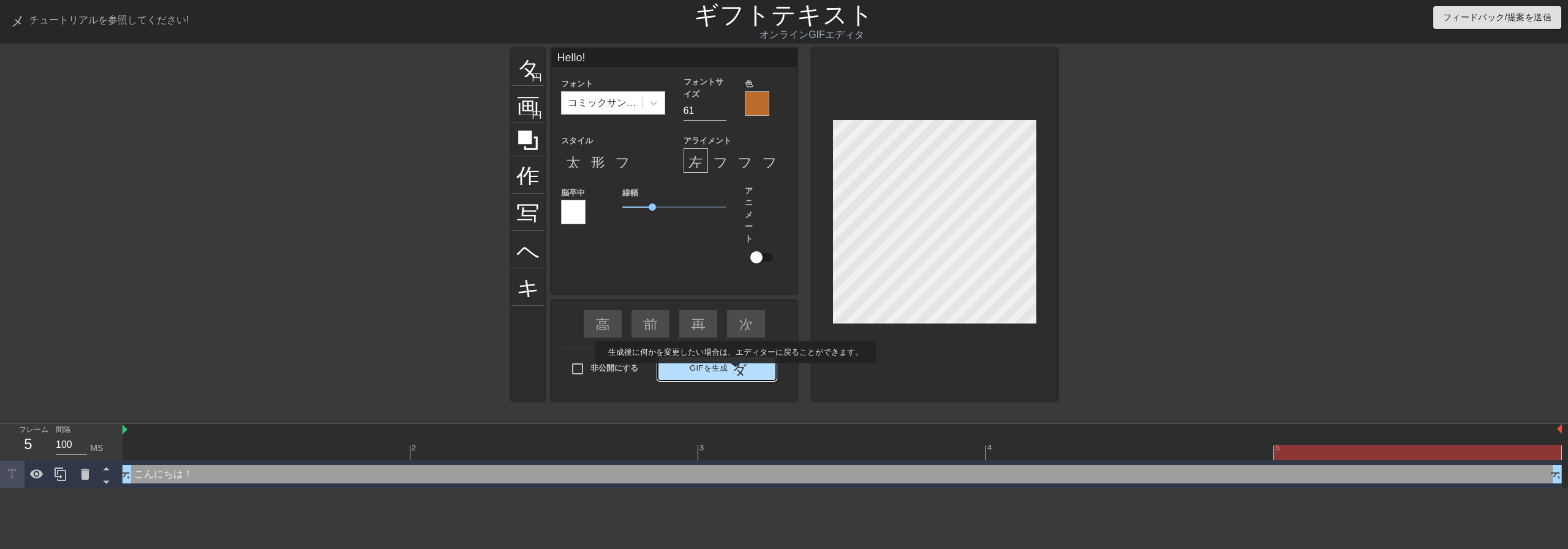
click at [750, 372] on div "タイトル 円を追加 画像 円を追加 作物 写真サイズを選択 ヘルプ キーボード Hello! フォント コミックサンズMS フォントサイズ 61 色 スタイル…" at bounding box center [784, 232] width 546 height 368
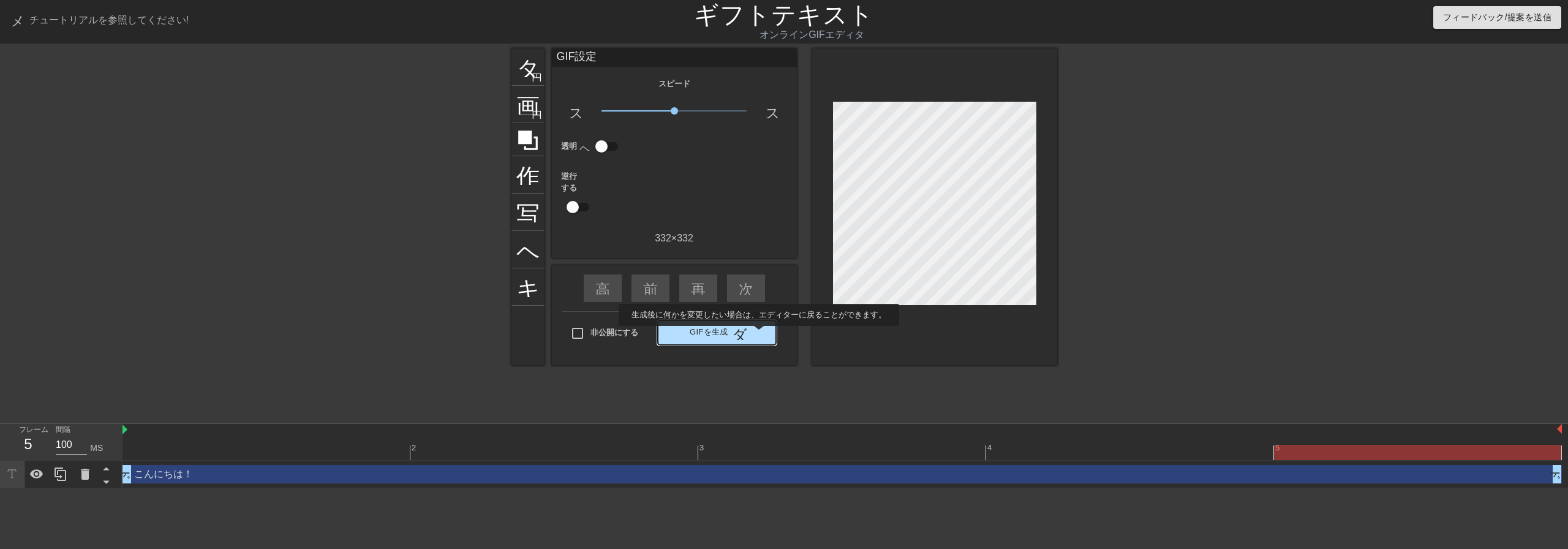
click at [758, 335] on span "GIFを生成 ダブルアロー" at bounding box center [717, 333] width 108 height 14
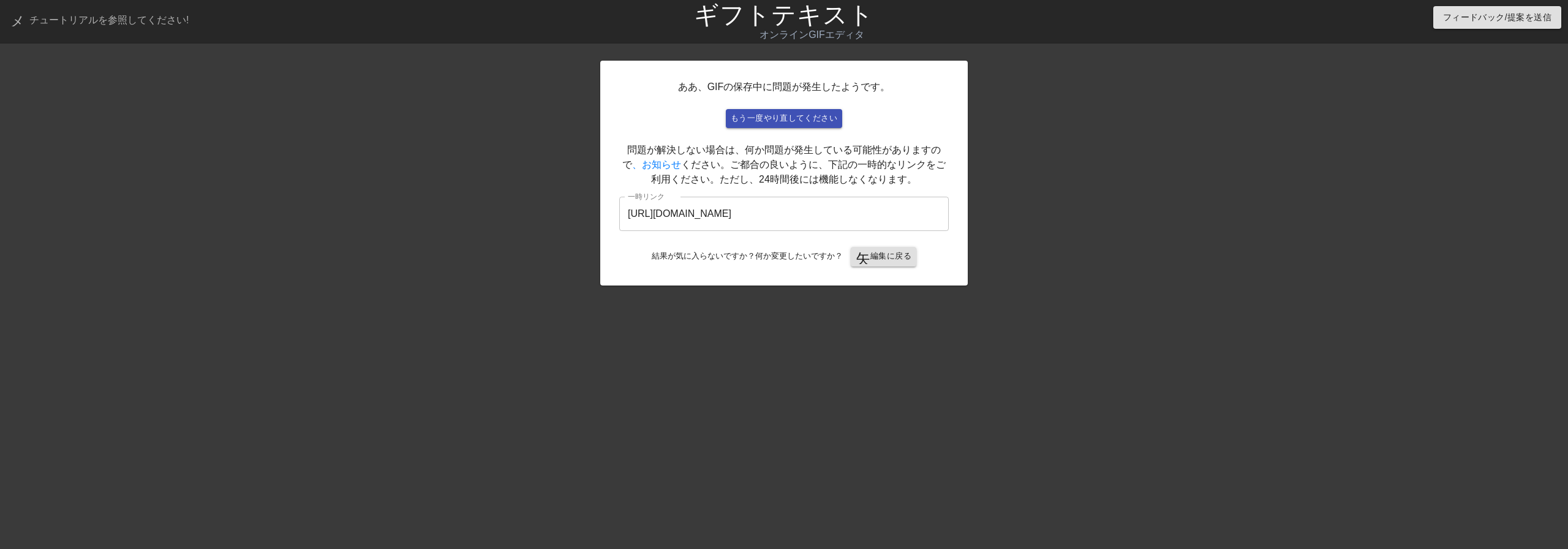
click at [764, 225] on input "[URL][DOMAIN_NAME]" at bounding box center [784, 214] width 329 height 35
click at [768, 221] on input "[URL][DOMAIN_NAME]" at bounding box center [784, 214] width 329 height 35
click at [771, 218] on input "[URL][DOMAIN_NAME]" at bounding box center [784, 214] width 329 height 35
drag, startPoint x: 881, startPoint y: 213, endPoint x: 541, endPoint y: 215, distance: 340.0
click at [541, 215] on div "ああ、GIFの保存中に問題が発生したようです。 もう一度やり直してください 問題が解決しない場合は、何か問題が発生している可能性がありますので 、お知らせ く…" at bounding box center [784, 232] width 1568 height 368
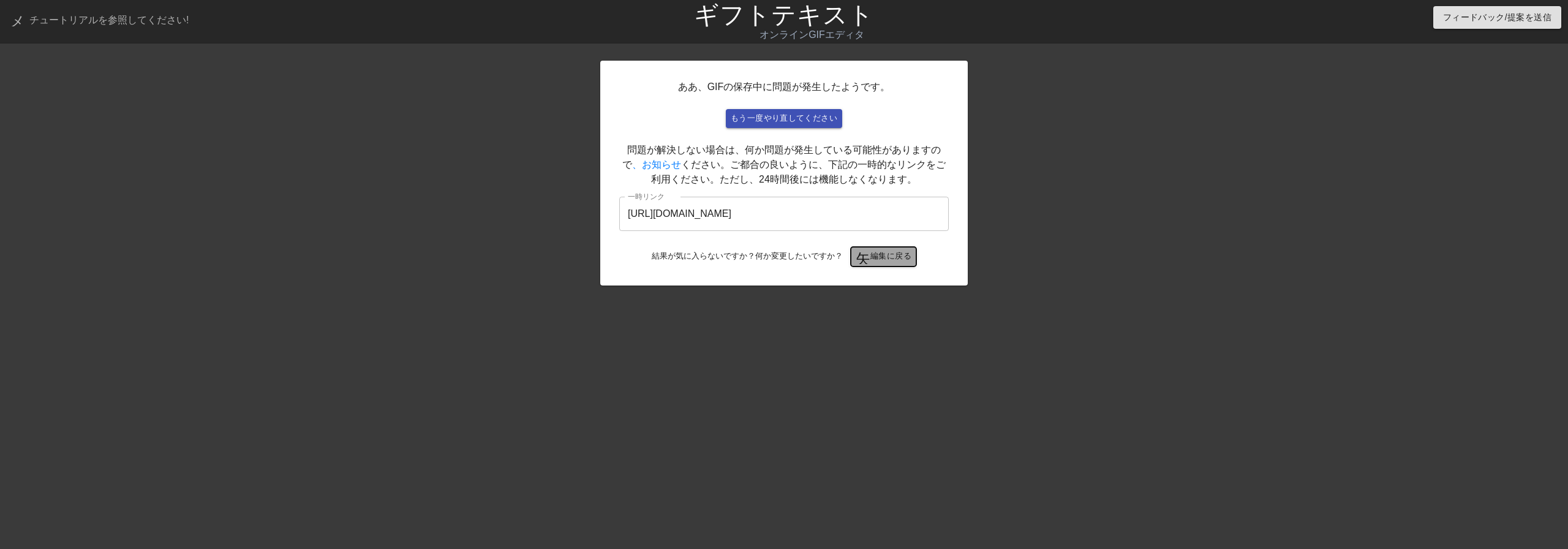
click at [889, 260] on font "編集に戻る" at bounding box center [890, 255] width 41 height 9
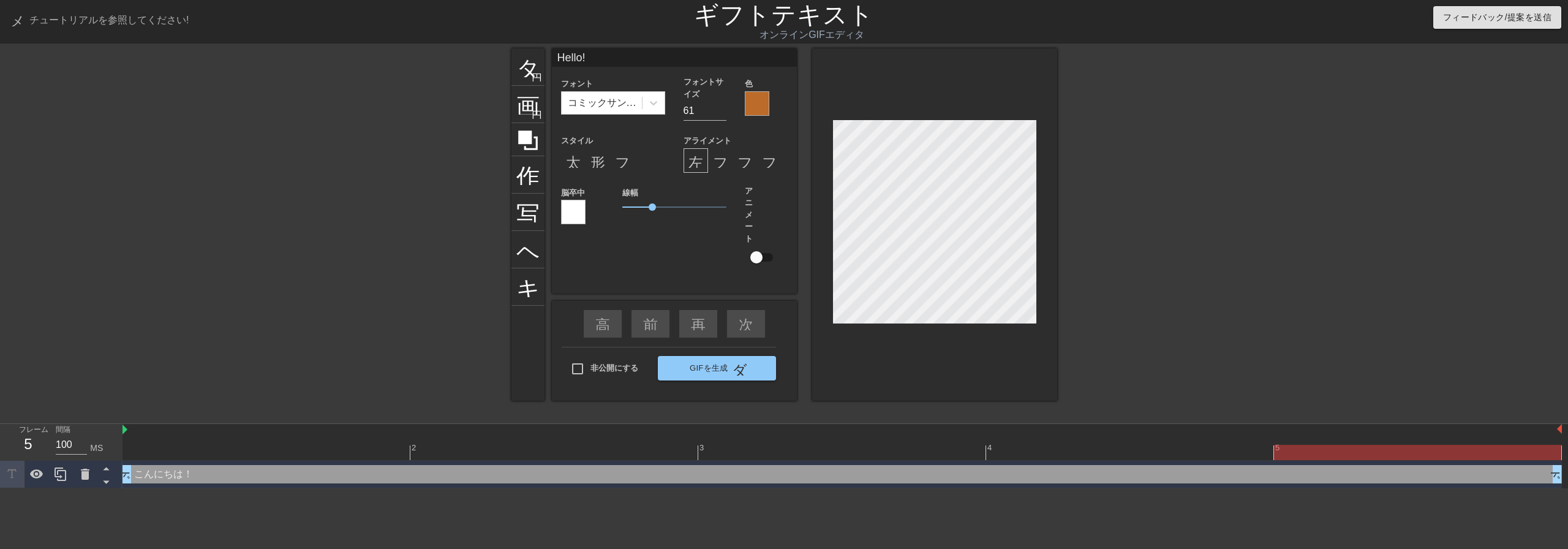
click at [752, 108] on div at bounding box center [757, 104] width 25 height 25
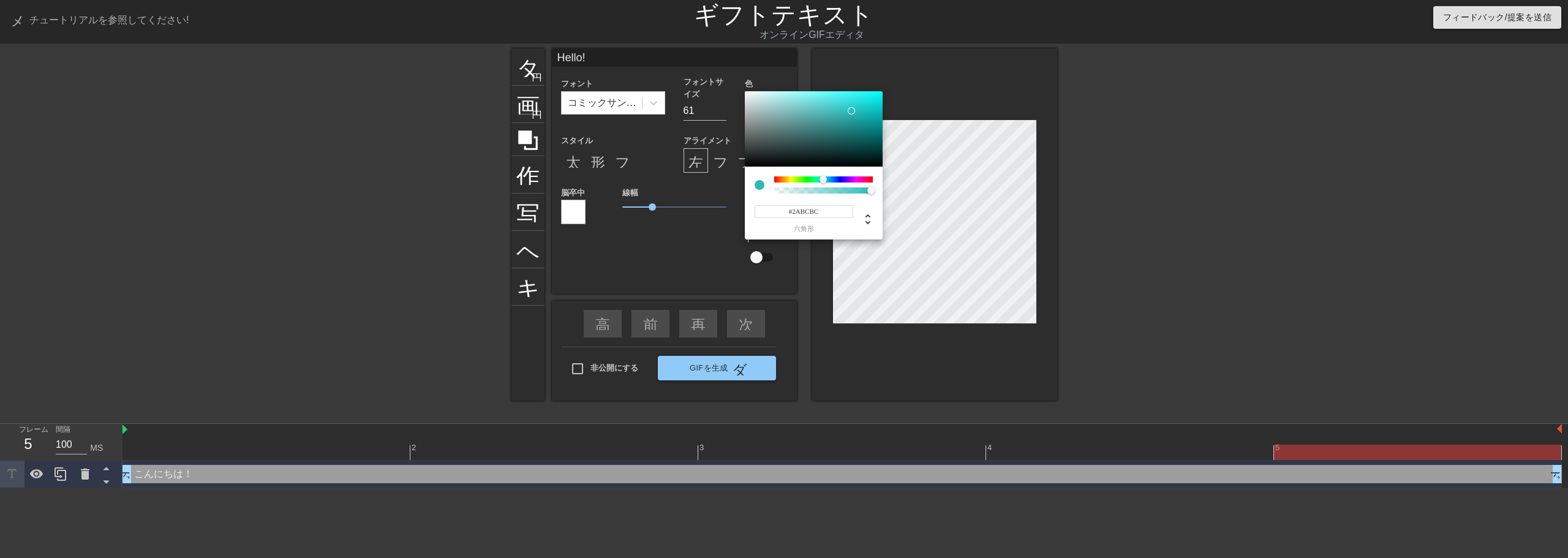
type input "#2AB7BC"
drag, startPoint x: 791, startPoint y: 180, endPoint x: 823, endPoint y: 180, distance: 32.0
click at [823, 180] on div at bounding box center [823, 180] width 99 height 6
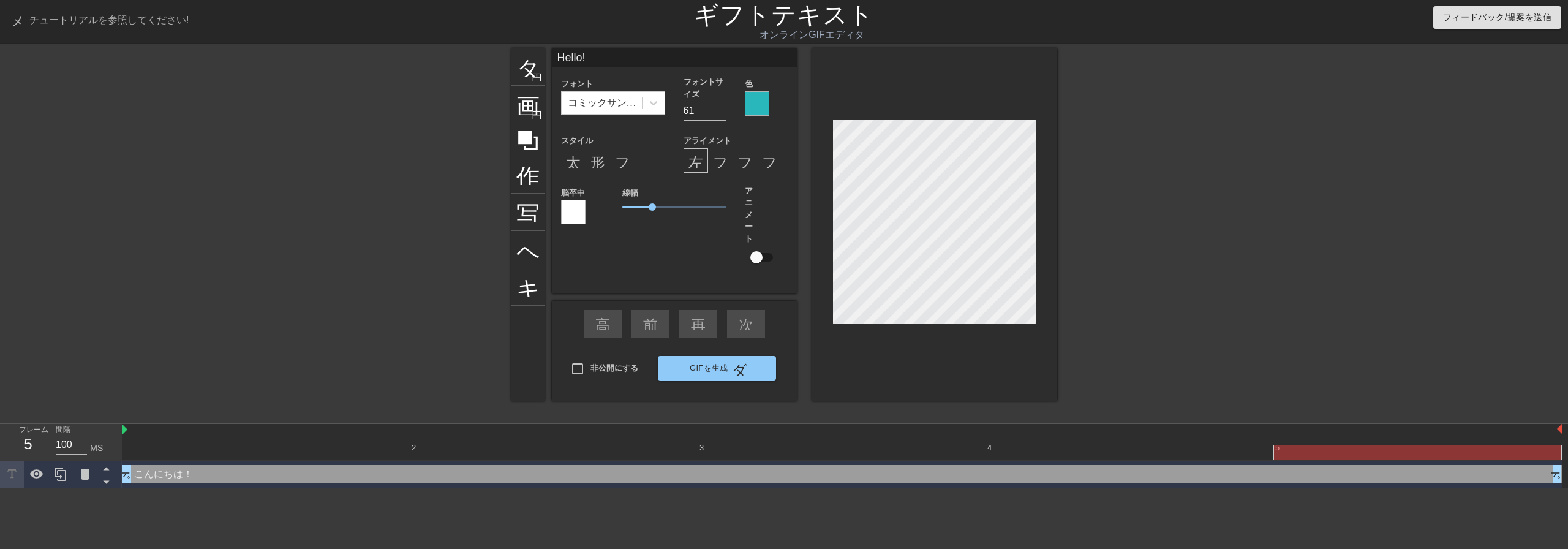
scroll to position [1, 2]
type input "ｋ"
type textarea "ｋ"
type input "こ"
type textarea "こ"
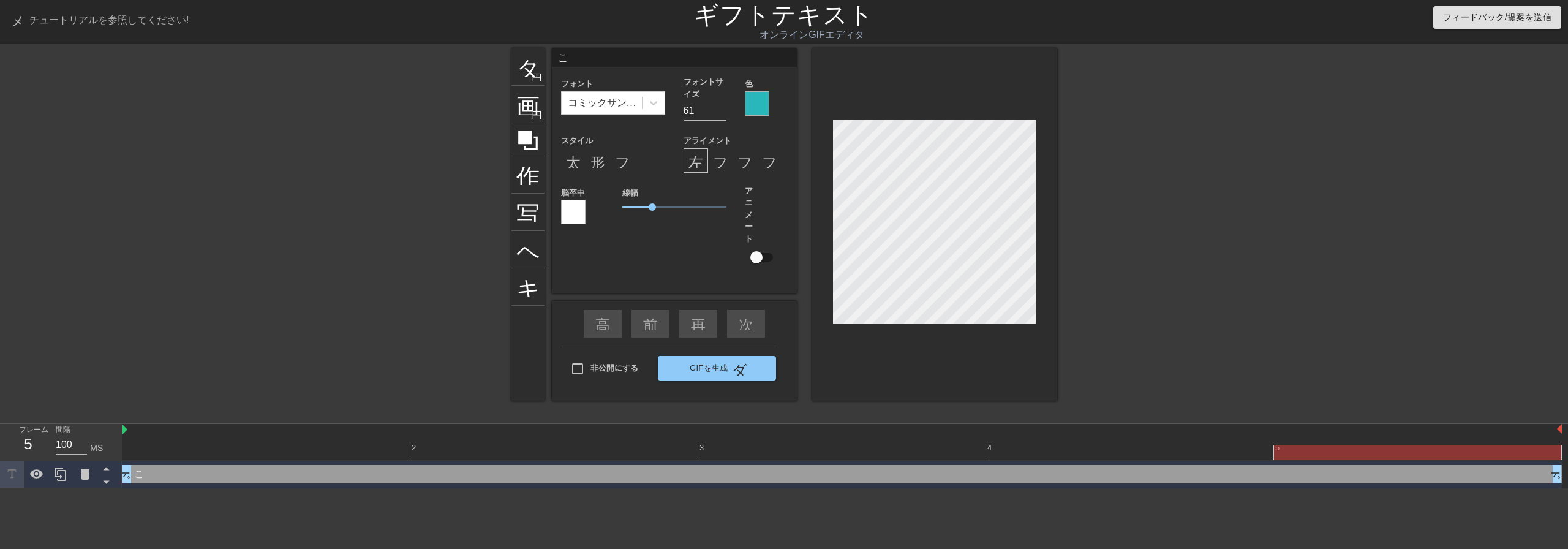
type input "こｎ"
type textarea "こｎ"
type input "こん"
type textarea "こん"
type input "こんｎ"
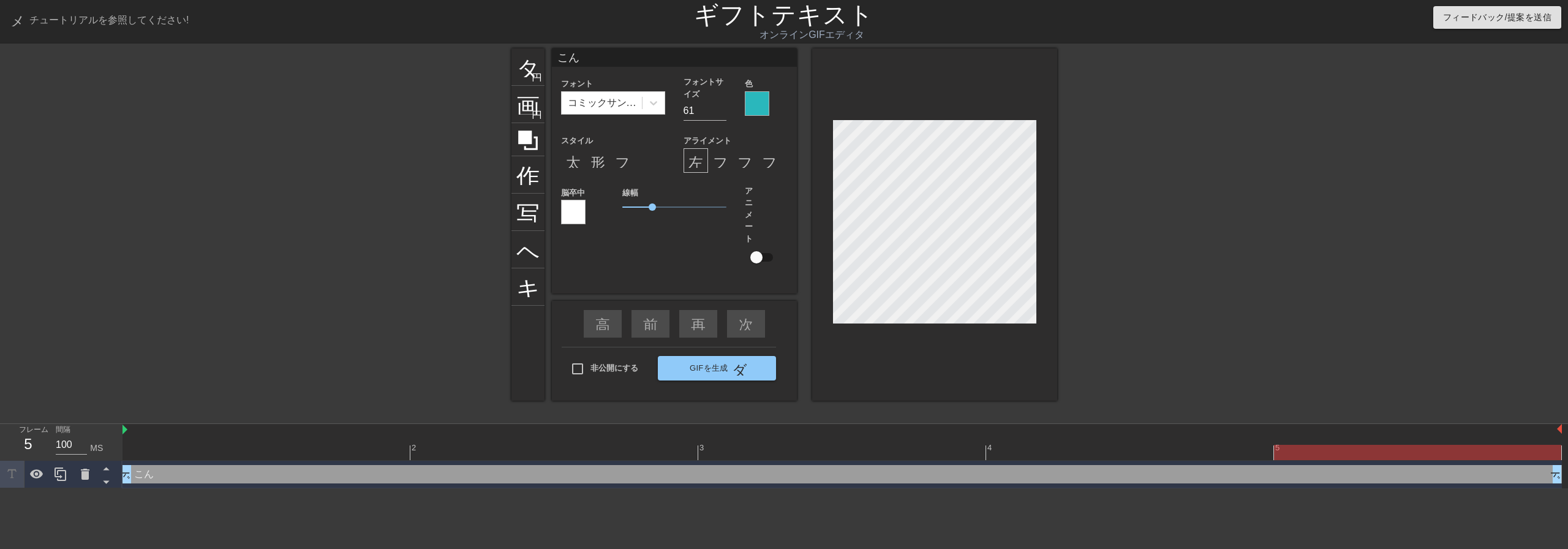
type textarea "こんｎ"
type input "こんに"
type textarea "こんにｔ"
type input "こんにち"
type textarea "こんにち"
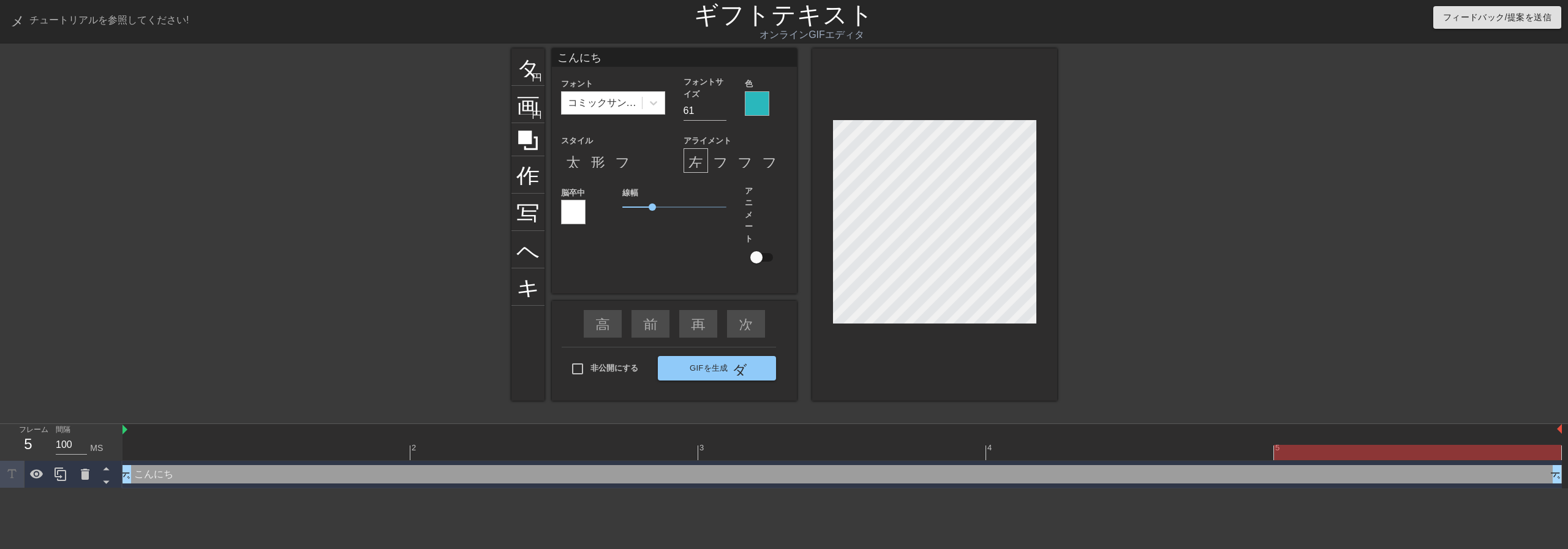
type input "こんにちｗ"
type textarea "こんにちｗ"
type input "こんにちわ"
type textarea "こんにちわ"
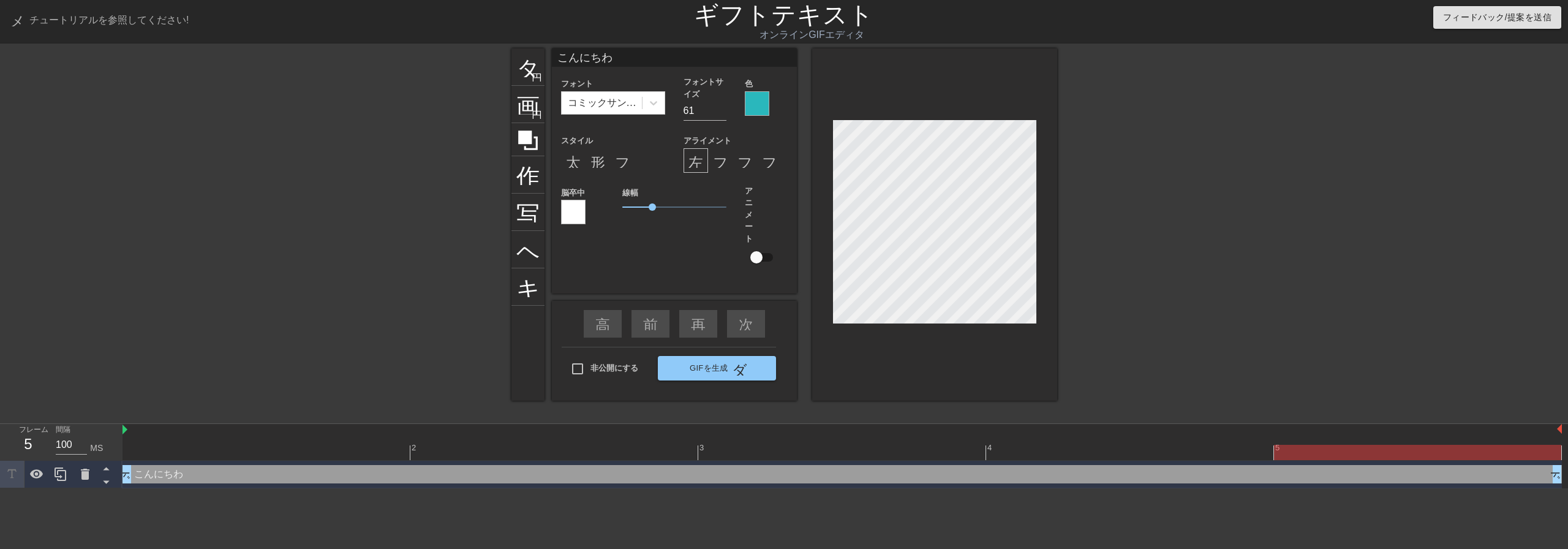
type input "コンニチワ"
type textarea "コンニチワ"
type input "ｋ"
type textarea "ｋ"
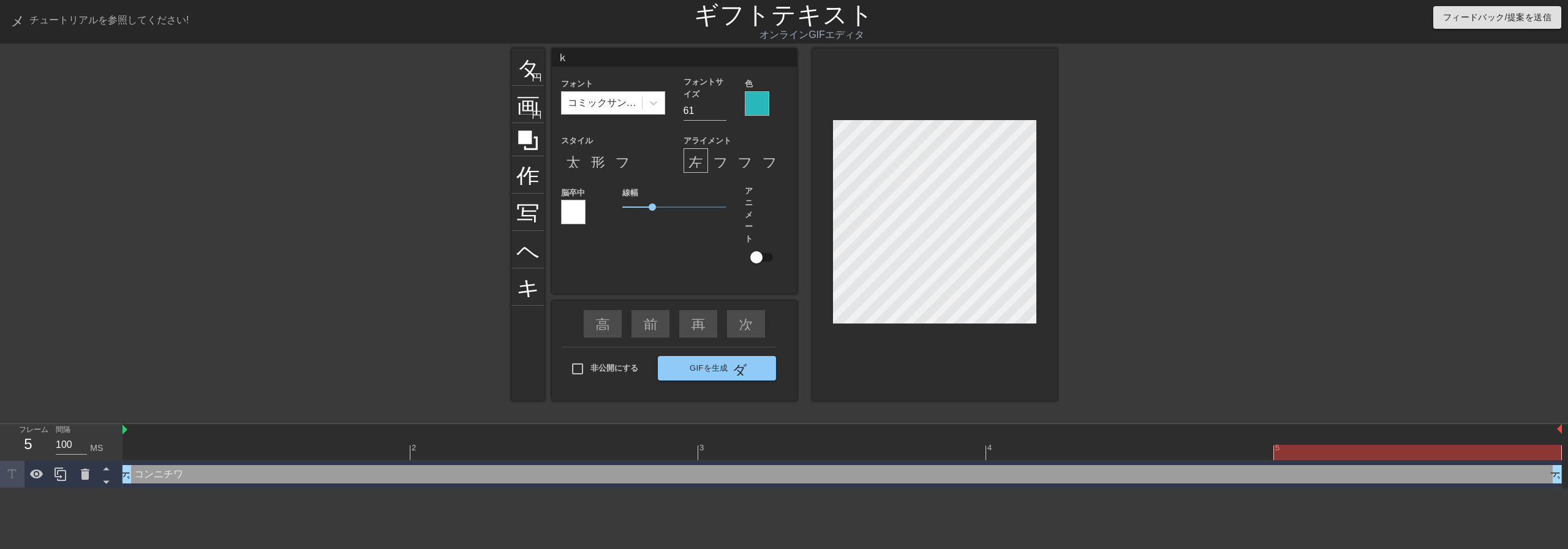
type input "こ"
type textarea "こ"
type input "こｎ"
type textarea "こｎ"
type input "こん"
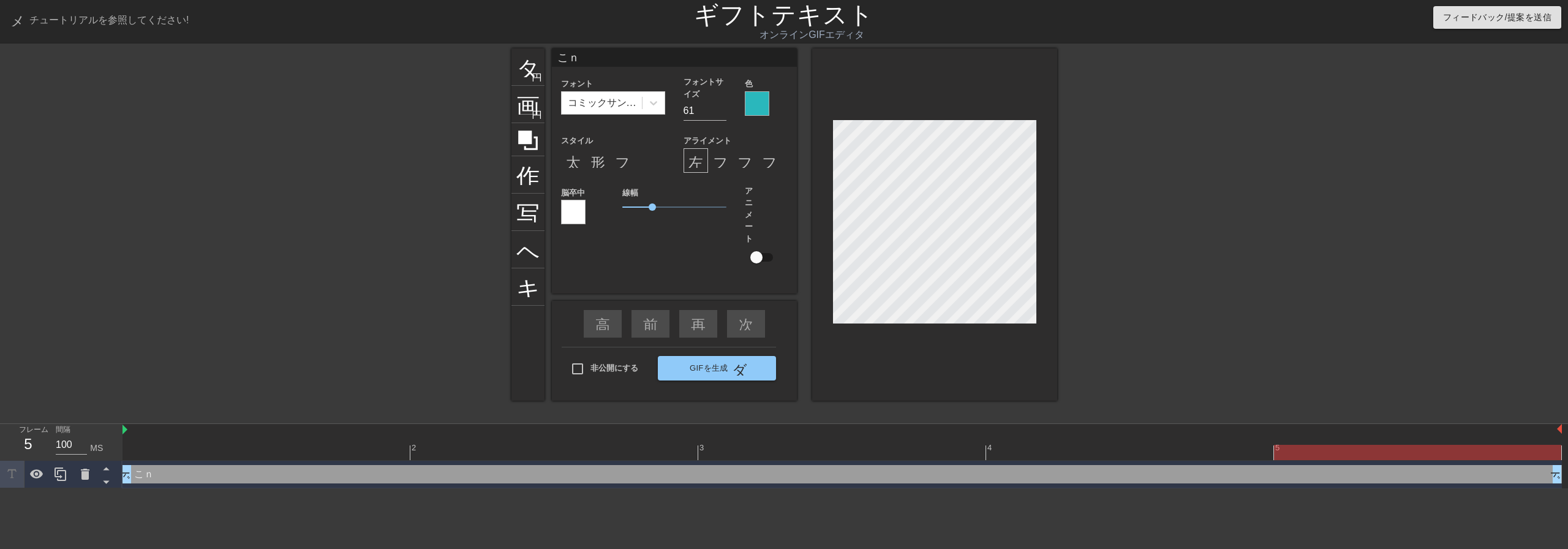
type textarea "こん"
type input "こんｔ"
type textarea "こんｔ"
type input "こんｔｙ"
type textarea "こんｔｙ"
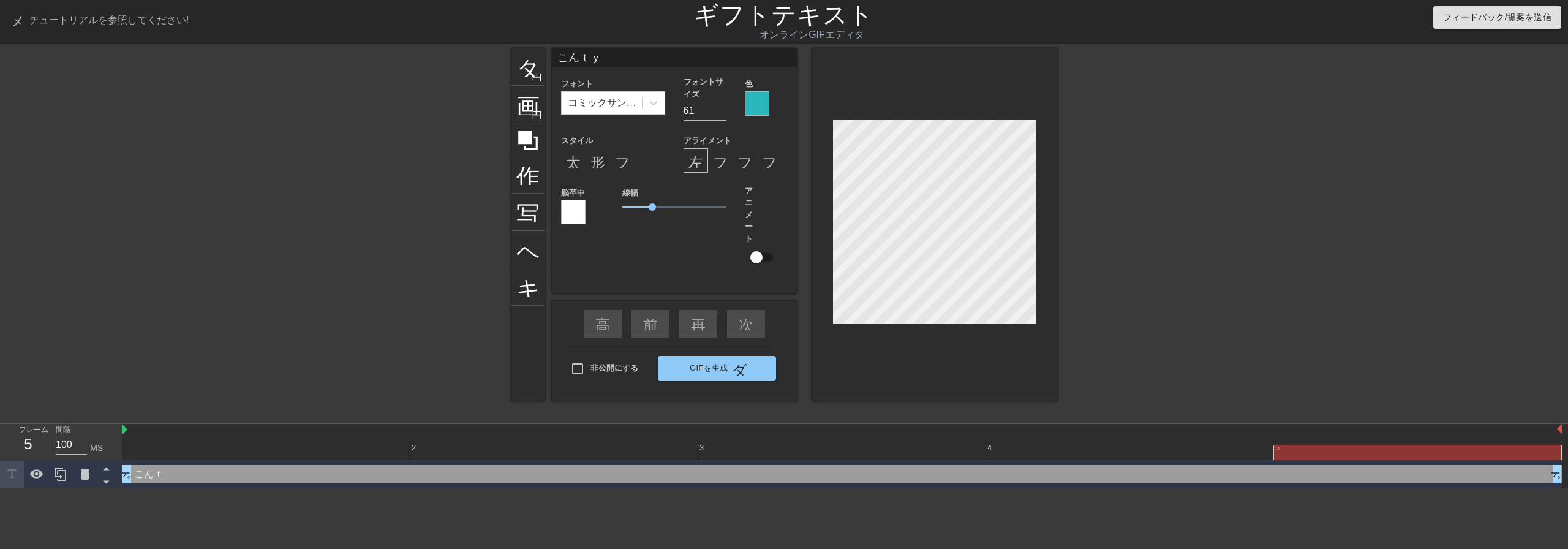
scroll to position [1, 3]
type input "こんちゃ"
type textarea "こんちゃ"
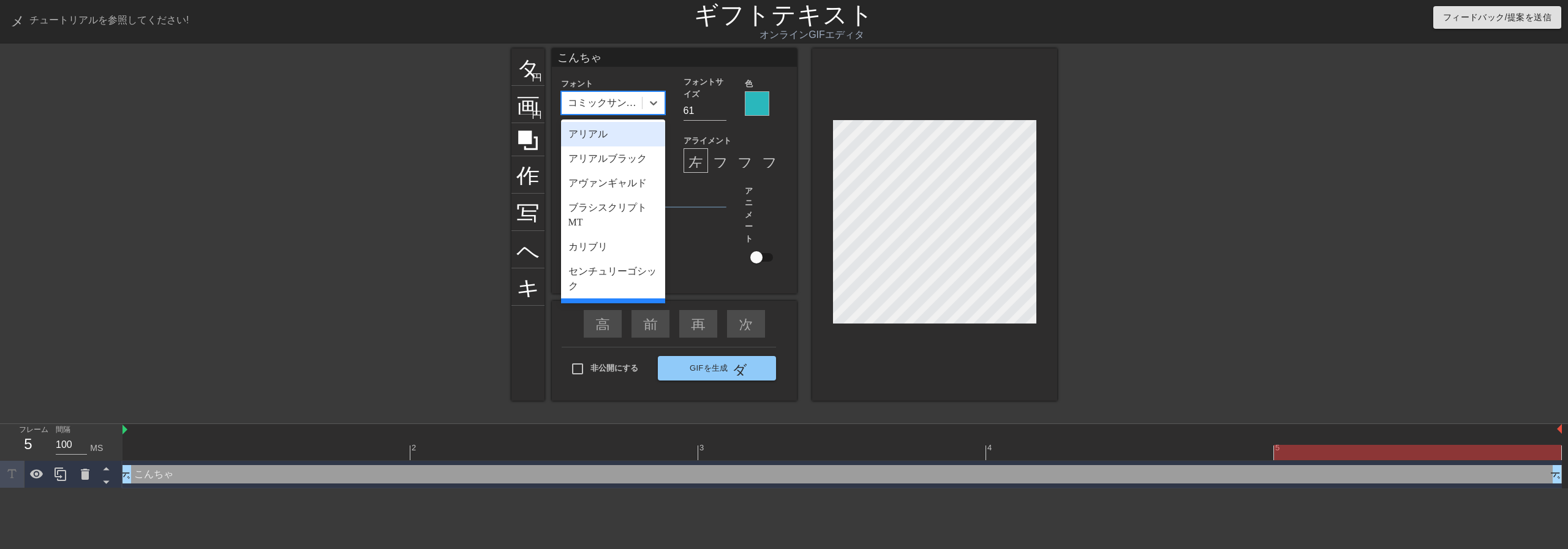
click at [590, 110] on div "コミックサンズMS" at bounding box center [601, 102] width 80 height 22
click at [590, 144] on div "アリアル" at bounding box center [613, 134] width 104 height 25
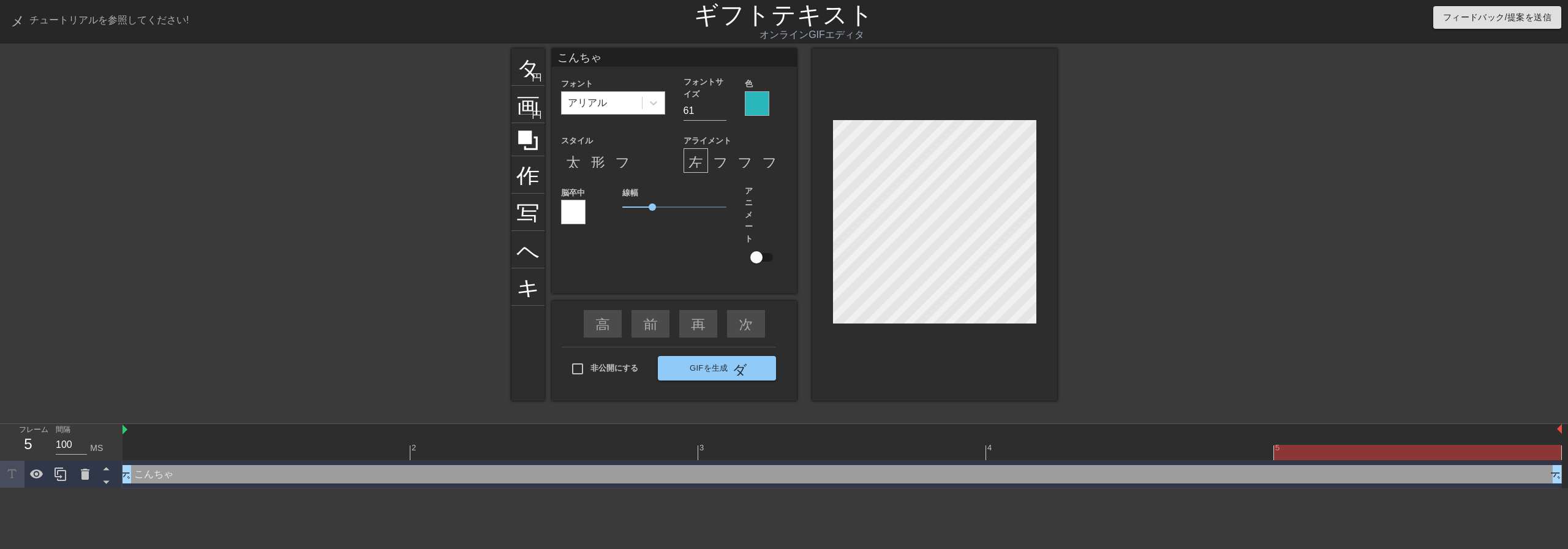
click at [618, 108] on div "アリアル" at bounding box center [601, 102] width 80 height 22
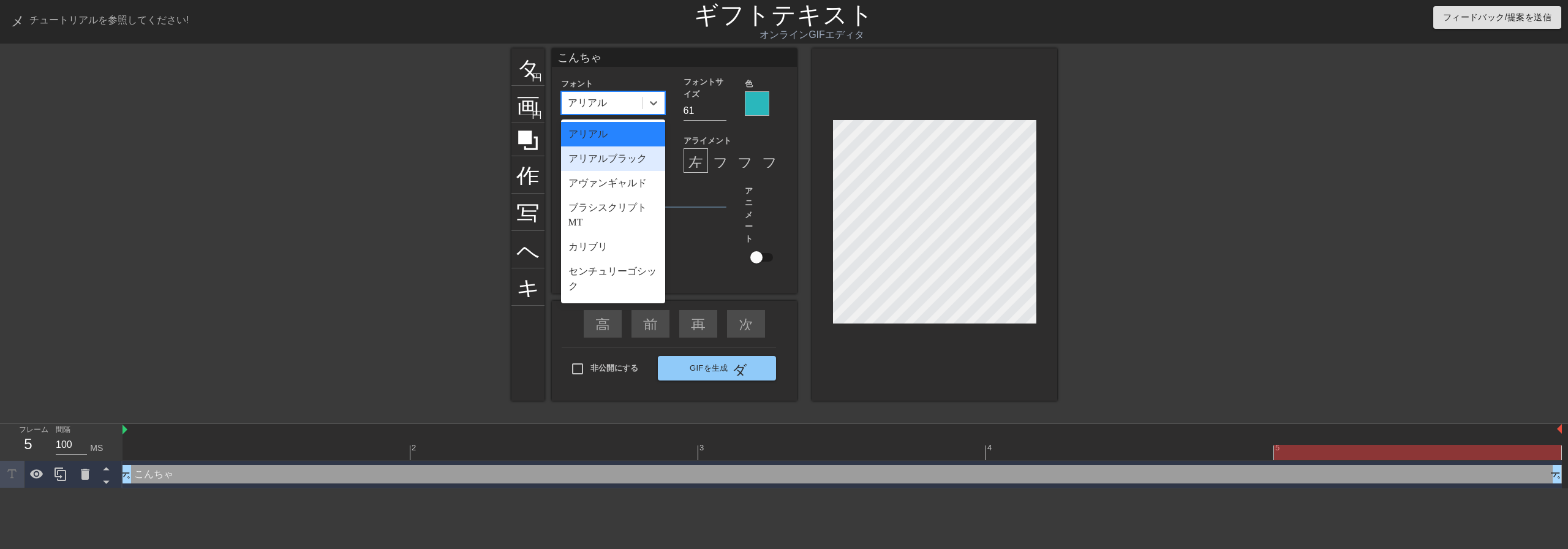
click at [595, 168] on div "アリアルブラック" at bounding box center [613, 159] width 104 height 25
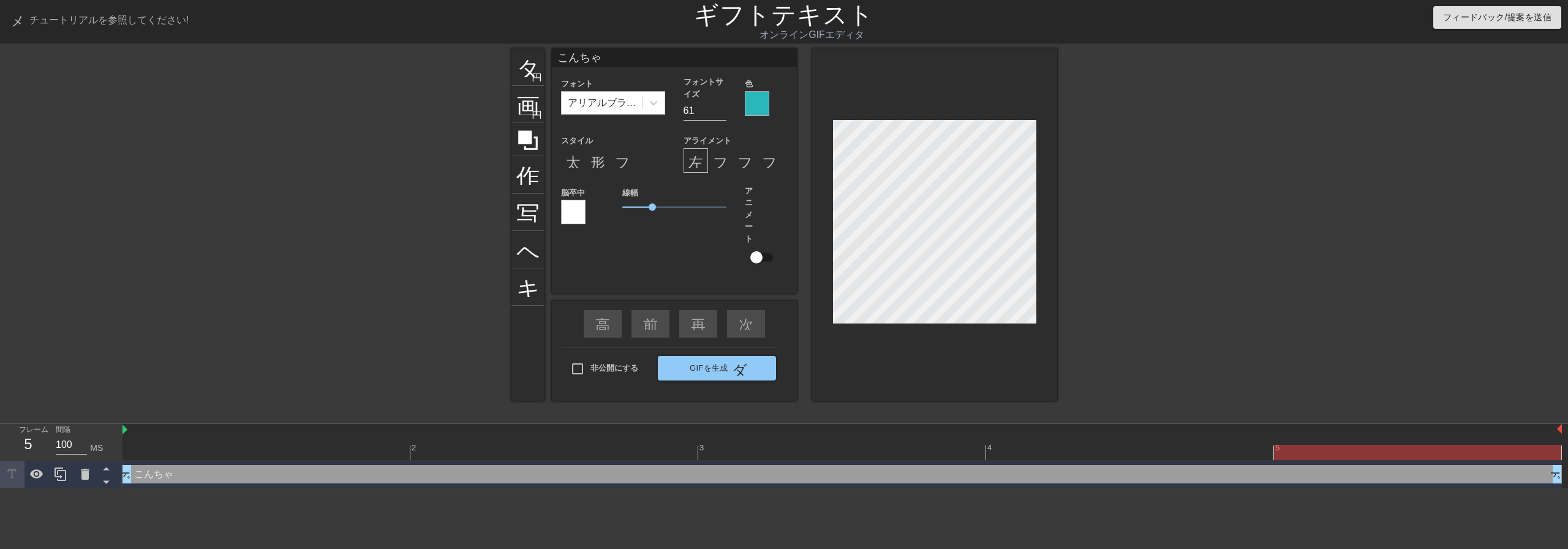
click at [679, 112] on div "フォントサイズ 61" at bounding box center [704, 98] width 61 height 45
click at [694, 111] on input "61" at bounding box center [704, 110] width 43 height 19
drag, startPoint x: 695, startPoint y: 111, endPoint x: 634, endPoint y: 107, distance: 61.1
click at [634, 107] on div "フォント アリアルブラック フォントサイズ 61 色" at bounding box center [674, 98] width 245 height 45
type input "40"
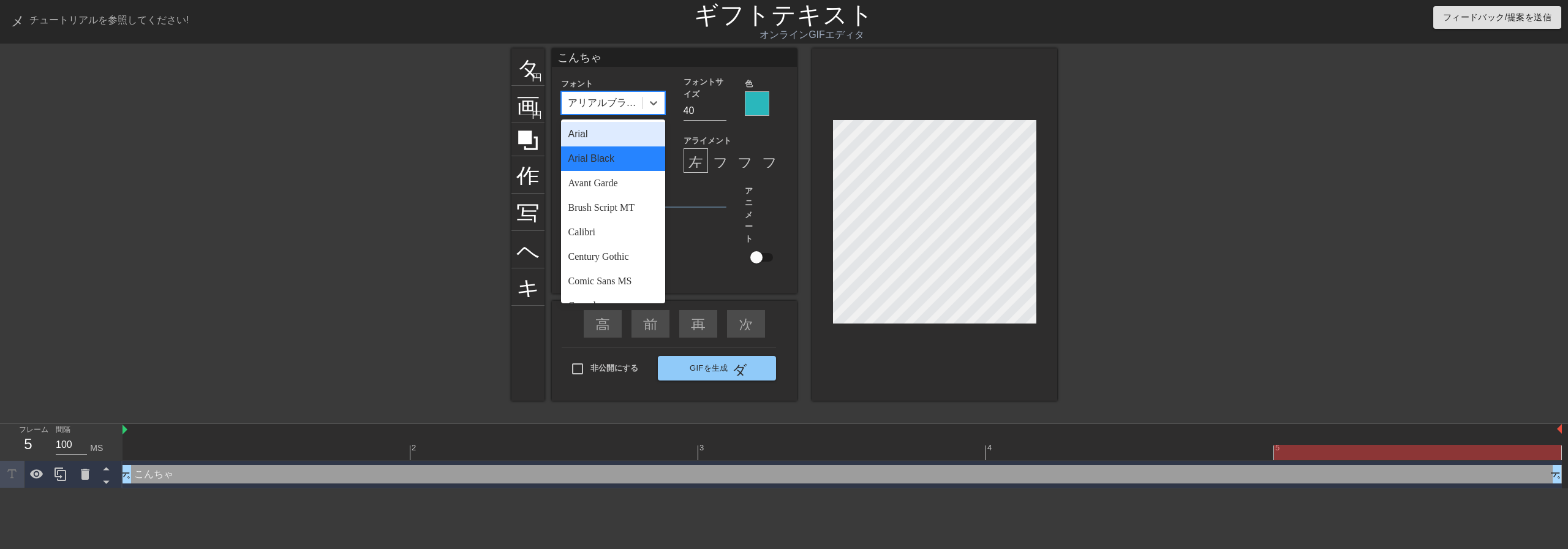
drag, startPoint x: 610, startPoint y: 95, endPoint x: 610, endPoint y: 102, distance: 7.0
click at [609, 97] on font "アリアルブラック" at bounding box center [606, 102] width 79 height 10
click at [596, 245] on font "カリブリ" at bounding box center [588, 247] width 39 height 10
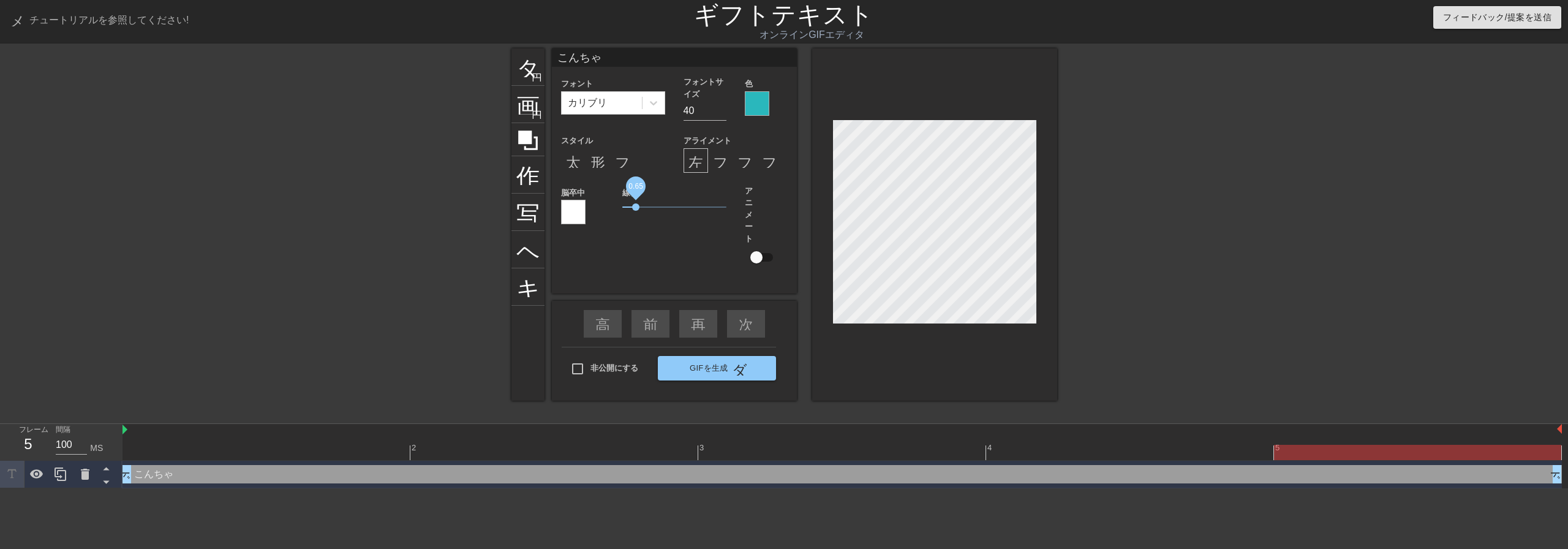
drag, startPoint x: 654, startPoint y: 204, endPoint x: 634, endPoint y: 207, distance: 20.2
click at [634, 207] on span "0.65" at bounding box center [636, 207] width 7 height 7
click at [572, 211] on div at bounding box center [573, 212] width 25 height 25
click at [758, 97] on div at bounding box center [757, 104] width 25 height 25
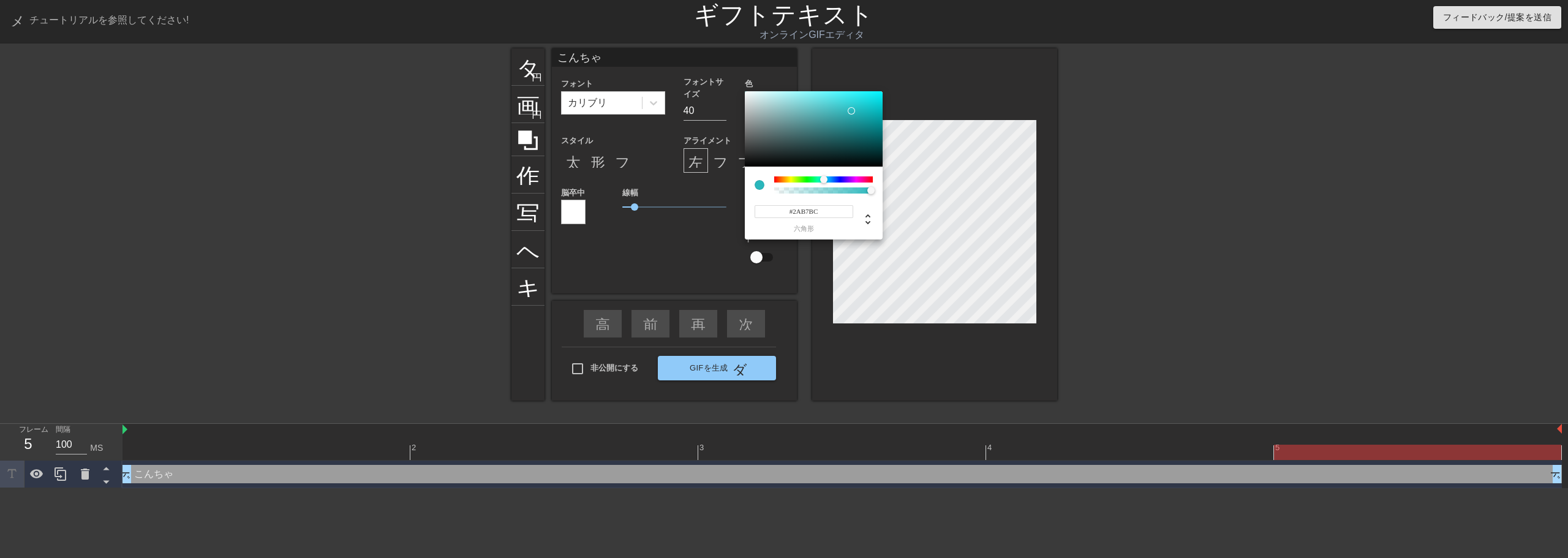
type input "#BC842A"
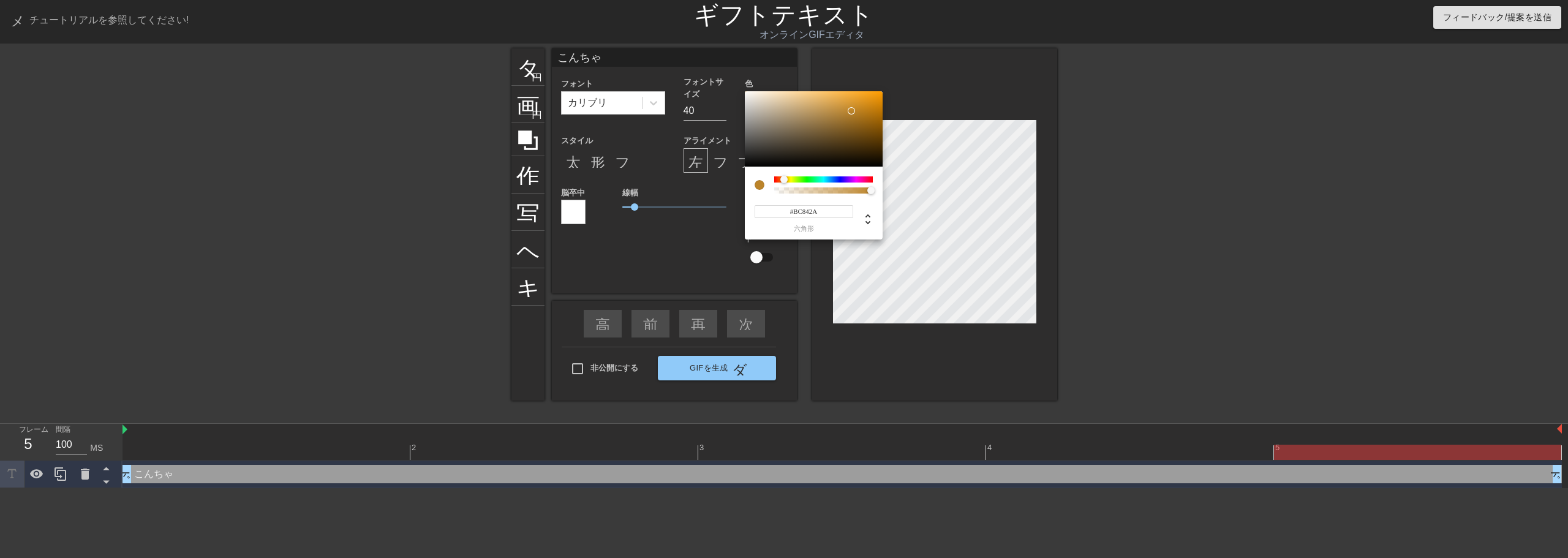
click at [784, 180] on div at bounding box center [823, 180] width 99 height 6
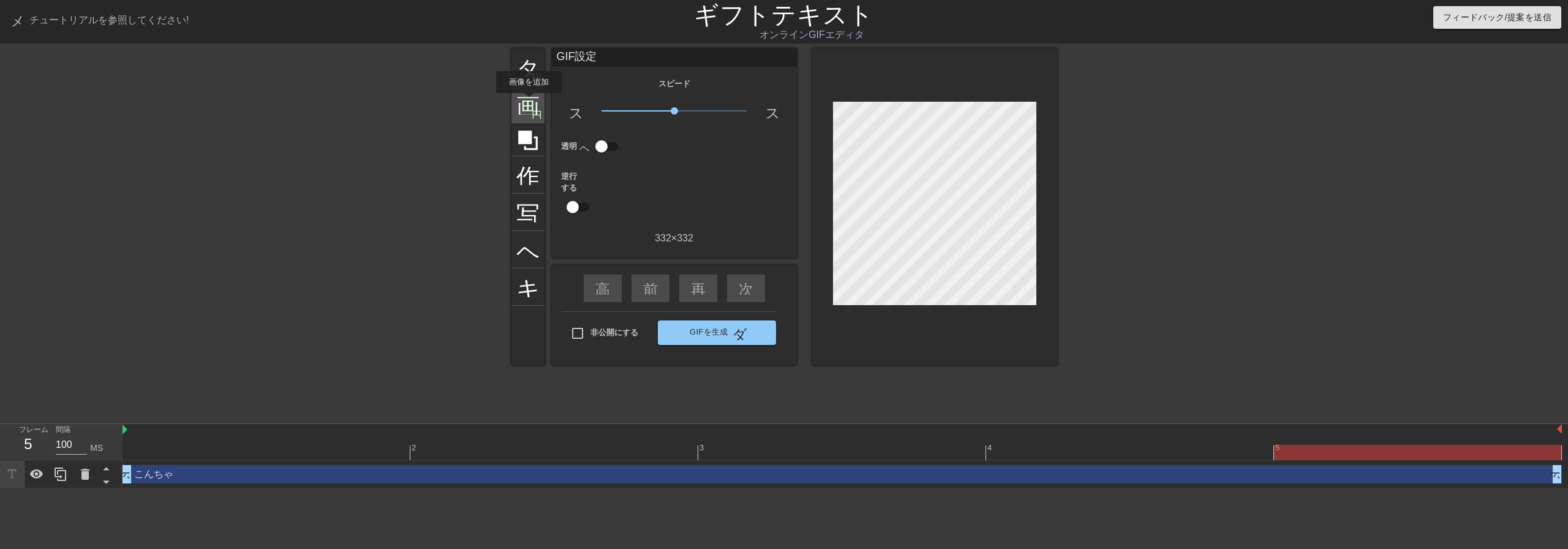
click at [528, 102] on font "画像" at bounding box center [539, 103] width 47 height 23
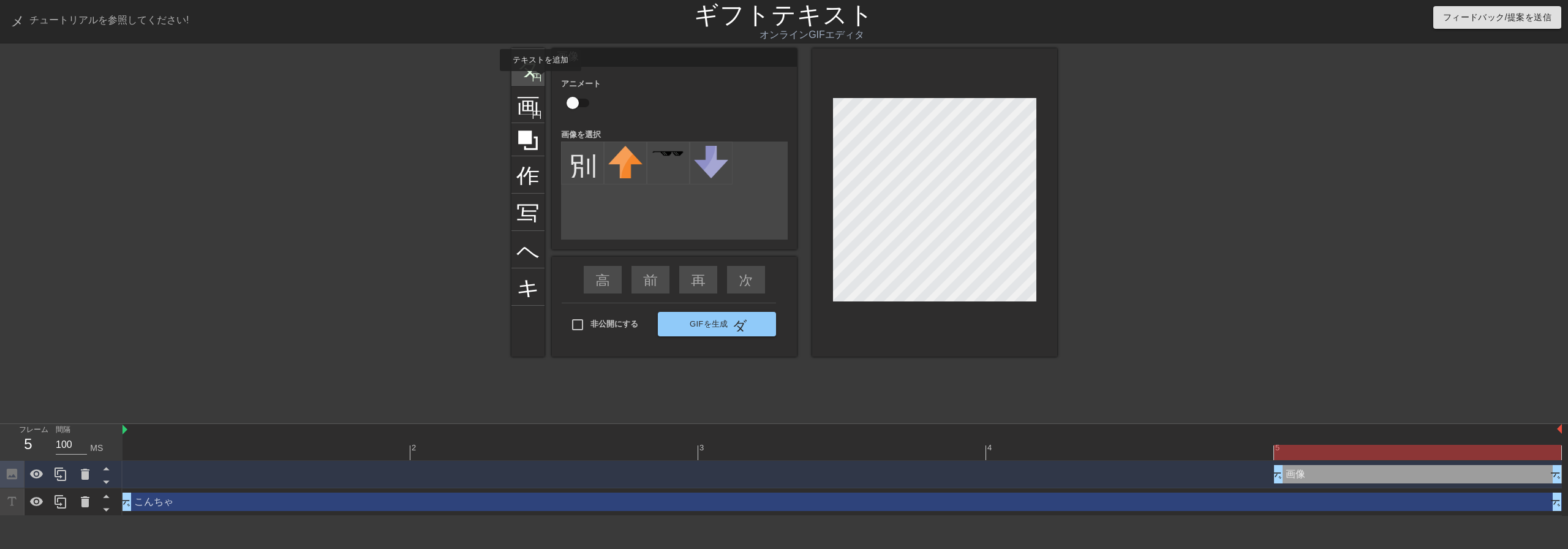
click at [527, 79] on div "タイトル 円を追加" at bounding box center [528, 67] width 33 height 38
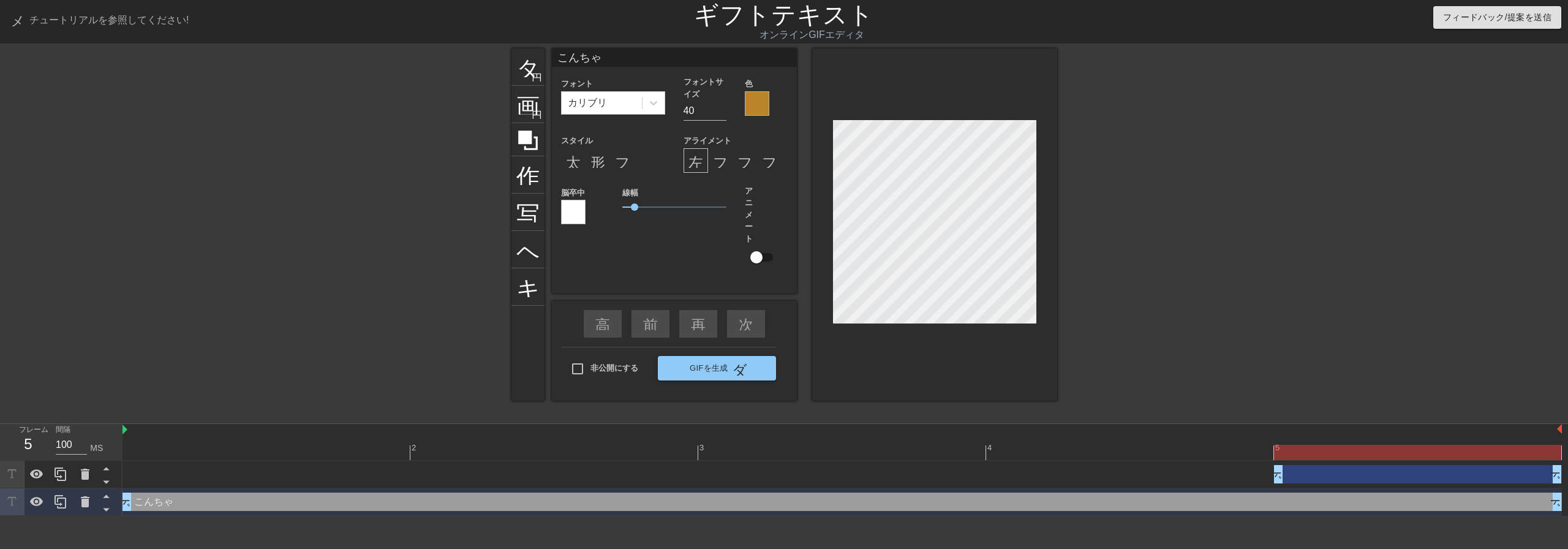
scroll to position [2, 2]
type input "H"
type textarea "H"
type input "He"
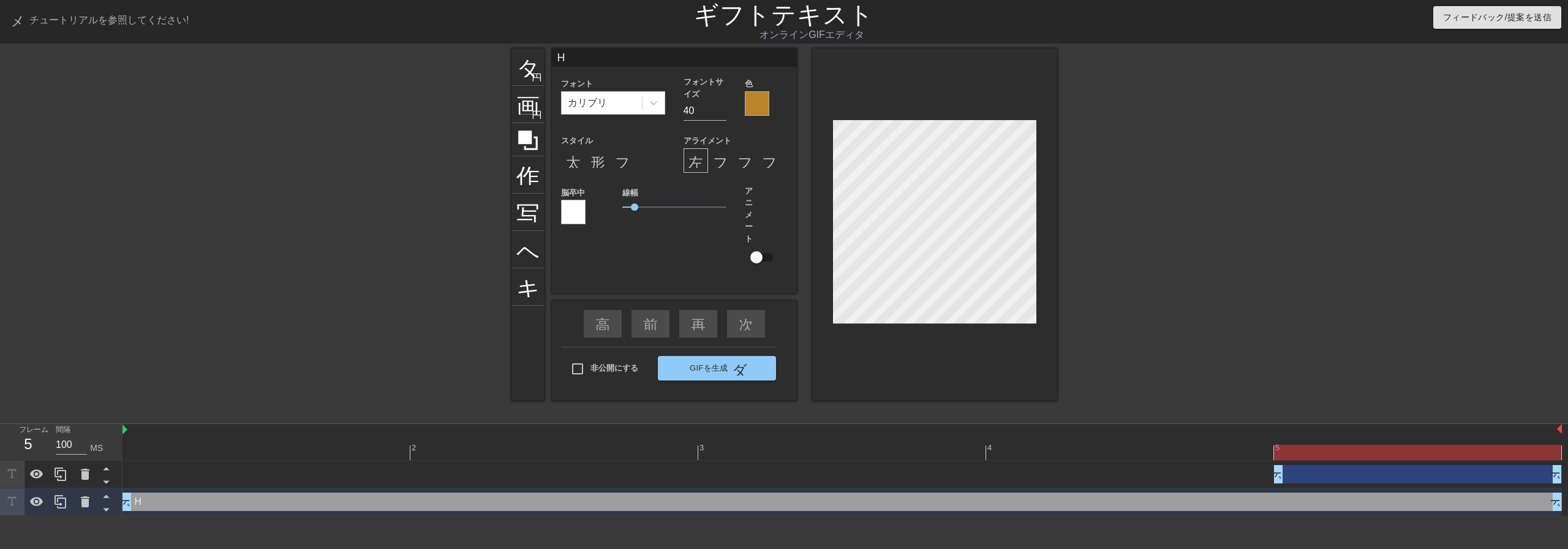
type textarea "He"
type input "Hel"
type textarea "Hel"
type input "Hell"
type textarea "Hell"
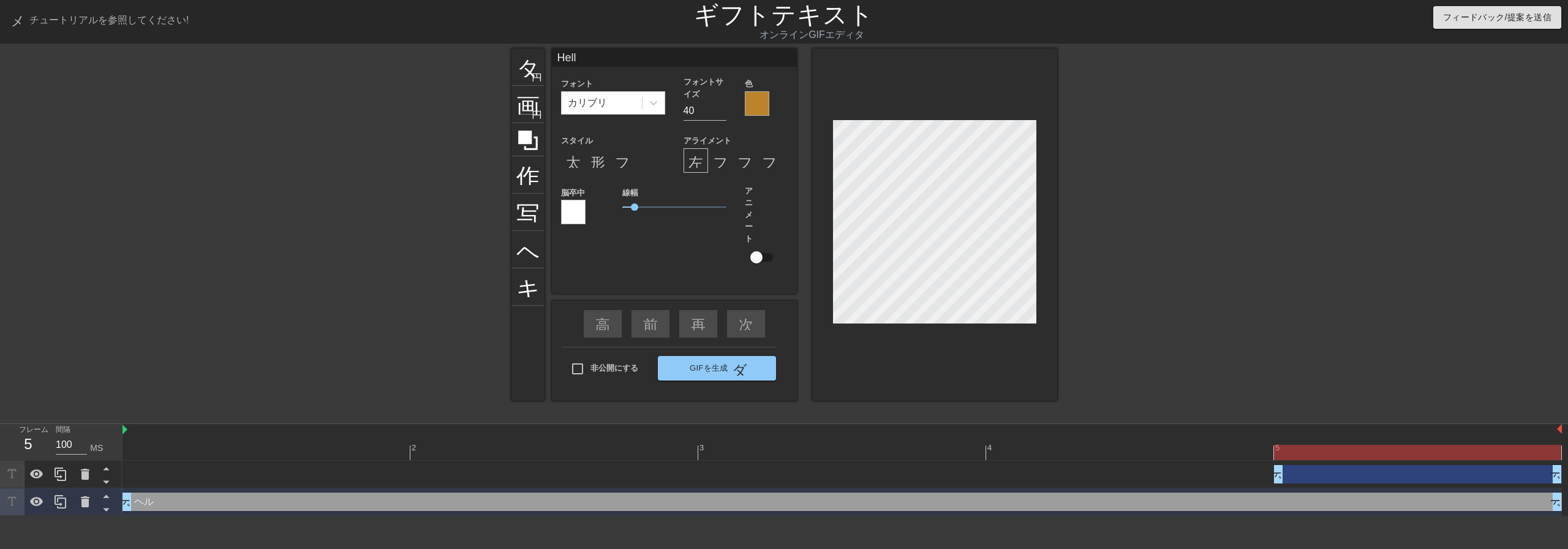
type input "Hello"
type textarea "Hello"
type input "Hello!"
type textarea "Hello!"
click at [1174, 328] on div at bounding box center [1164, 232] width 184 height 368
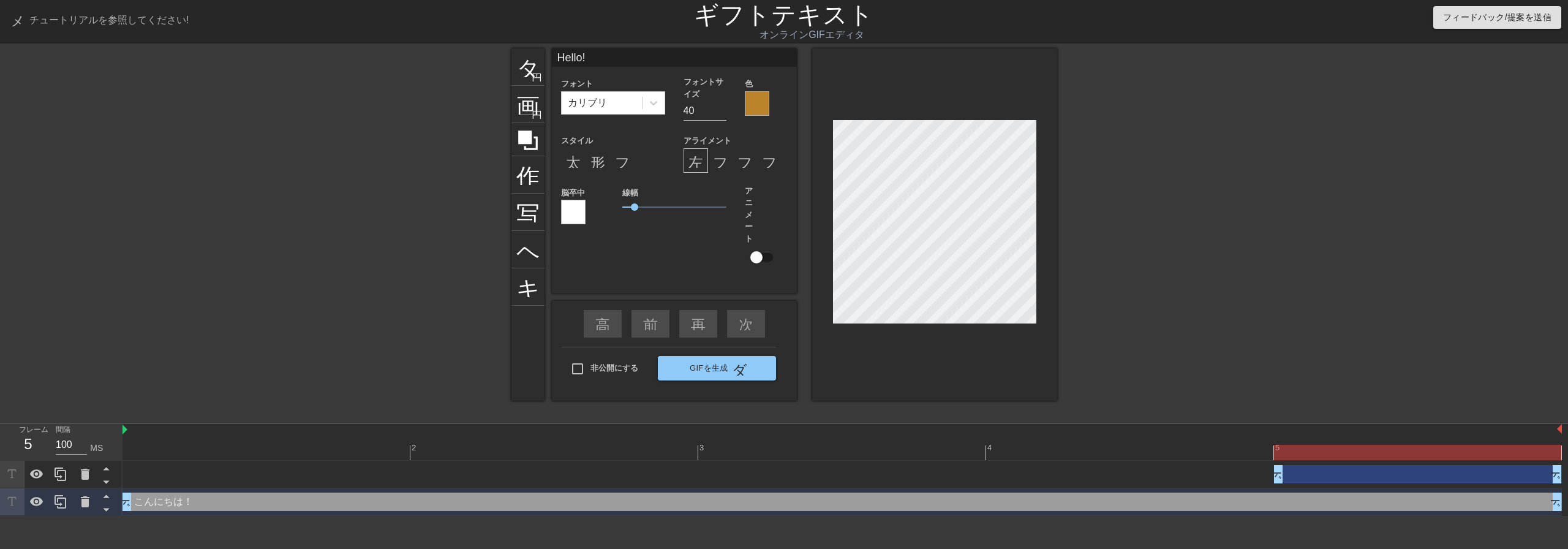
click at [1103, 250] on div at bounding box center [1164, 232] width 184 height 368
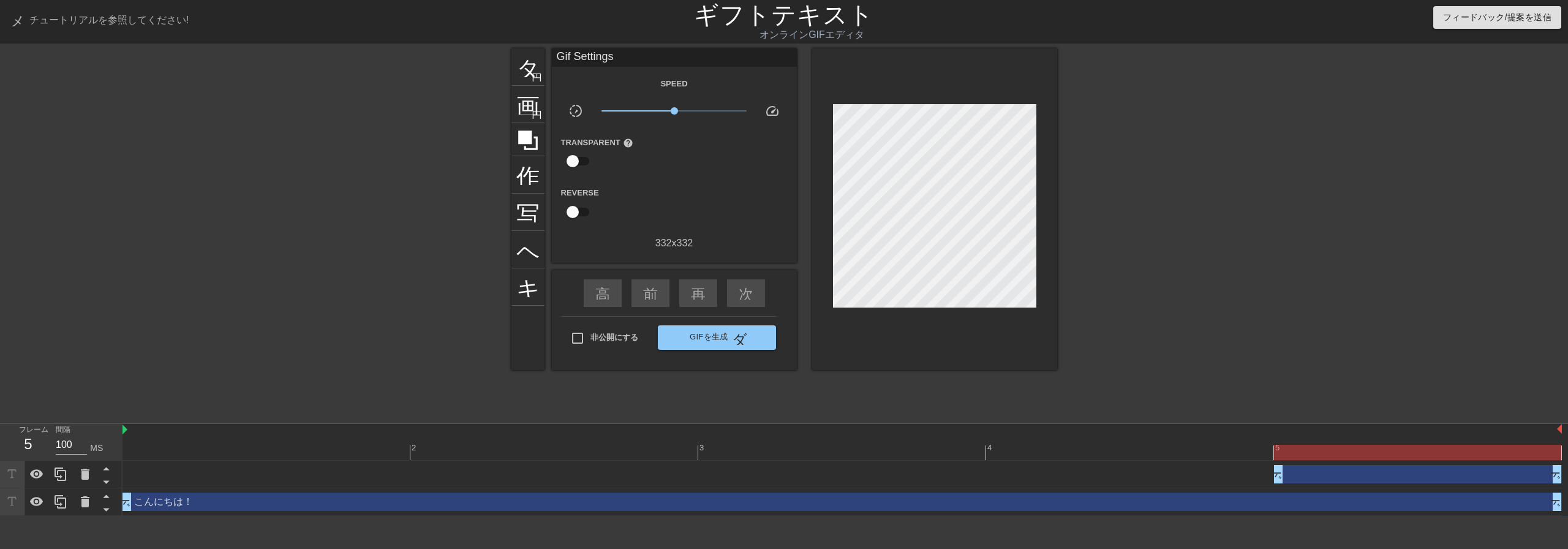
click at [1146, 214] on div at bounding box center [1164, 232] width 184 height 368
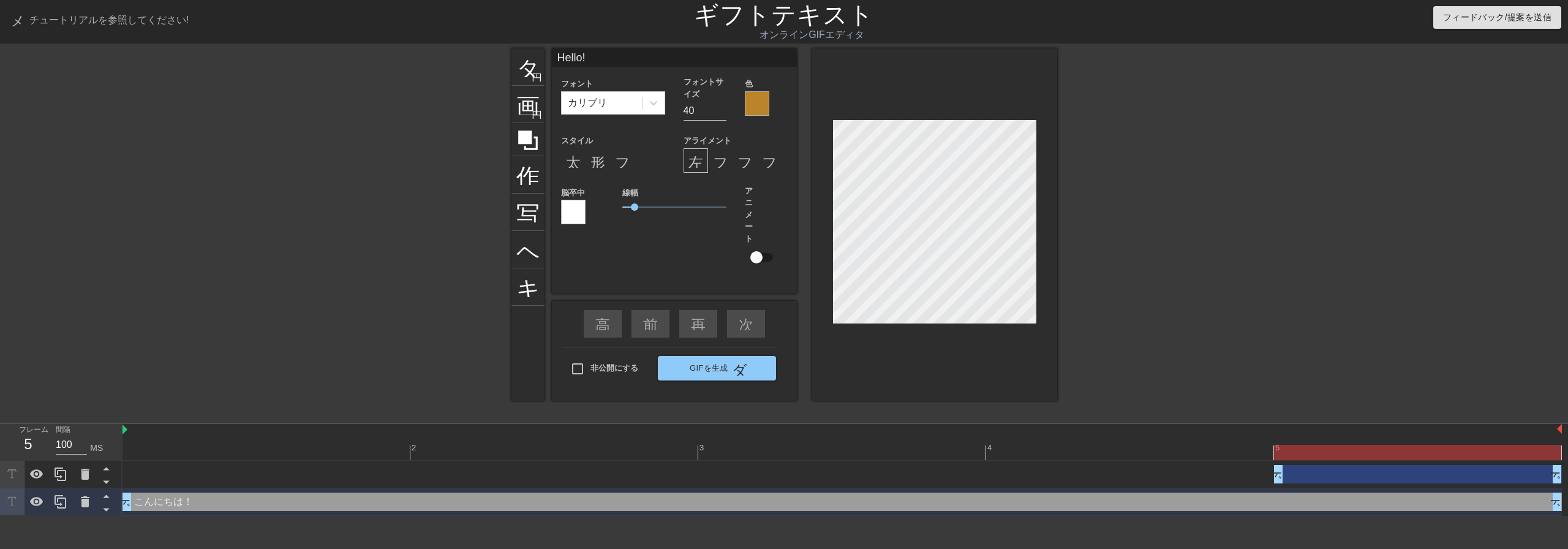
click at [1198, 265] on div at bounding box center [1164, 232] width 184 height 368
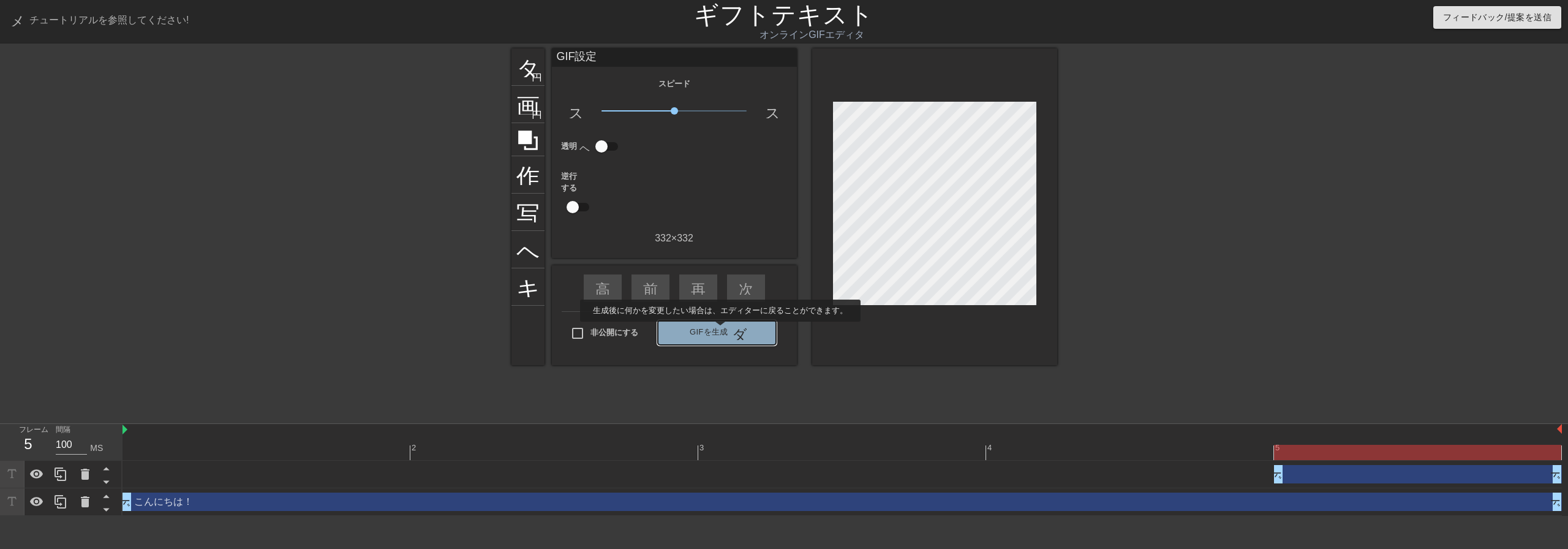
click at [735, 330] on font "ダブルアロー" at bounding box center [777, 333] width 92 height 14
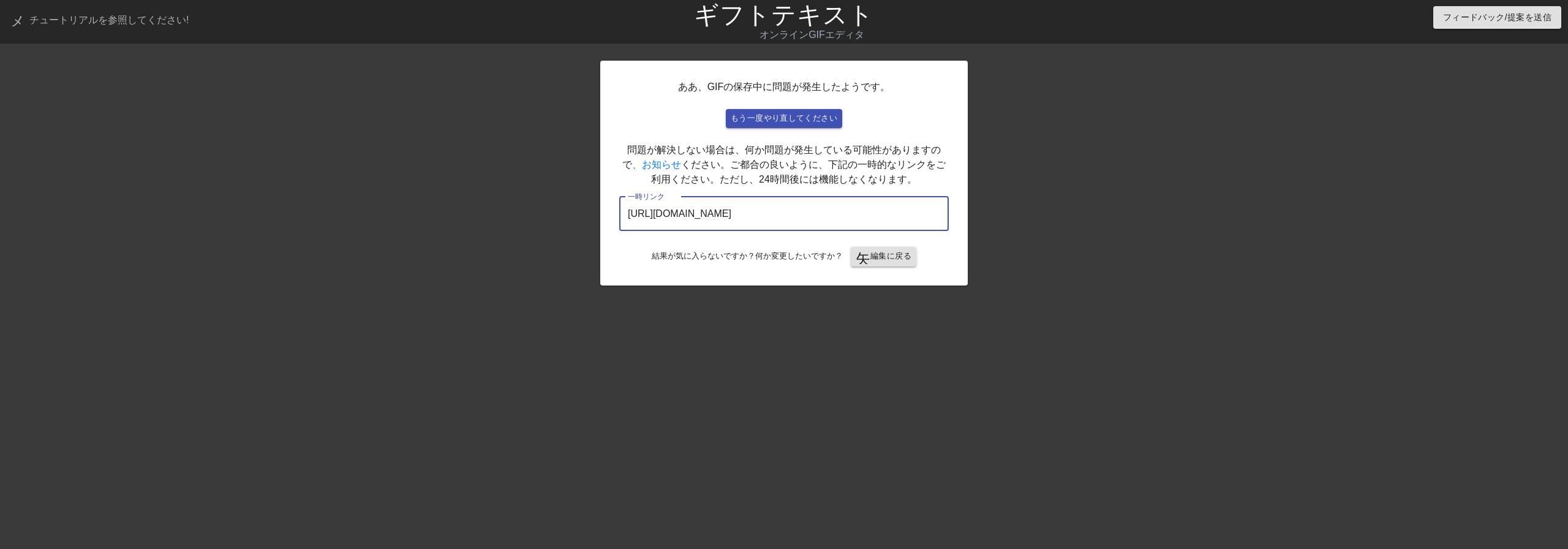
click at [832, 217] on input "[URL][DOMAIN_NAME]" at bounding box center [784, 214] width 329 height 35
click at [1035, 123] on div at bounding box center [1074, 232] width 184 height 368
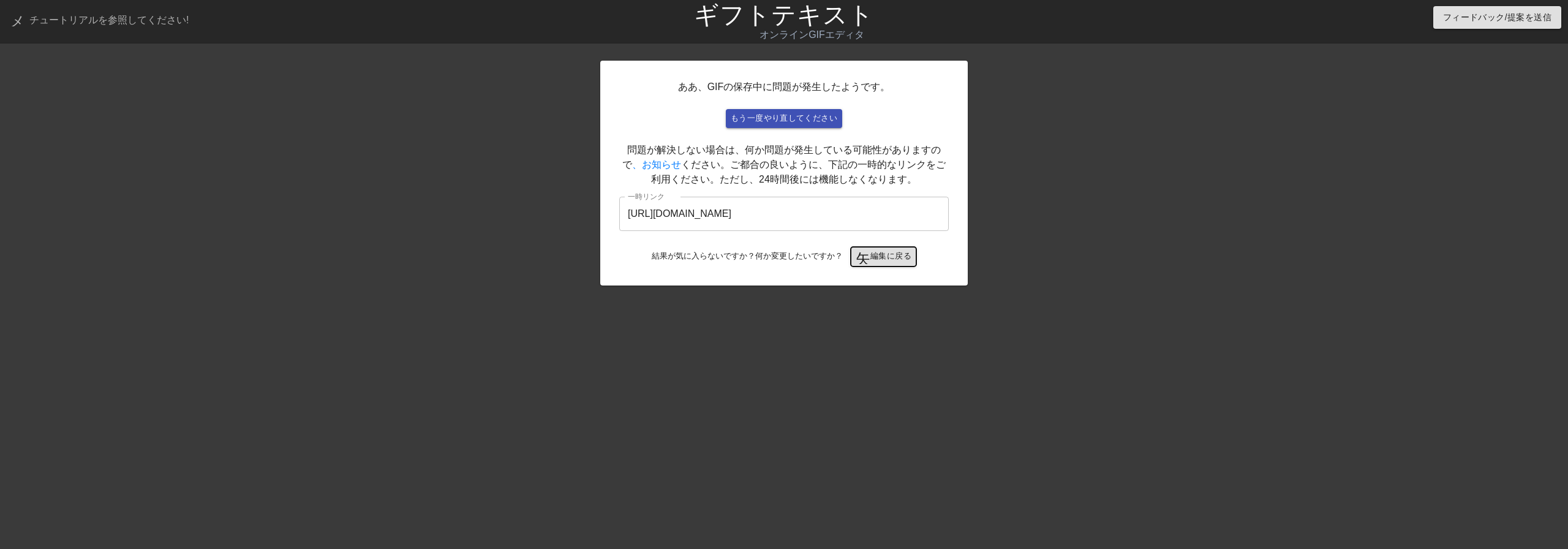
click at [902, 258] on font "編集に戻る" at bounding box center [890, 255] width 41 height 9
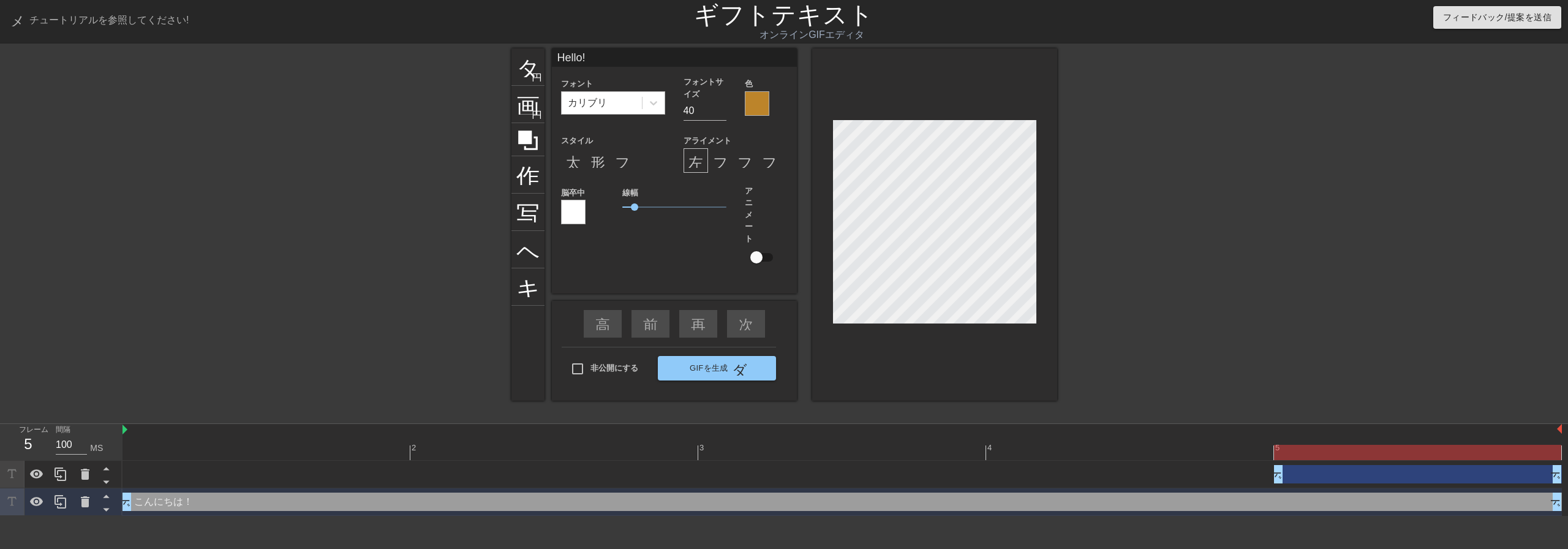
click at [628, 97] on div "カリブリ" at bounding box center [601, 102] width 80 height 22
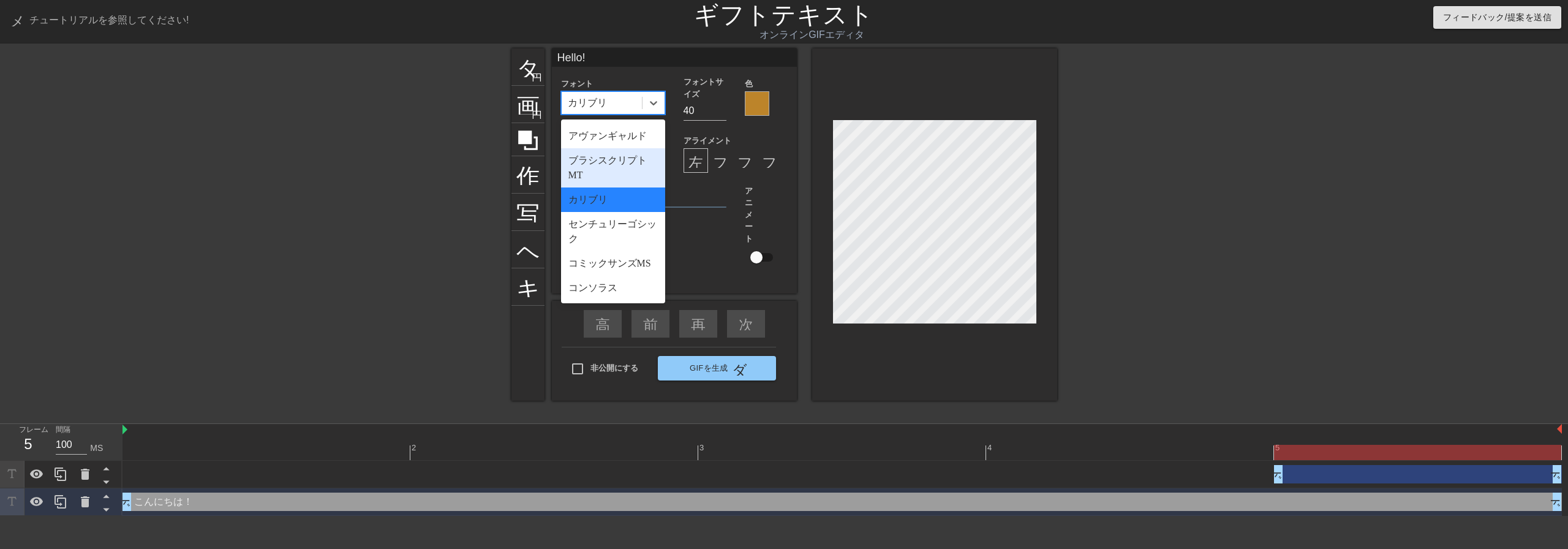
scroll to position [368, 0]
click at [621, 206] on div "ルシーダサンズ ユニコード" at bounding box center [613, 185] width 104 height 39
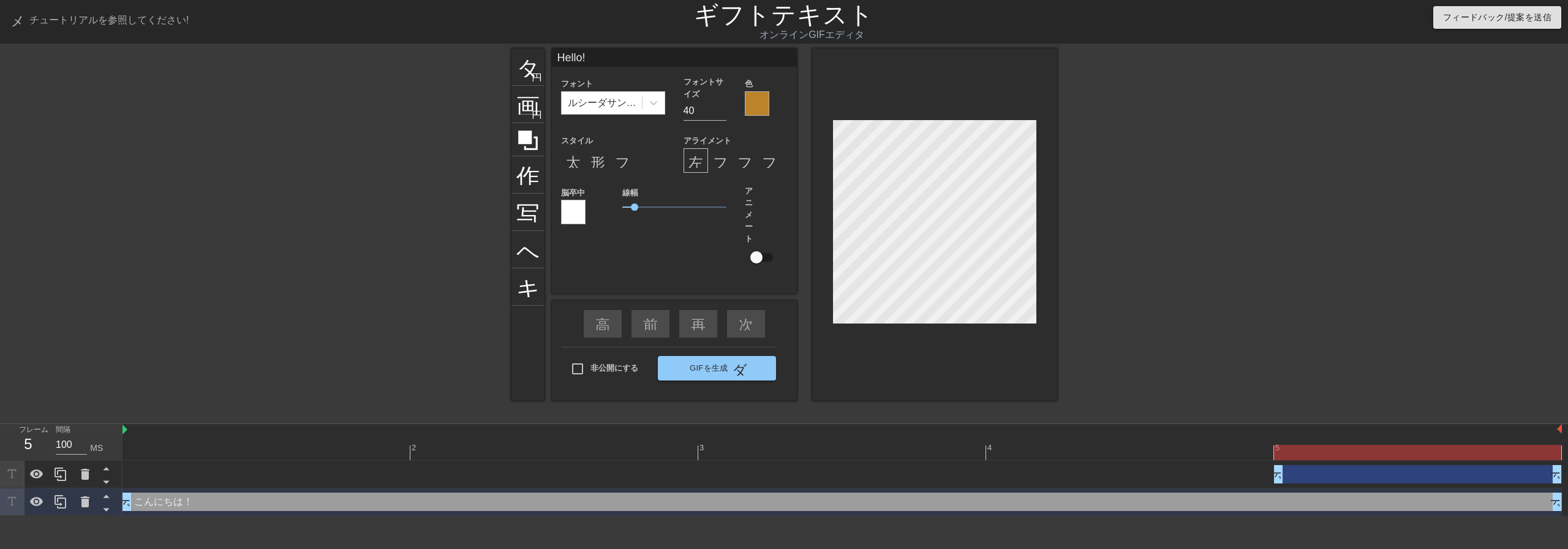
click at [1238, 299] on div at bounding box center [1164, 232] width 184 height 368
click at [627, 104] on font "ルシーダサンズ ユニコード" at bounding box center [627, 102] width 120 height 10
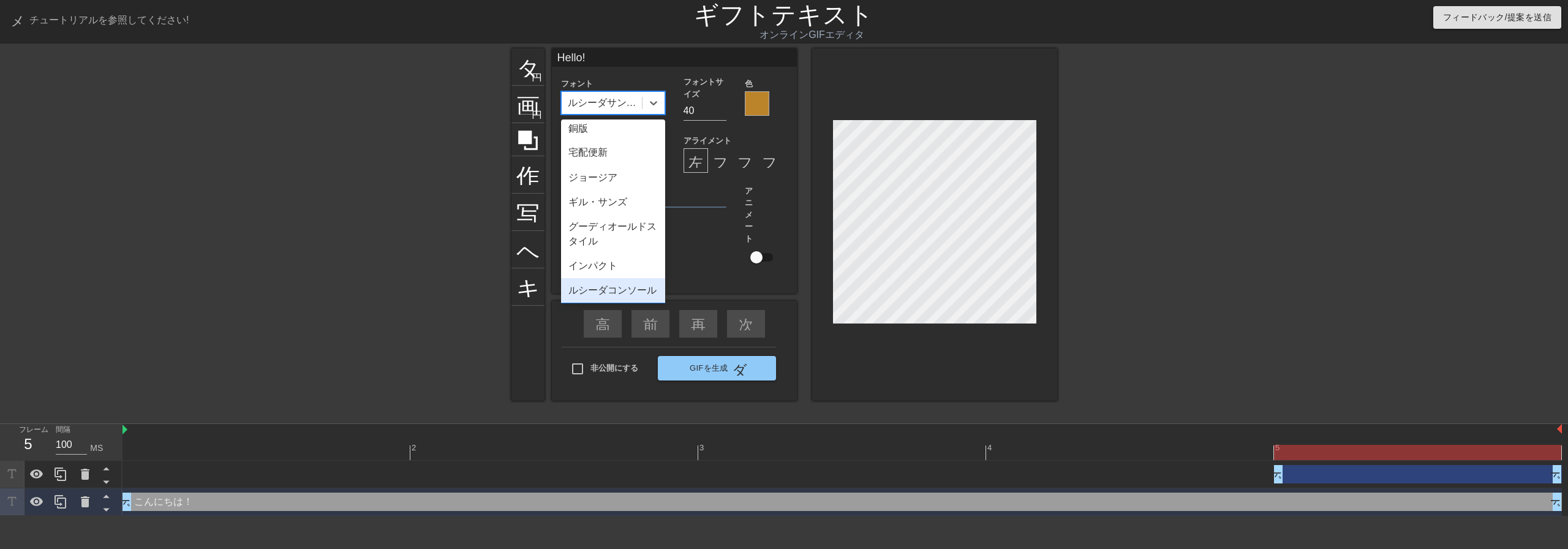
scroll to position [174, 0]
click at [624, 264] on font "ギル・サンズ" at bounding box center [598, 259] width 59 height 10
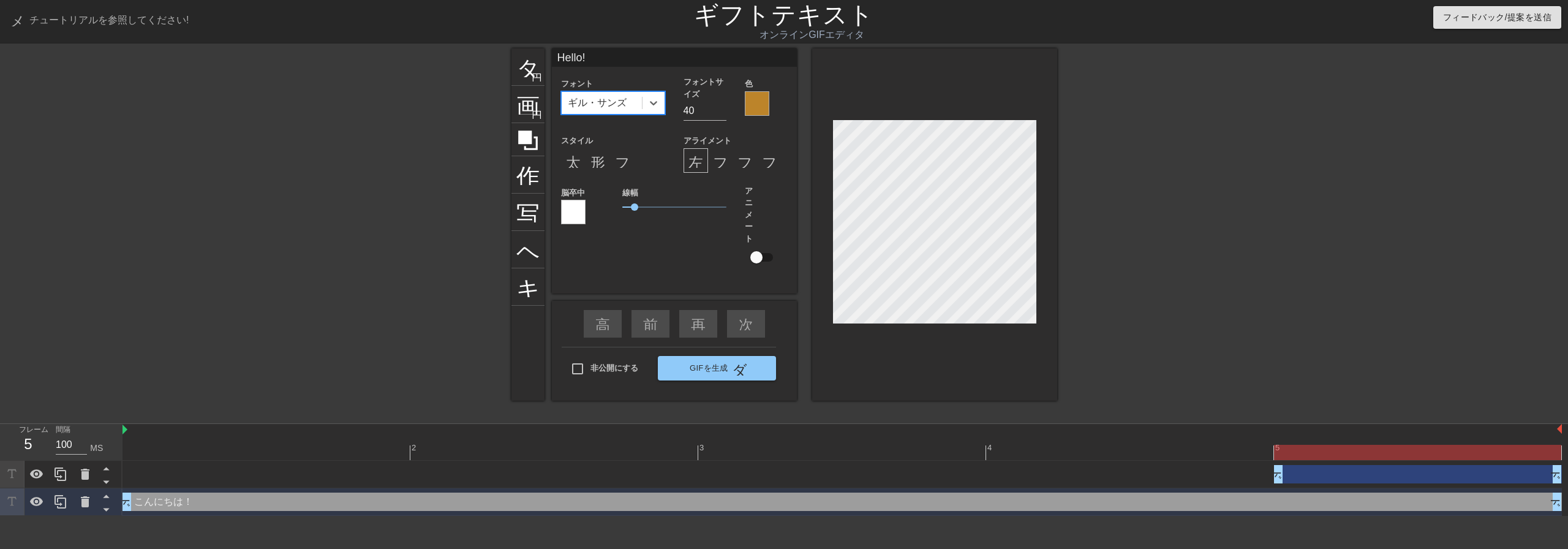
click at [605, 97] on font "ギル・サンズ" at bounding box center [597, 102] width 59 height 10
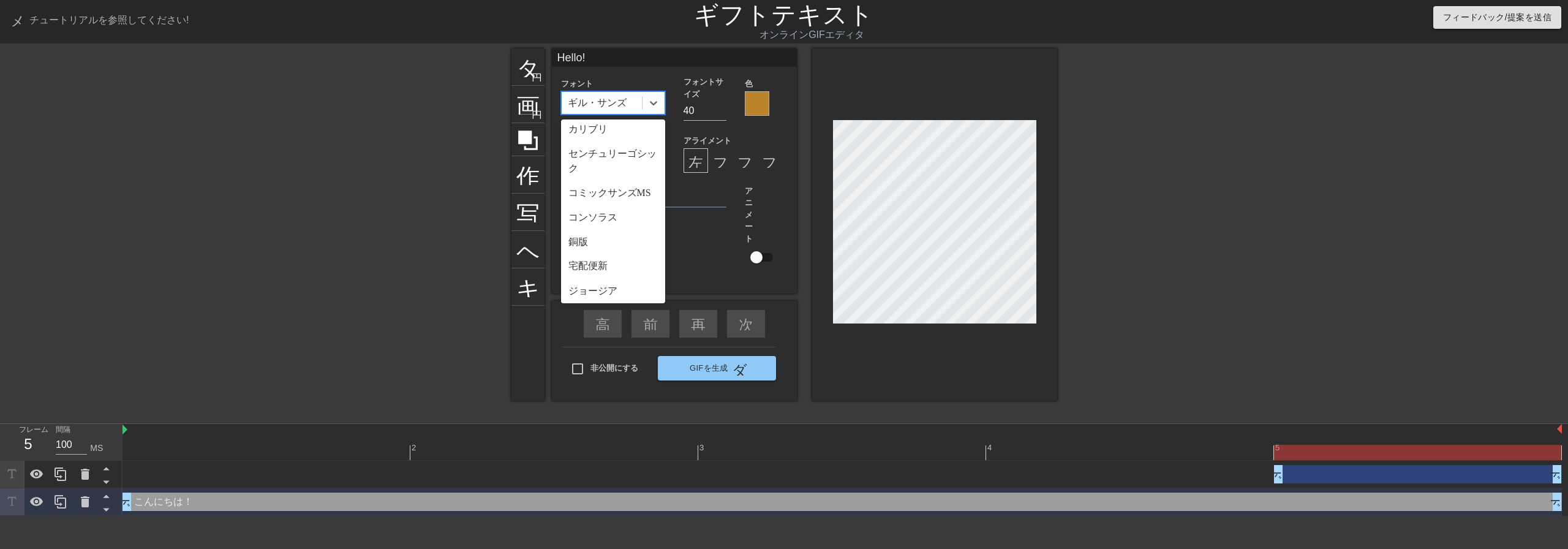
scroll to position [123, 0]
click at [619, 198] on div "コミックサンズMS" at bounding box center [613, 188] width 104 height 25
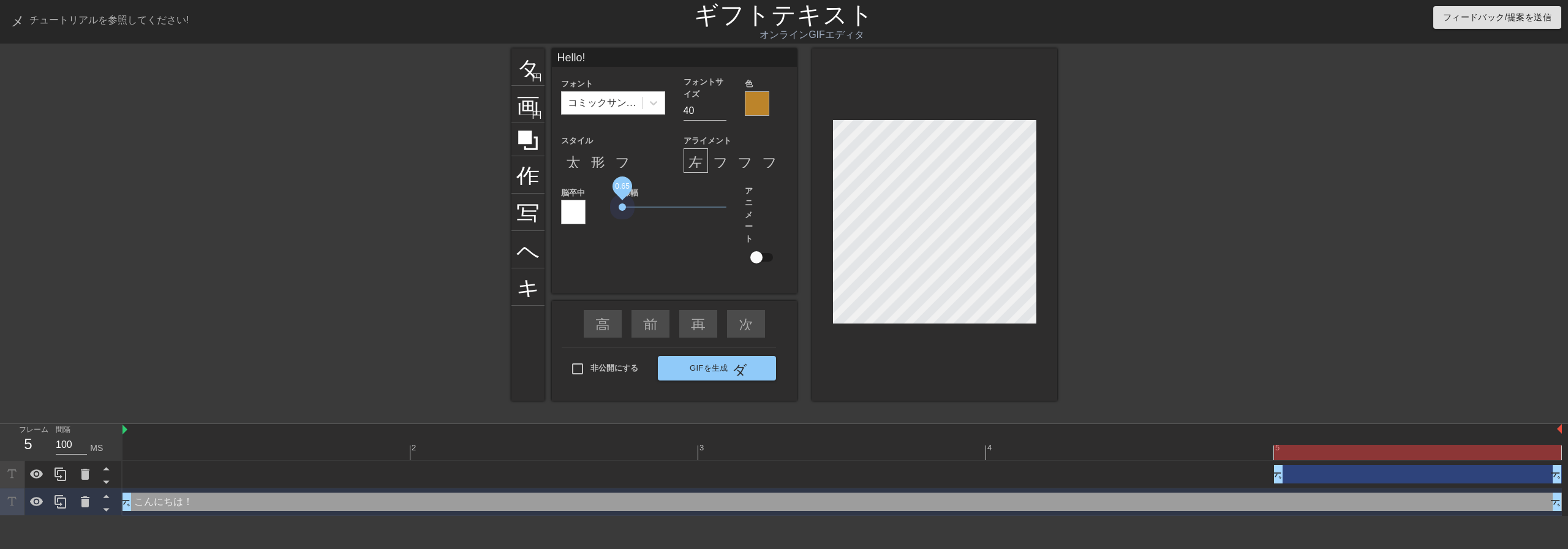
drag, startPoint x: 637, startPoint y: 205, endPoint x: 569, endPoint y: 203, distance: 68.0
click at [569, 203] on div "脳卒中 線幅 0.65 アニメート" at bounding box center [674, 234] width 245 height 97
click at [1236, 297] on div at bounding box center [1164, 232] width 184 height 368
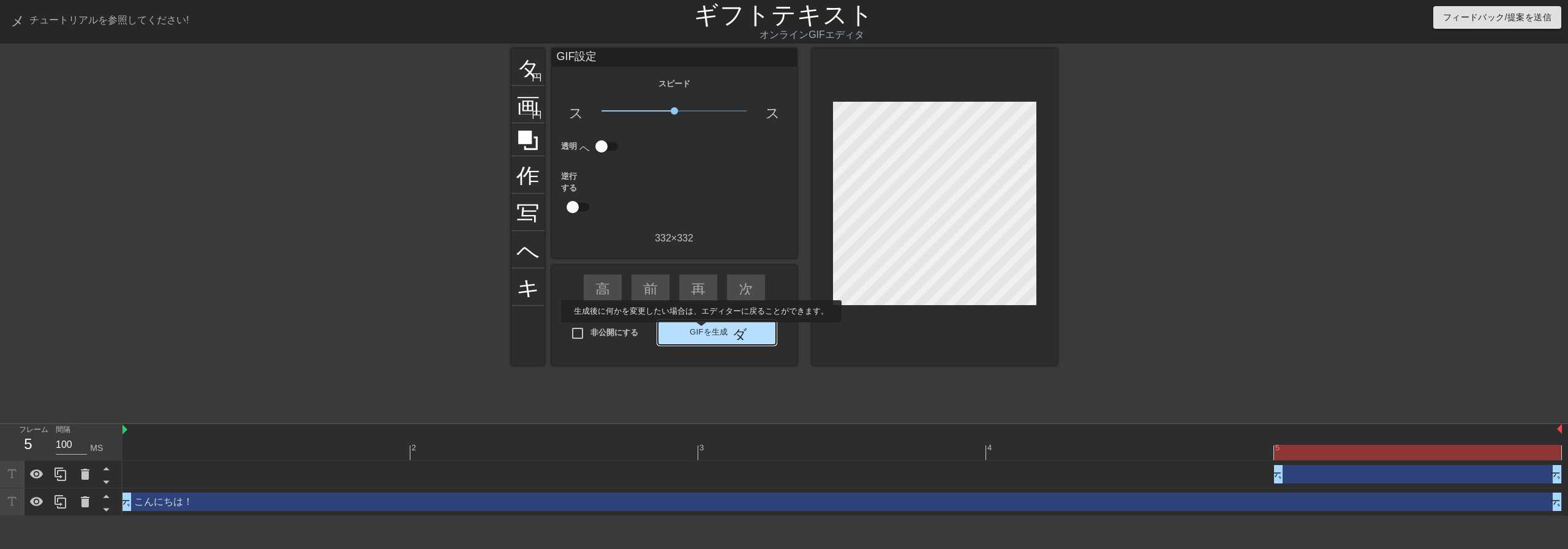
click at [701, 331] on font "GIFを生成" at bounding box center [709, 332] width 39 height 9
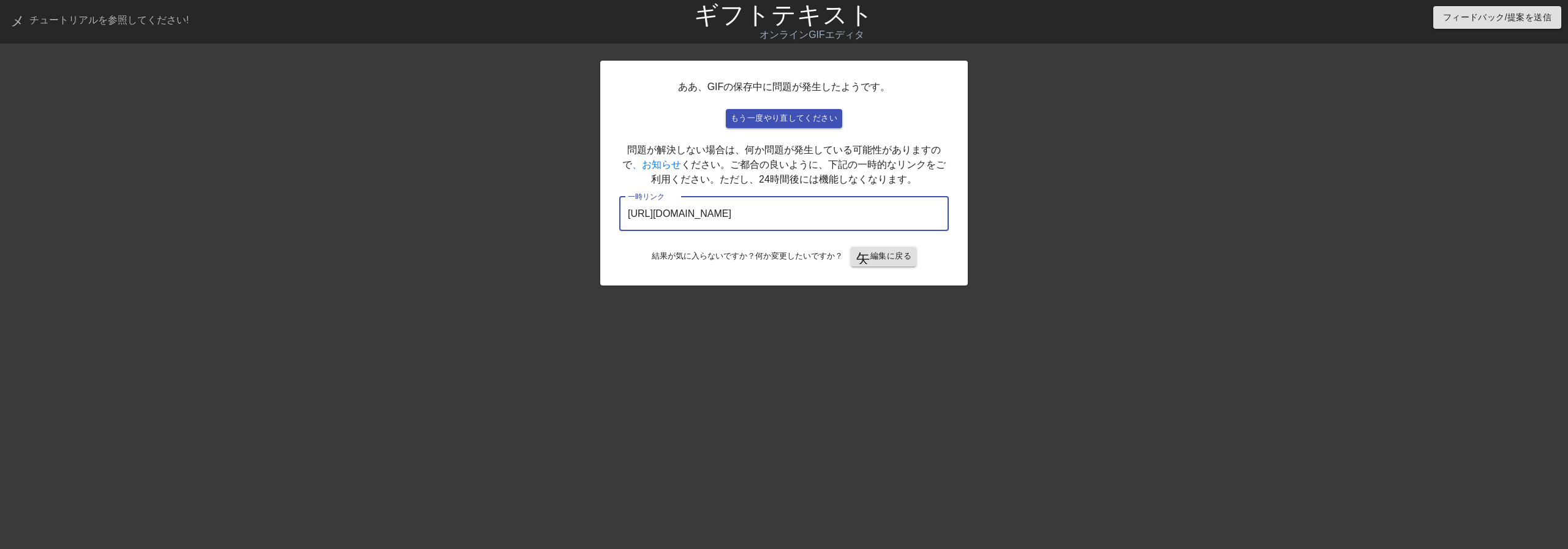
drag, startPoint x: 918, startPoint y: 217, endPoint x: 482, endPoint y: 193, distance: 436.7
click at [436, 185] on div "ああ、GIFの保存中に問題が発生したようです。 もう一度やり直してください 問題が解決しない場合は、何か問題が発生している可能性がありますので 、お知らせ く…" at bounding box center [784, 232] width 1568 height 368
